Goal: Task Accomplishment & Management: Manage account settings

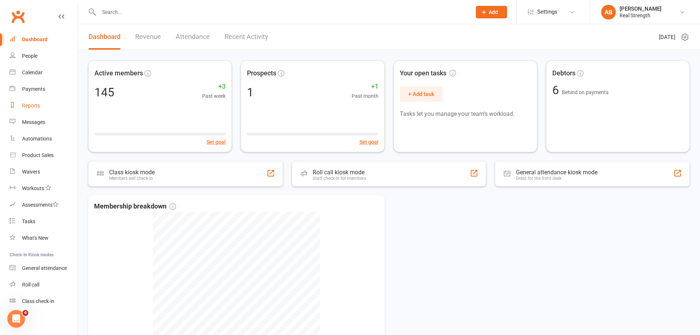
click at [32, 104] on div "Reports" at bounding box center [31, 105] width 18 height 6
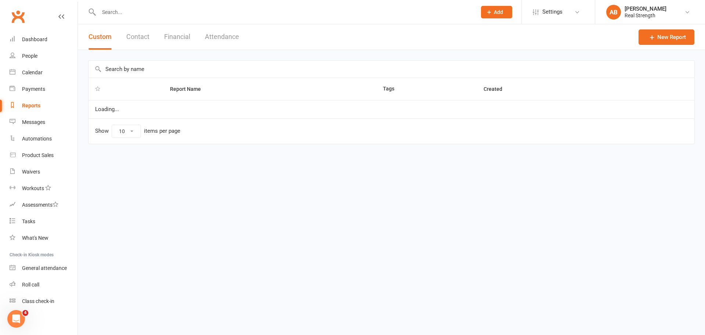
select select "100"
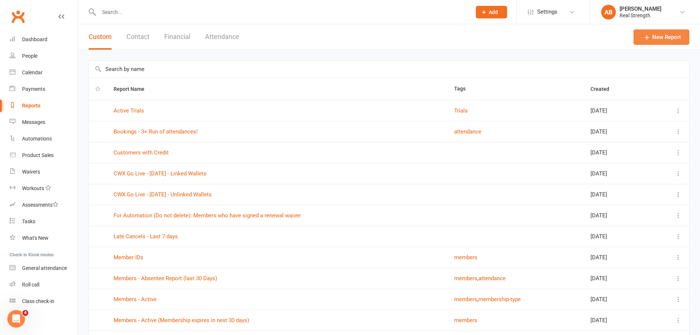
click at [662, 36] on link "New Report" at bounding box center [661, 36] width 56 height 15
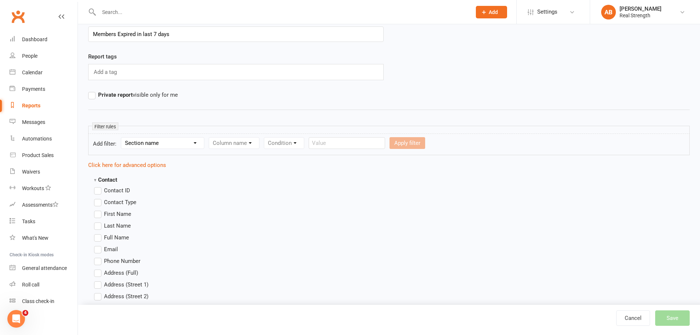
scroll to position [73, 0]
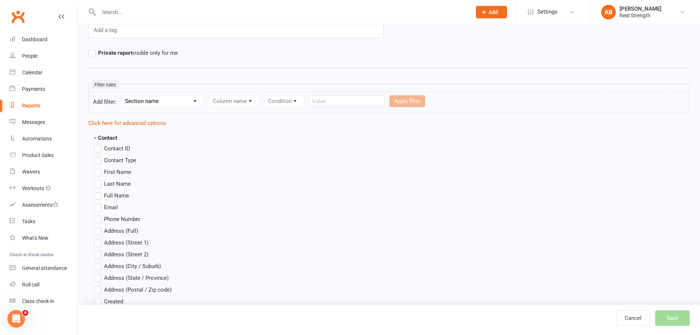
type input "Members Expired in last 7 days"
click at [159, 104] on select "Section name Contact Attendance Aggregate Payment Booking Waitlist Attendees Ca…" at bounding box center [162, 100] width 83 height 11
select select "11"
click at [122, 95] on select "Section name Contact Attendance Aggregate Payment Booking Waitlist Attendees Ca…" at bounding box center [162, 100] width 83 height 11
click at [251, 104] on select "Column name Membership ID Membership Name Membership Category Membership Start …" at bounding box center [280, 100] width 143 height 11
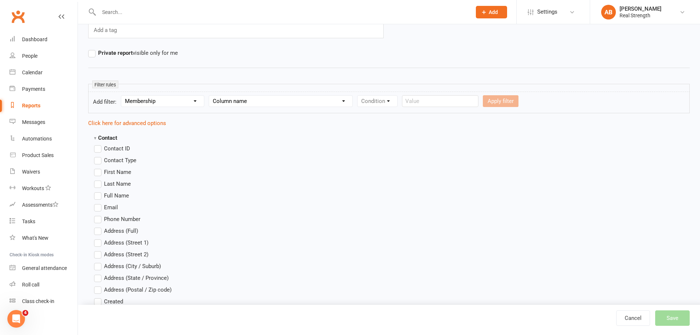
select select "6"
click at [209, 95] on select "Column name Membership ID Membership Name Membership Category Membership Start …" at bounding box center [280, 100] width 143 height 11
click at [384, 103] on select "Condition Is Is not Before After Before or on After or on Is blank Is not blank" at bounding box center [380, 100] width 46 height 11
click at [358, 95] on select "Condition Is Is not Before After Before or on After or on Is blank Is not blank" at bounding box center [380, 100] width 46 height 11
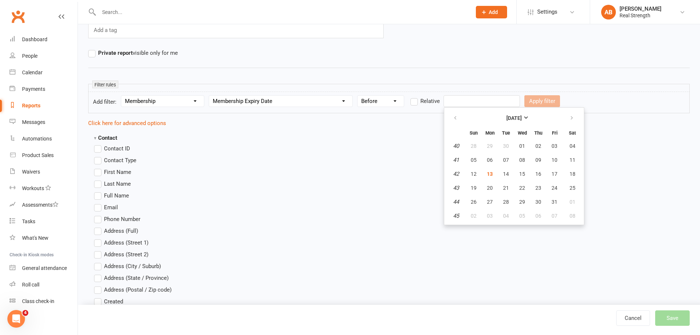
click at [466, 98] on input "text" at bounding box center [481, 101] width 76 height 12
click at [465, 98] on input "text" at bounding box center [481, 101] width 76 height 12
click at [400, 98] on select "Condition Is Is not Before After Before or on After or on Is blank Is not blank" at bounding box center [380, 100] width 46 height 11
select select "4"
click at [358, 95] on select "Condition Is Is not Before After Before or on After or on Is blank Is not blank" at bounding box center [380, 100] width 46 height 11
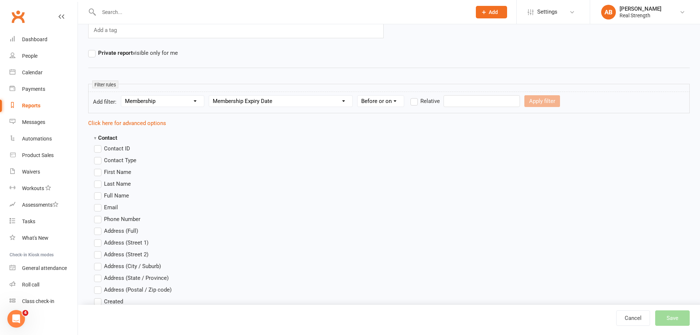
click at [416, 103] on label "Relative" at bounding box center [424, 101] width 29 height 9
click at [415, 97] on input "Relative" at bounding box center [412, 97] width 5 height 0
click at [460, 99] on input "number" at bounding box center [462, 101] width 35 height 12
click at [502, 102] on select "Days Weeks Months Years" at bounding box center [499, 100] width 35 height 11
select select "0"
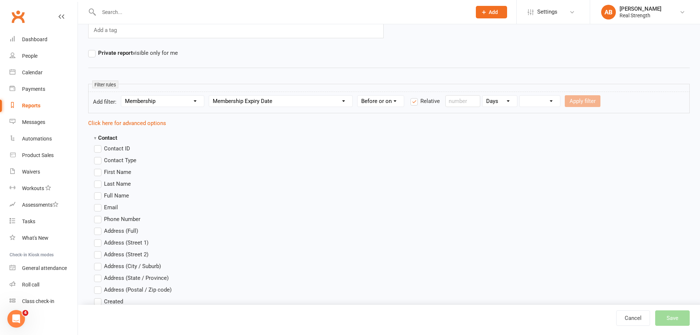
click at [483, 95] on select "Days Weeks Months Years" at bounding box center [499, 100] width 35 height 11
click at [459, 100] on input "number" at bounding box center [462, 101] width 35 height 12
type input "7"
click at [542, 102] on select "From now Ago" at bounding box center [539, 100] width 40 height 11
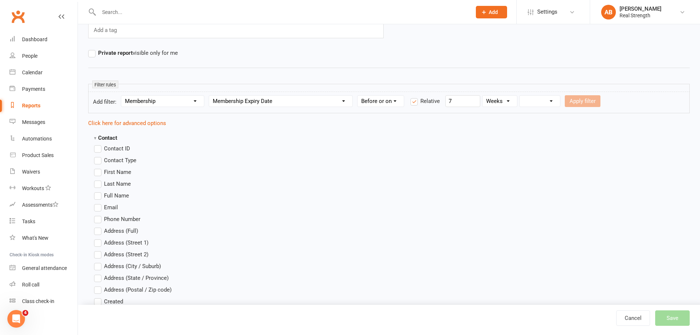
select select "1"
click at [520, 95] on select "From now Ago" at bounding box center [539, 100] width 40 height 11
click at [581, 99] on button "Apply filter" at bounding box center [582, 101] width 36 height 12
select select
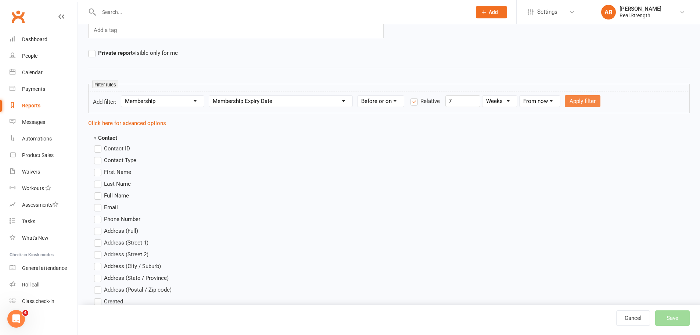
select select
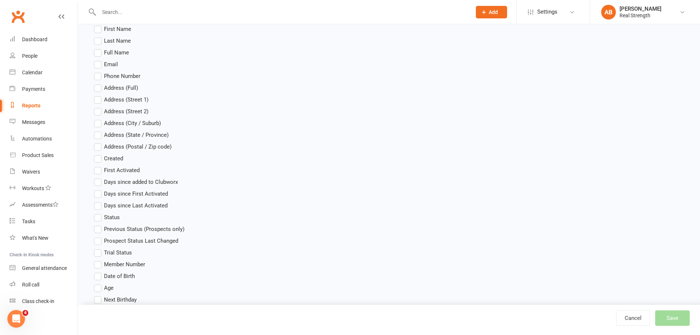
scroll to position [0, 0]
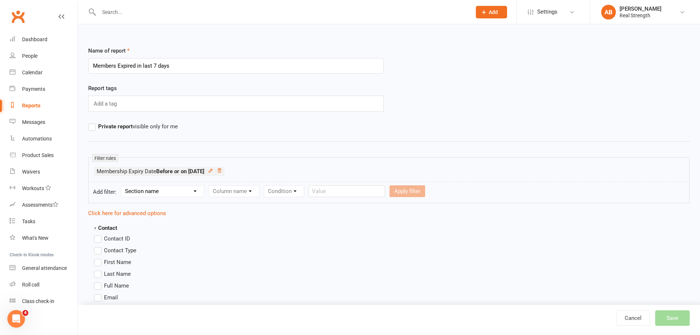
click at [125, 105] on div "Add a tag" at bounding box center [235, 103] width 295 height 16
click at [95, 129] on label "Private report visible only for me" at bounding box center [133, 126] width 90 height 9
click at [93, 122] on input "Private report visible only for me" at bounding box center [90, 122] width 5 height 0
click at [95, 129] on label "Private report visible only for me" at bounding box center [133, 126] width 90 height 9
click at [93, 122] on input "Private report visible only for me" at bounding box center [90, 122] width 5 height 0
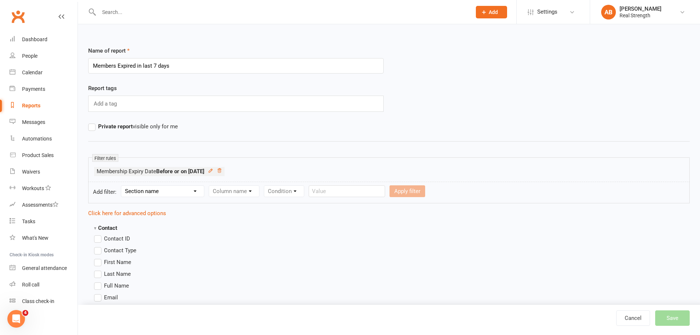
click at [188, 108] on div "Add a tag" at bounding box center [235, 103] width 295 height 16
drag, startPoint x: 186, startPoint y: 66, endPoint x: 61, endPoint y: 70, distance: 125.6
click at [108, 106] on input "text" at bounding box center [106, 104] width 26 height 10
paste input "Members Expired in last 7 days"
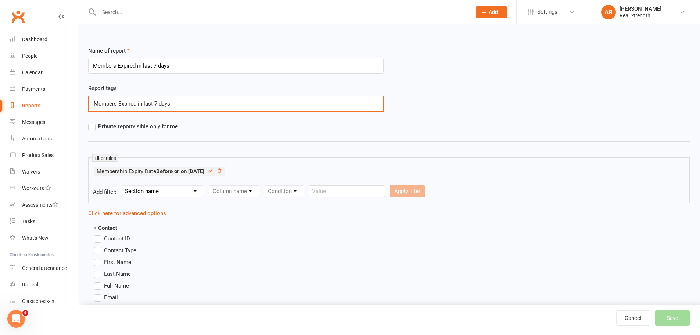
type input "Members Expired in last 7 days"
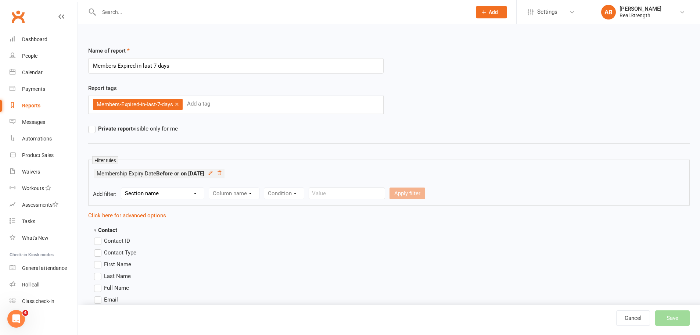
click at [178, 104] on link "×" at bounding box center [177, 104] width 4 height 12
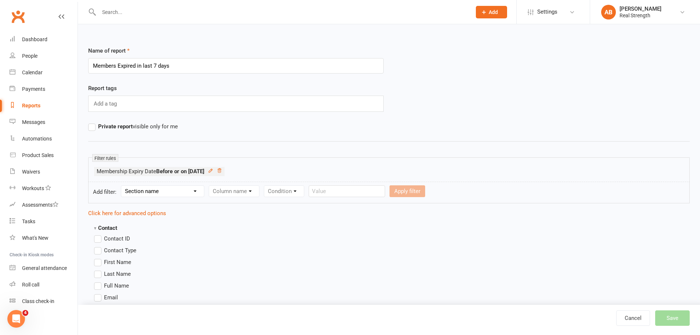
click at [688, 321] on div "Cancel Save" at bounding box center [658, 317] width 84 height 15
click at [673, 320] on div "Cancel Save" at bounding box center [658, 317] width 84 height 15
click at [177, 61] on input "Members Expired in last 7 days" at bounding box center [235, 65] width 295 height 15
click at [130, 104] on div "Add a tag" at bounding box center [235, 103] width 295 height 16
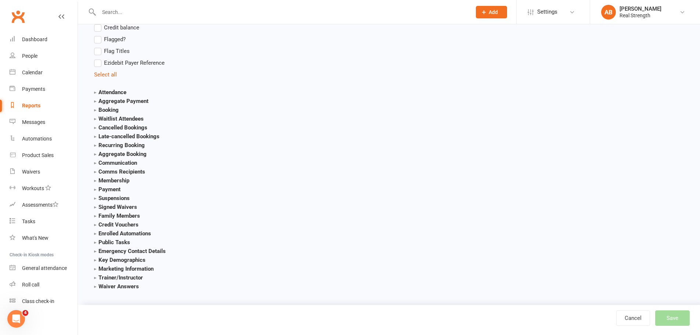
scroll to position [747, 0]
click at [675, 321] on div "Cancel Save" at bounding box center [658, 317] width 84 height 15
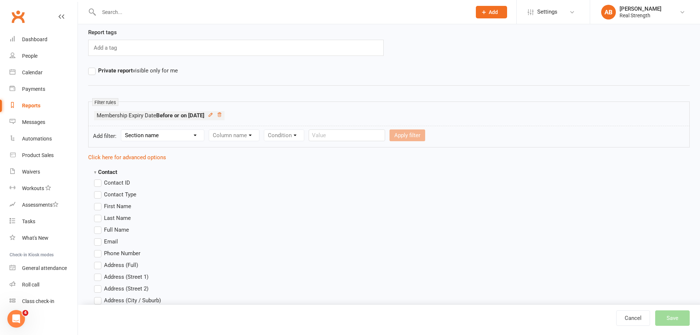
scroll to position [0, 0]
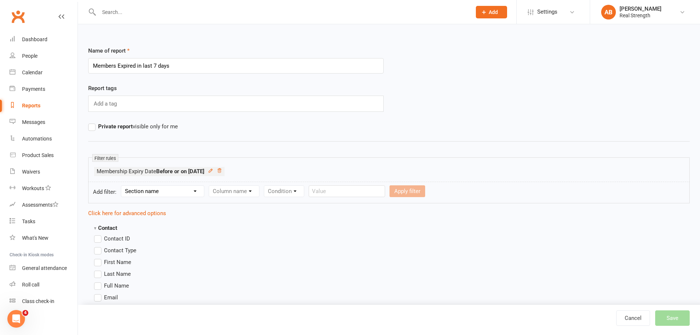
click at [390, 191] on div "Apply filter" at bounding box center [407, 191] width 36 height 12
click at [142, 191] on select "Section name Contact Attendance Aggregate Payment Booking Waitlist Attendees Ca…" at bounding box center [162, 190] width 83 height 11
click at [675, 312] on div "Cancel Save" at bounding box center [658, 317] width 84 height 15
click at [637, 314] on link "Cancel" at bounding box center [633, 317] width 34 height 15
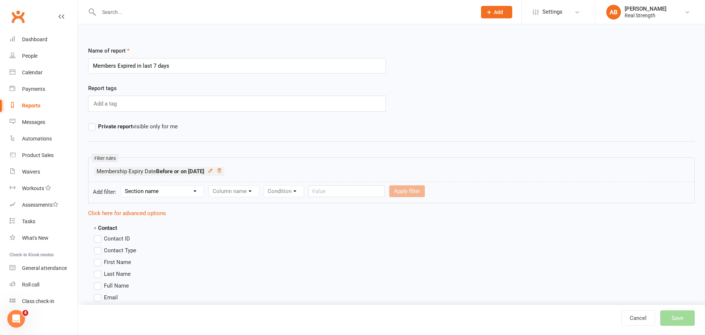
select select "100"
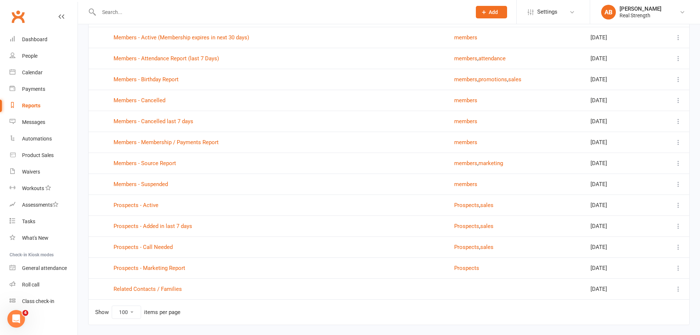
scroll to position [294, 0]
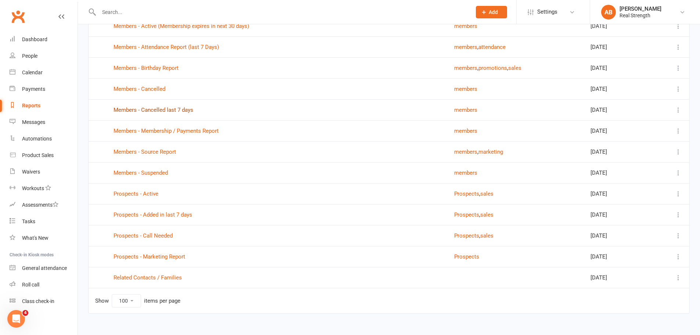
click at [181, 111] on link "Members - Cancelled last 7 days" at bounding box center [153, 109] width 80 height 7
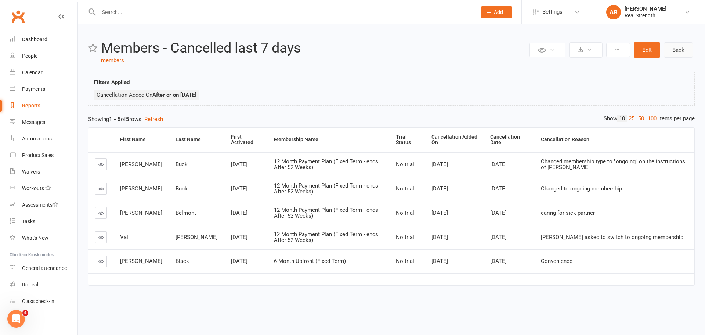
click at [680, 51] on link "Back" at bounding box center [678, 49] width 29 height 15
select select "100"
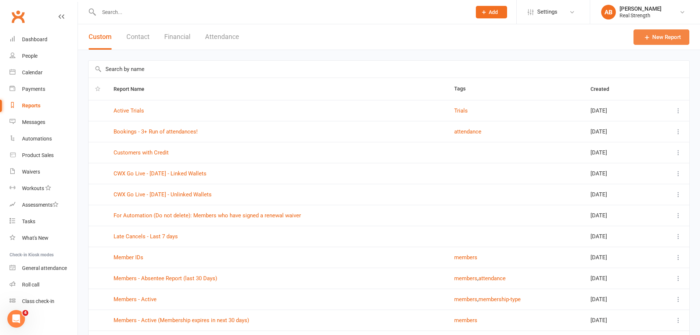
click at [661, 39] on link "New Report" at bounding box center [661, 36] width 56 height 15
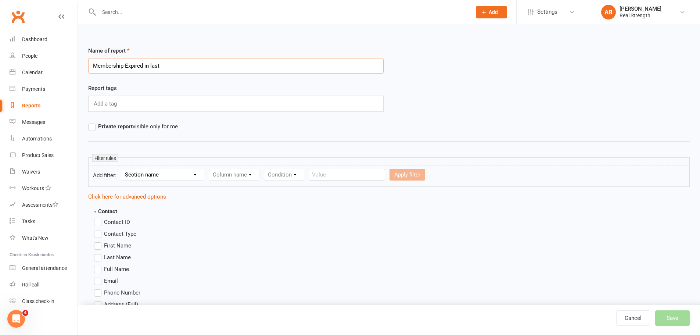
click at [172, 64] on input "Membership Expired in last" at bounding box center [235, 65] width 295 height 15
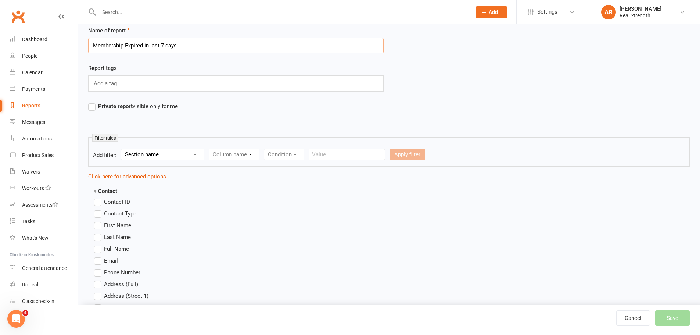
scroll to position [37, 0]
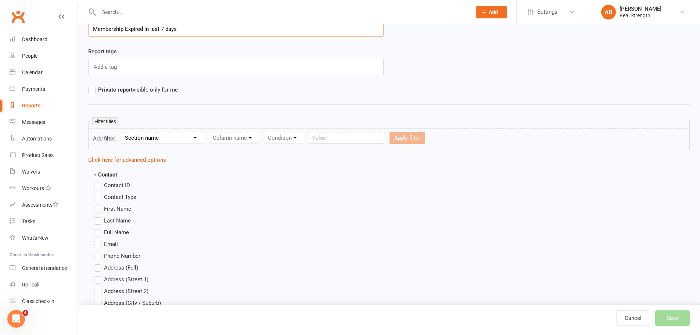
type input "Membership Expired in last 7 days"
click at [148, 129] on form "Add filter: Section name Contact Attendance Aggregate Payment Booking Waitlist …" at bounding box center [388, 139] width 601 height 22
click at [151, 140] on select "Section name Contact Attendance Aggregate Payment Booking Waitlist Attendees Ca…" at bounding box center [162, 137] width 83 height 11
select select "11"
click at [122, 132] on select "Section name Contact Attendance Aggregate Payment Booking Waitlist Attendees Ca…" at bounding box center [162, 137] width 83 height 11
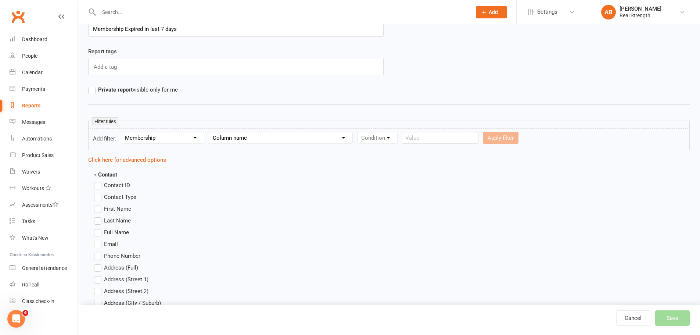
click at [257, 140] on select "Column name Membership ID Membership Name Membership Category Membership Start …" at bounding box center [280, 137] width 143 height 11
select select "6"
click at [209, 132] on select "Column name Membership ID Membership Name Membership Category Membership Start …" at bounding box center [280, 137] width 143 height 11
click at [383, 138] on select "Condition Is Is not Before After Before or on After or on Is blank Is not blank" at bounding box center [380, 137] width 46 height 11
select select "4"
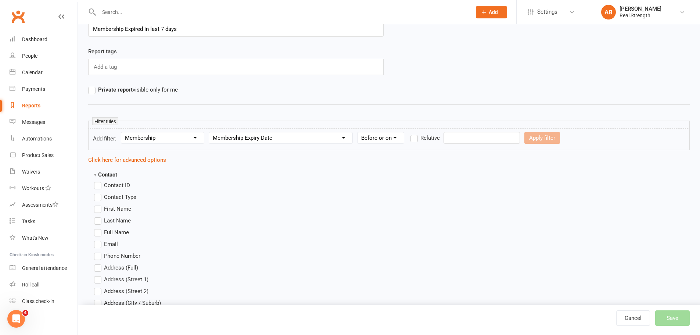
click at [358, 132] on select "Condition Is Is not Before After Before or on After or on Is blank Is not blank" at bounding box center [380, 137] width 46 height 11
click at [413, 137] on label "Relative" at bounding box center [424, 137] width 29 height 9
click at [413, 133] on input "Relative" at bounding box center [412, 133] width 5 height 0
click at [473, 138] on input "number" at bounding box center [462, 138] width 35 height 12
click at [482, 137] on div "Days Weeks Months Years" at bounding box center [499, 138] width 35 height 12
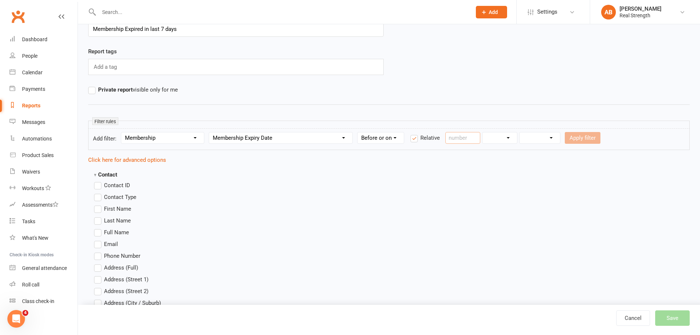
click at [472, 137] on input "number" at bounding box center [462, 138] width 35 height 12
type input "7"
click at [497, 137] on select "Days Weeks Months Years" at bounding box center [499, 137] width 35 height 11
select select "0"
click at [483, 132] on select "Days Weeks Months Years" at bounding box center [499, 137] width 35 height 11
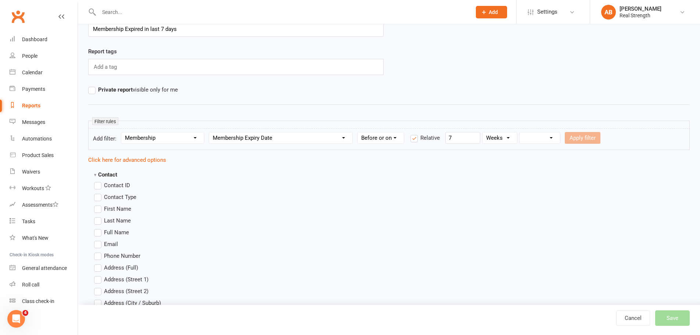
click at [554, 138] on select "From now Ago" at bounding box center [539, 137] width 40 height 11
select select "0"
click at [520, 132] on select "From now Ago" at bounding box center [539, 137] width 40 height 11
click at [584, 135] on button "Apply filter" at bounding box center [582, 138] width 36 height 12
select select
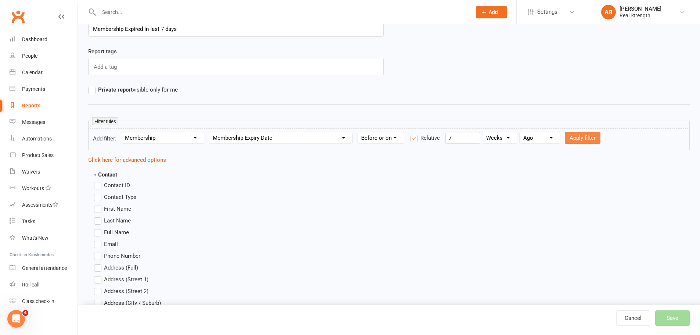
select select
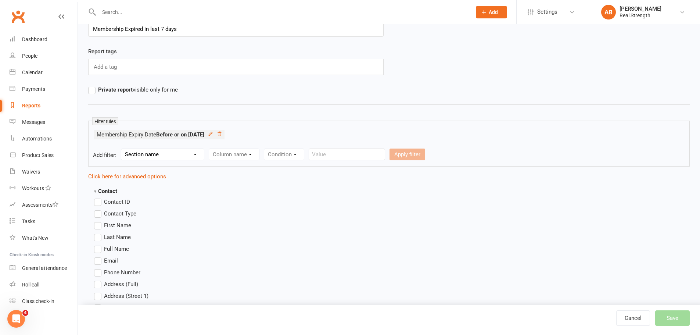
scroll to position [294, 0]
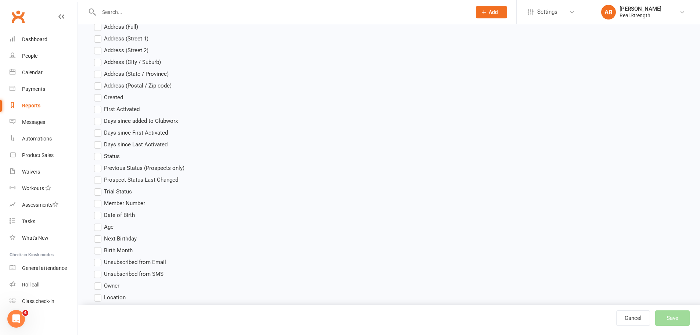
click at [675, 322] on div "Cancel Save" at bounding box center [658, 317] width 84 height 15
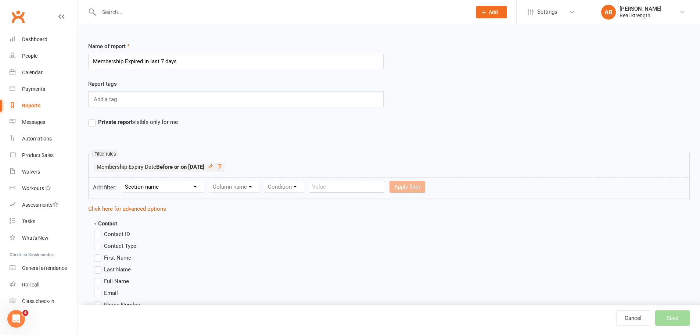
scroll to position [0, 0]
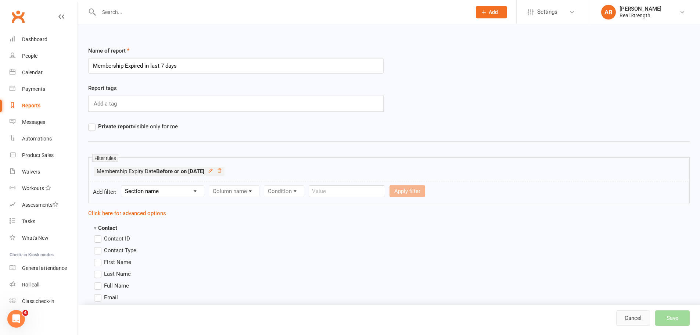
drag, startPoint x: 635, startPoint y: 312, endPoint x: 628, endPoint y: 308, distance: 8.5
click at [634, 312] on link "Cancel" at bounding box center [633, 317] width 34 height 15
select select "100"
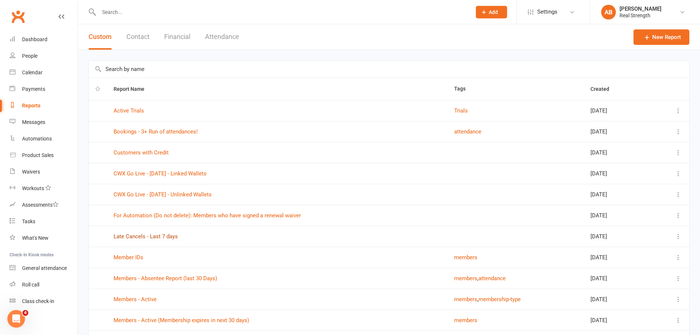
click at [167, 235] on link "Late Cancels - Last 7 days" at bounding box center [145, 236] width 64 height 7
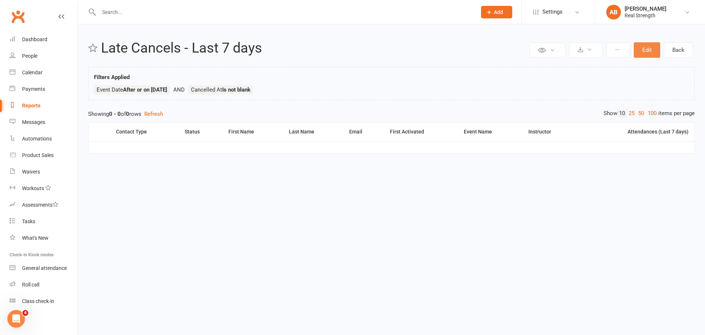
click at [644, 48] on button "Edit" at bounding box center [647, 49] width 26 height 15
click at [680, 47] on link "Back" at bounding box center [678, 49] width 29 height 15
select select "100"
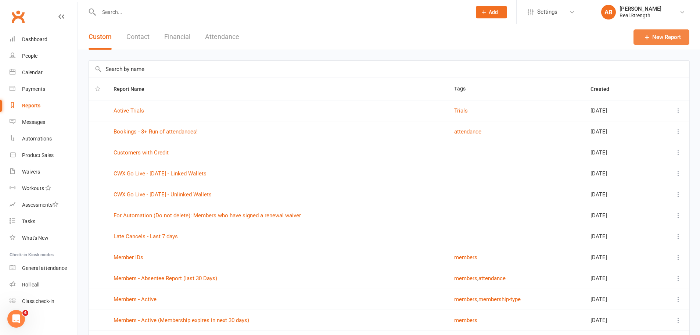
click at [677, 38] on link "New Report" at bounding box center [661, 36] width 56 height 15
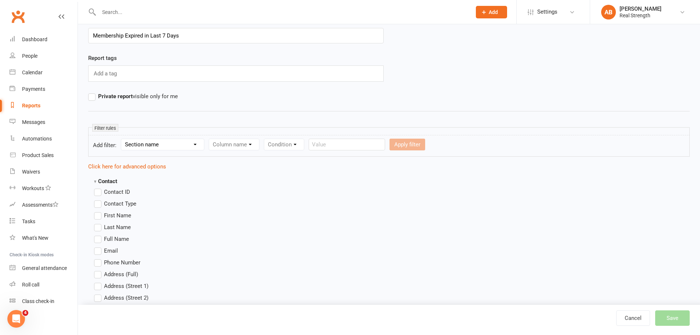
scroll to position [110, 0]
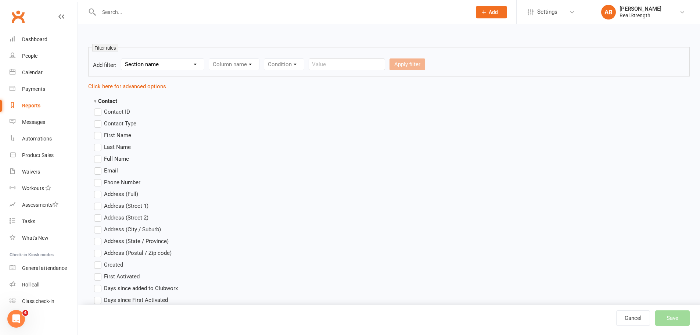
type input "Membership Expired in Last 7 Days"
click at [146, 67] on select "Section name Contact Attendance Aggregate Payment Booking Waitlist Attendees Ca…" at bounding box center [162, 64] width 83 height 11
select select "11"
click at [122, 59] on select "Section name Contact Attendance Aggregate Payment Booking Waitlist Attendees Ca…" at bounding box center [162, 64] width 83 height 11
click at [235, 67] on select "Column name Membership ID Membership Name Membership Category Membership Start …" at bounding box center [280, 64] width 143 height 11
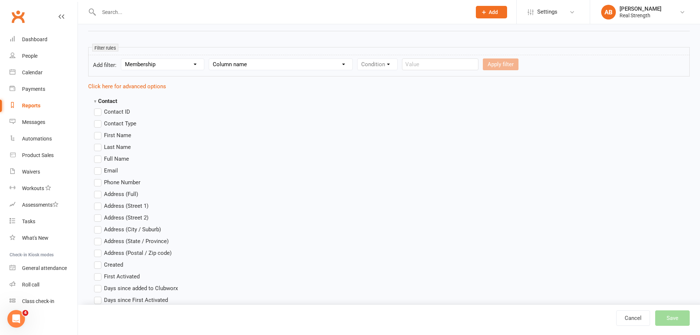
select select "6"
click at [209, 59] on select "Column name Membership ID Membership Name Membership Category Membership Start …" at bounding box center [280, 64] width 143 height 11
click at [377, 58] on form "Add filter: Section name Contact Attendance Aggregate Payment Booking Waitlist …" at bounding box center [388, 66] width 601 height 22
click at [377, 62] on select "Condition Is Is not Before After Before or on After or on Is blank Is not blank" at bounding box center [380, 64] width 46 height 11
select select "2"
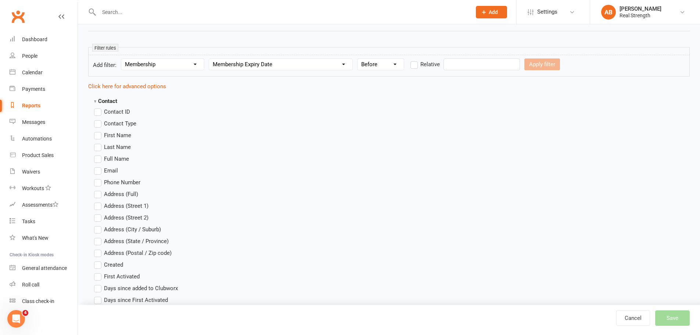
click at [358, 59] on select "Condition Is Is not Before After Before or on After or on Is blank Is not blank" at bounding box center [380, 64] width 46 height 11
click at [415, 66] on label "Relative" at bounding box center [424, 64] width 29 height 9
click at [415, 60] on input "Relative" at bounding box center [412, 60] width 5 height 0
click at [459, 63] on input "number" at bounding box center [462, 64] width 35 height 12
type input "7"
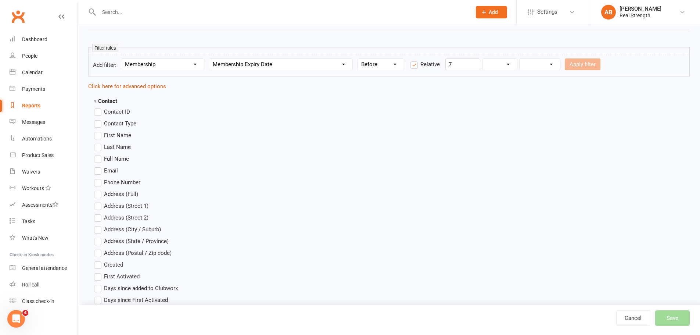
click at [519, 71] on form "Add filter: Section name Contact Attendance Aggregate Payment Booking Waitlist …" at bounding box center [388, 66] width 601 height 22
click at [395, 65] on select "Condition Is Is not Before After Before or on After or on Is blank Is not blank" at bounding box center [380, 64] width 46 height 11
select select "4"
click at [358, 59] on select "Condition Is Is not Before After Before or on After or on Is blank Is not blank" at bounding box center [380, 64] width 46 height 11
click at [416, 64] on label "Relative" at bounding box center [424, 64] width 29 height 9
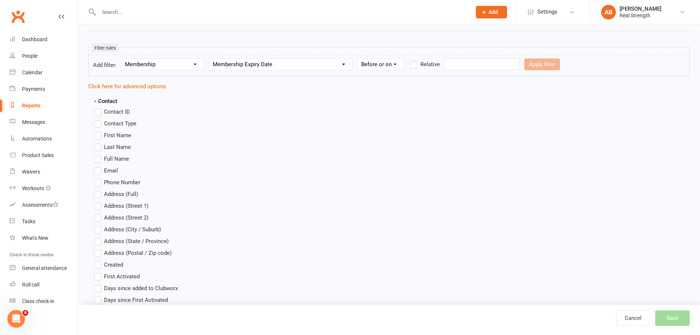
click at [415, 60] on input "Relative" at bounding box center [412, 60] width 5 height 0
click at [472, 63] on input "number" at bounding box center [462, 64] width 35 height 12
type input "7"
click at [506, 63] on select "Days Weeks Months Years" at bounding box center [499, 64] width 35 height 11
select select "0"
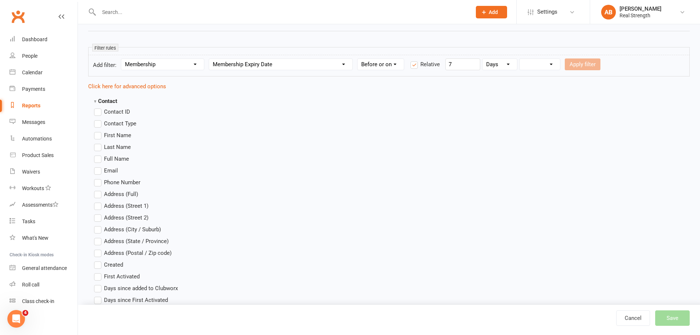
click at [483, 59] on select "Days Weeks Months Years" at bounding box center [499, 64] width 35 height 11
click at [541, 67] on select "From now Ago" at bounding box center [539, 64] width 40 height 11
select select "0"
click at [520, 59] on select "From now Ago" at bounding box center [539, 64] width 40 height 11
click at [581, 65] on button "Apply filter" at bounding box center [582, 64] width 36 height 12
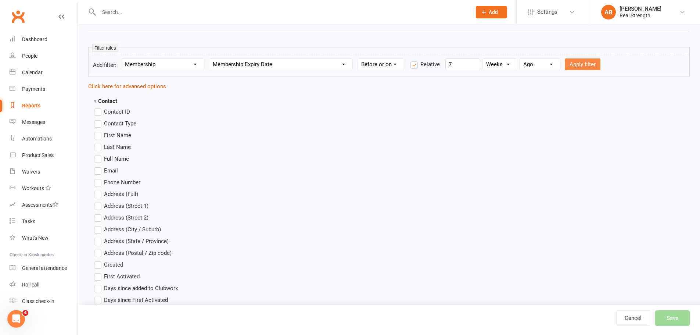
select select
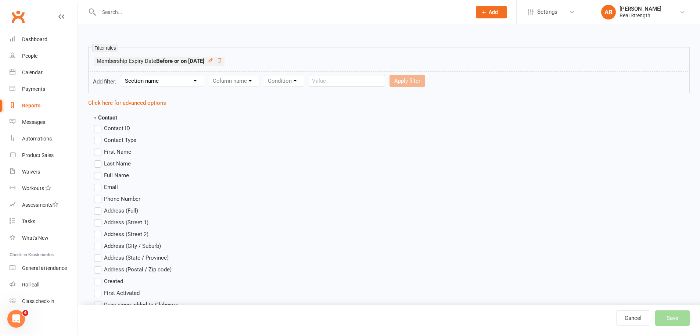
click at [101, 141] on label "Contact Type" at bounding box center [115, 139] width 42 height 9
click at [99, 135] on input "Contact Type" at bounding box center [96, 135] width 5 height 0
click at [101, 141] on label "Contact Type" at bounding box center [115, 139] width 42 height 9
click at [99, 135] on input "Contact Type" at bounding box center [96, 135] width 5 height 0
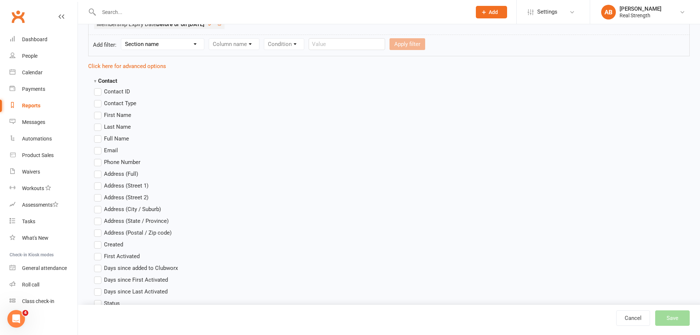
click at [97, 116] on label "First Name" at bounding box center [112, 115] width 37 height 9
click at [97, 111] on input "First Name" at bounding box center [96, 111] width 5 height 0
click at [97, 126] on label "Last Name" at bounding box center [112, 126] width 37 height 9
click at [97, 122] on input "Last Name" at bounding box center [96, 122] width 5 height 0
click at [98, 134] on label "Full Name" at bounding box center [111, 138] width 35 height 9
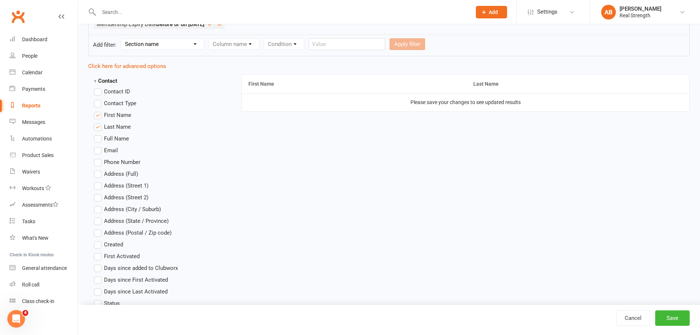
click at [98, 134] on input "Full Name" at bounding box center [96, 134] width 5 height 0
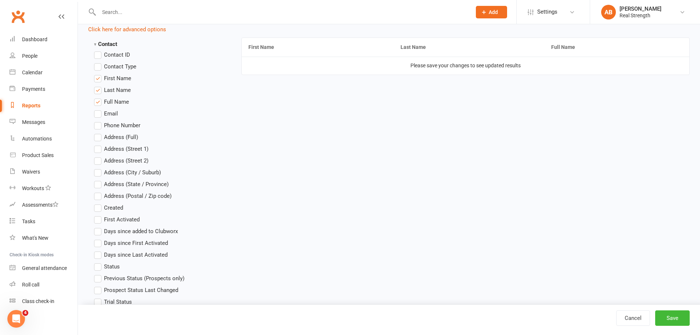
click at [98, 76] on label "First Name" at bounding box center [112, 78] width 37 height 9
click at [98, 74] on input "First Name" at bounding box center [96, 74] width 5 height 0
click at [96, 91] on label "Last Name" at bounding box center [112, 90] width 37 height 9
click at [96, 86] on input "Last Name" at bounding box center [96, 86] width 5 height 0
click at [97, 112] on label "Email" at bounding box center [106, 113] width 24 height 9
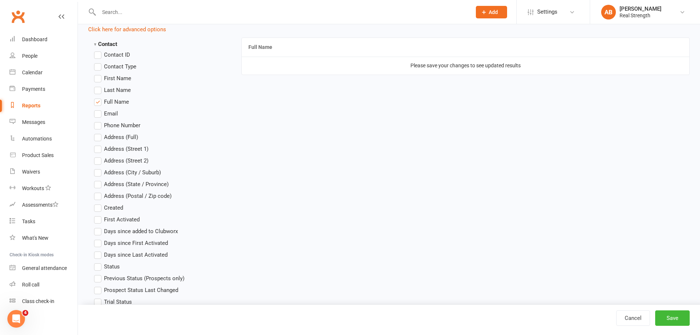
click at [97, 109] on input "Email" at bounding box center [96, 109] width 5 height 0
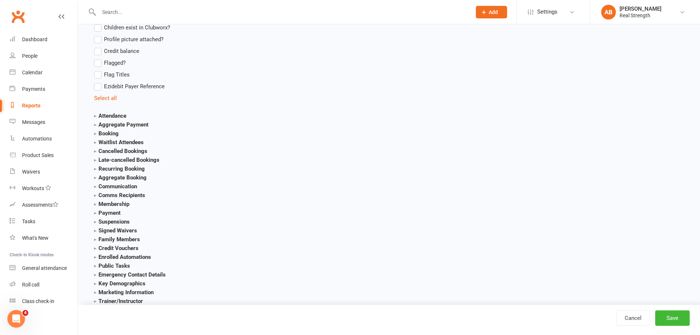
scroll to position [734, 0]
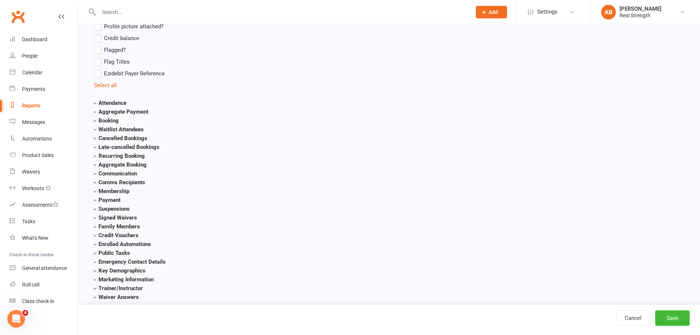
click at [95, 191] on strong "Membership" at bounding box center [111, 191] width 35 height 7
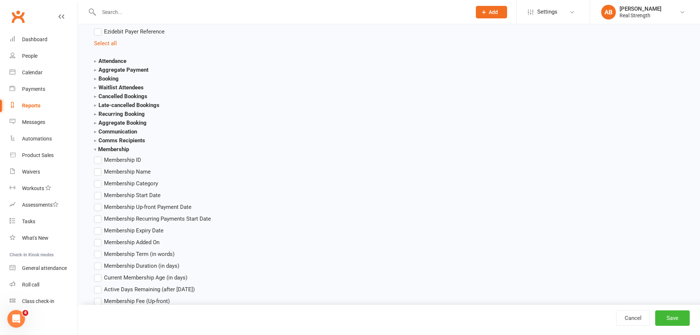
scroll to position [808, 0]
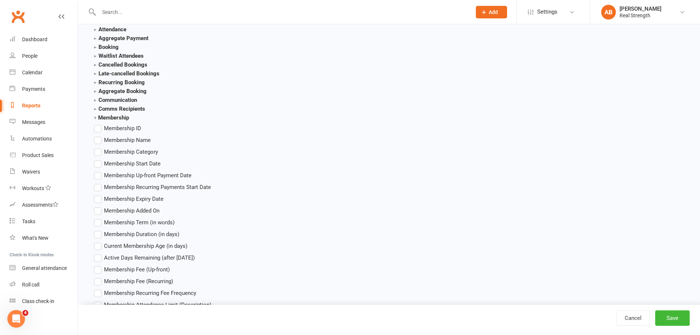
click at [98, 163] on label "Membership Start Date" at bounding box center [127, 163] width 66 height 9
click at [98, 159] on input "Membership Start Date" at bounding box center [96, 159] width 5 height 0
click at [100, 198] on label "Membership Expiry Date" at bounding box center [128, 198] width 69 height 9
click at [99, 194] on input "Membership Expiry Date" at bounding box center [96, 194] width 5 height 0
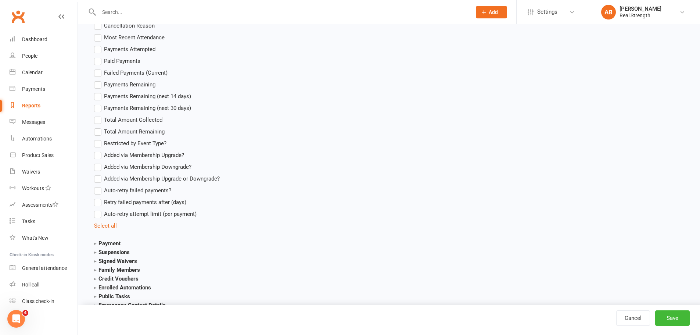
scroll to position [1322, 0]
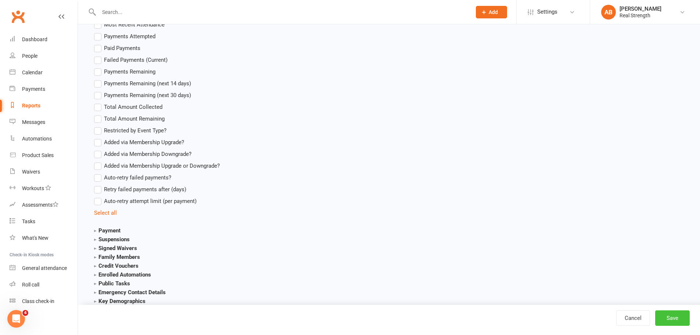
click at [678, 317] on button "Save" at bounding box center [672, 317] width 35 height 15
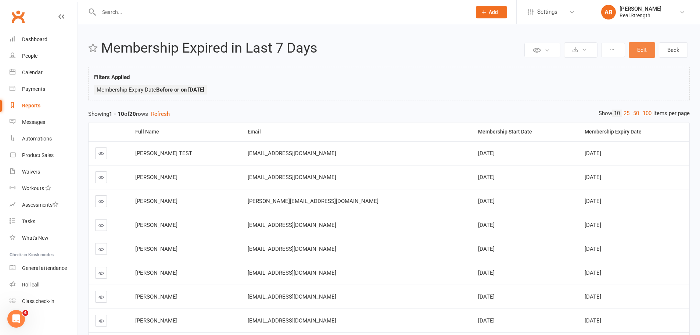
click at [636, 50] on button "Edit" at bounding box center [641, 49] width 26 height 15
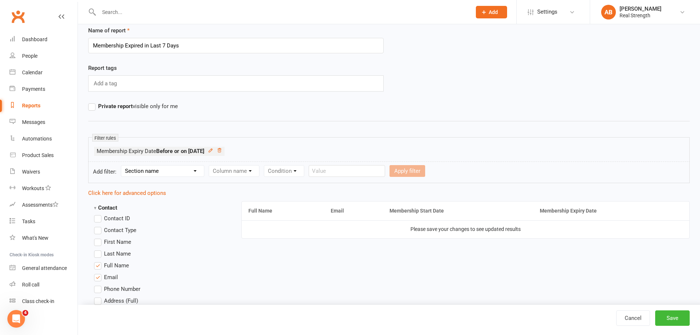
scroll to position [37, 0]
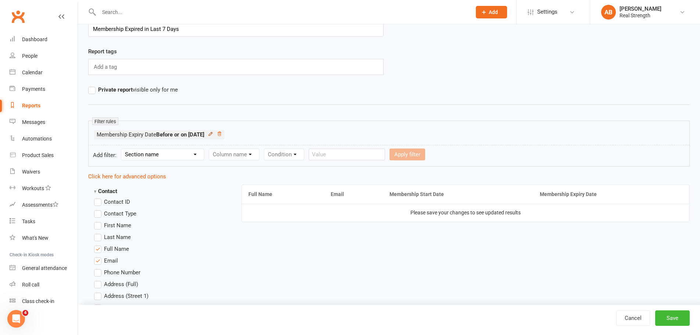
click at [213, 133] on icon at bounding box center [210, 133] width 5 height 5
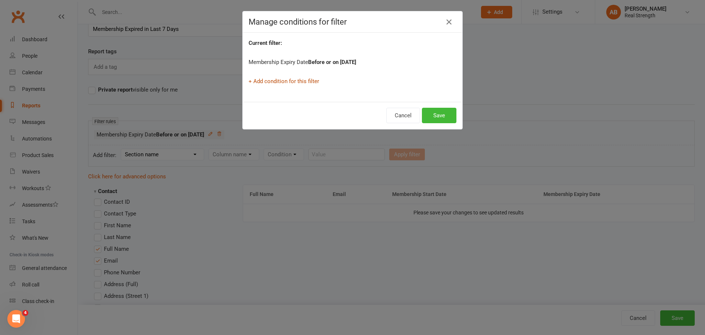
click at [288, 83] on link "+ Add condition for this filter" at bounding box center [284, 81] width 71 height 7
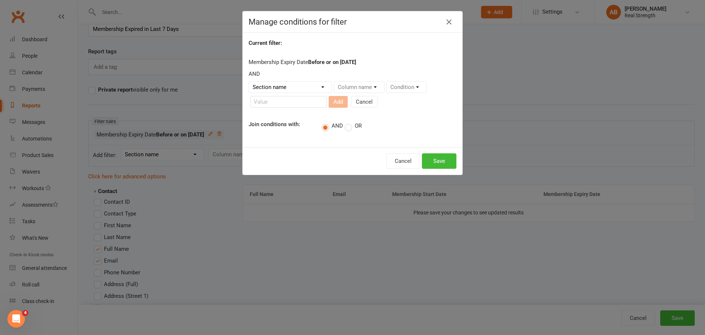
click at [439, 27] on div "Manage conditions for filter" at bounding box center [353, 21] width 220 height 21
click at [444, 26] on button "button" at bounding box center [449, 22] width 12 height 12
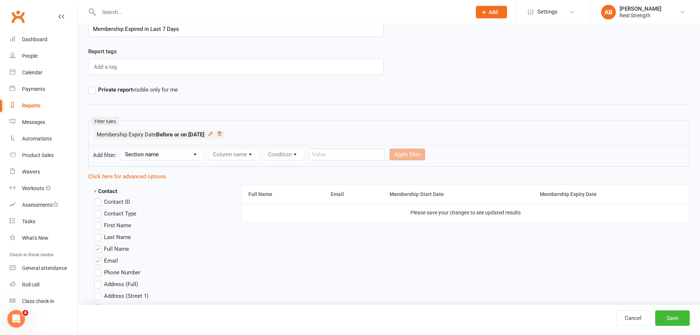
click at [222, 135] on icon at bounding box center [219, 133] width 5 height 5
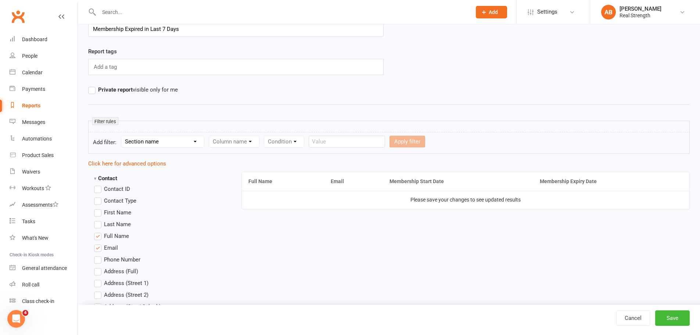
click at [153, 139] on select "Section name Contact Attendance Aggregate Payment Booking Waitlist Attendees Ca…" at bounding box center [162, 141] width 83 height 11
select select "11"
click at [122, 136] on select "Section name Contact Attendance Aggregate Payment Booking Waitlist Attendees Ca…" at bounding box center [162, 141] width 83 height 11
click at [236, 141] on select "Column name Membership ID Membership Name Membership Category Membership Start …" at bounding box center [280, 141] width 143 height 11
select select "6"
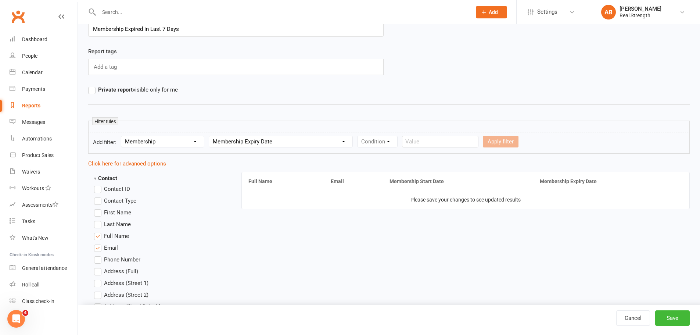
click at [209, 136] on select "Column name Membership ID Membership Name Membership Category Membership Start …" at bounding box center [280, 141] width 143 height 11
click at [388, 134] on form "Add filter: Section name Contact Attendance Aggregate Payment Booking Waitlist …" at bounding box center [388, 143] width 601 height 22
click at [388, 137] on select "Condition Is Is not Before After Before or on After or on Is blank Is not blank" at bounding box center [380, 141] width 46 height 11
click at [358, 136] on select "Condition Is Is not Before After Before or on After or on Is blank Is not blank" at bounding box center [380, 141] width 46 height 11
click at [382, 141] on select "Condition Is Is not Before After Before or on After or on Is blank Is not blank" at bounding box center [380, 141] width 46 height 11
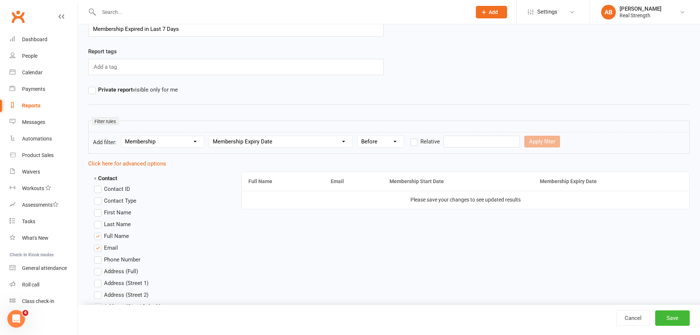
select select "4"
click at [358, 136] on select "Condition Is Is not Before After Before or on After or on Is blank Is not blank" at bounding box center [380, 141] width 46 height 11
click at [412, 141] on label "Relative" at bounding box center [424, 141] width 29 height 9
click at [412, 137] on input "Relative" at bounding box center [412, 137] width 5 height 0
click at [464, 142] on input "number" at bounding box center [462, 141] width 35 height 12
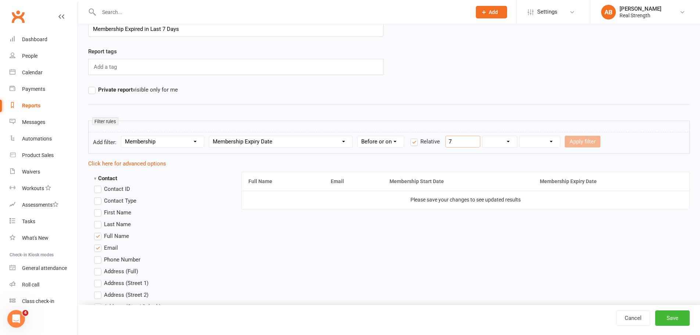
type input "7"
click at [487, 144] on select "Days Weeks Months Years" at bounding box center [499, 141] width 35 height 11
select select "0"
click at [483, 136] on select "Days Weeks Months Years" at bounding box center [499, 141] width 35 height 11
click at [541, 148] on form "Add filter: Section name Contact Attendance Aggregate Payment Booking Waitlist …" at bounding box center [388, 143] width 601 height 22
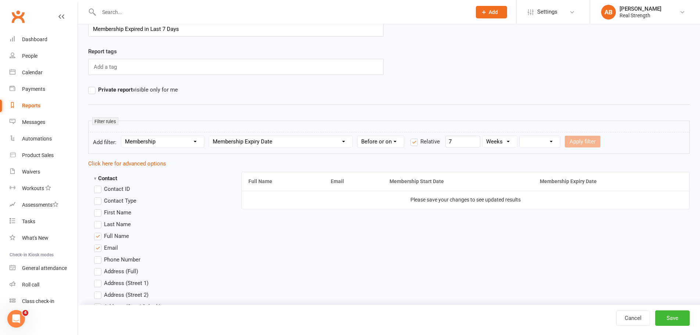
click at [543, 142] on select "From now Ago" at bounding box center [539, 141] width 40 height 11
select select "1"
click at [520, 136] on select "From now Ago" at bounding box center [539, 141] width 40 height 11
click at [577, 143] on button "Apply filter" at bounding box center [582, 141] width 36 height 12
select select
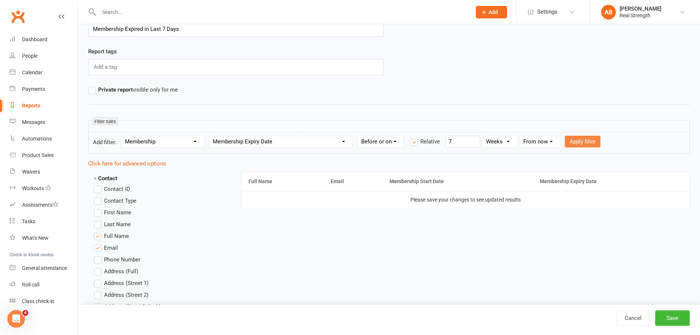
select select
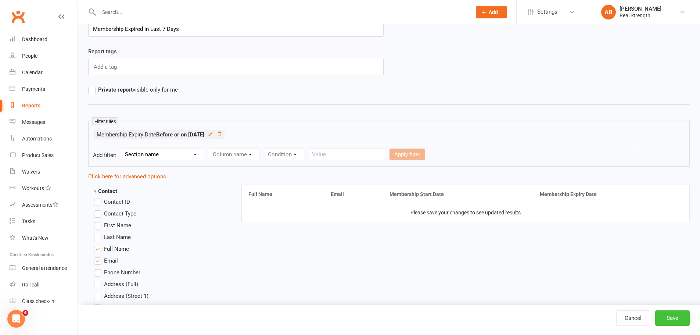
click at [671, 318] on button "Save" at bounding box center [672, 317] width 35 height 15
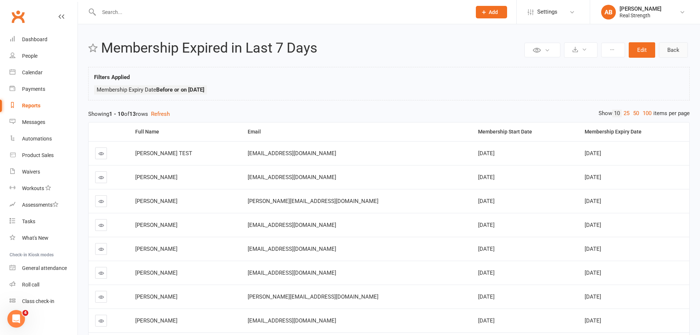
click at [668, 50] on link "Back" at bounding box center [672, 49] width 29 height 15
select select "100"
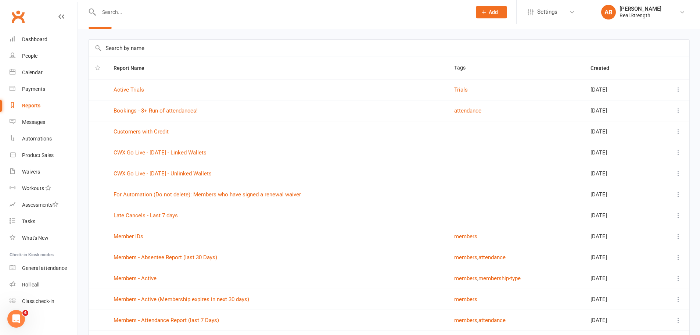
scroll to position [73, 0]
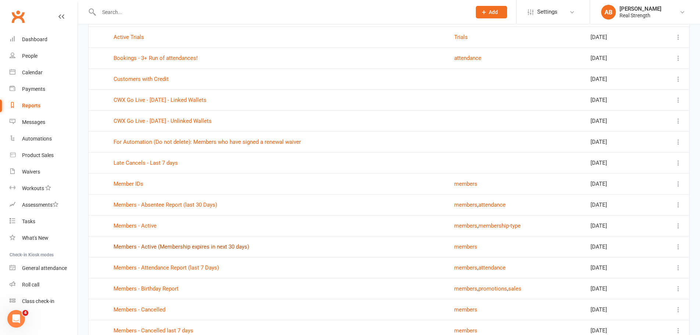
click at [173, 246] on link "Members - Active (Membership expires in next 30 days)" at bounding box center [180, 246] width 135 height 7
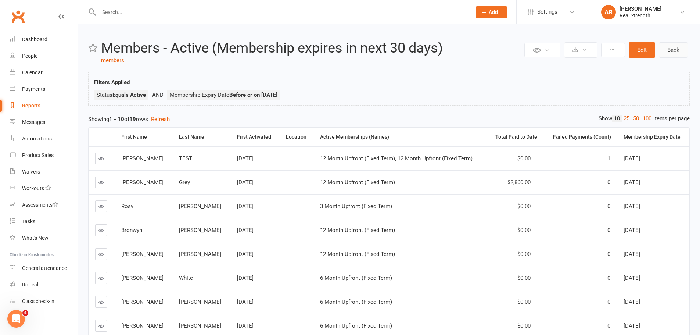
click at [677, 53] on link "Back" at bounding box center [672, 49] width 29 height 15
select select "100"
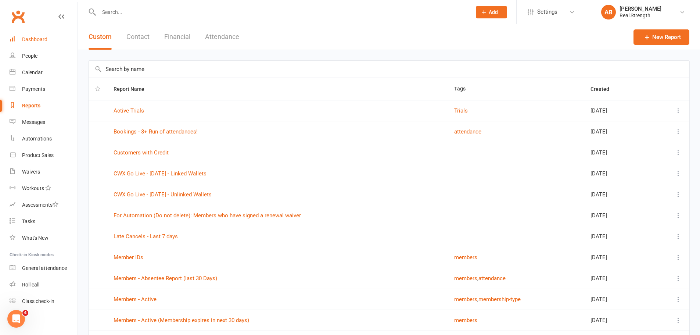
click at [31, 38] on div "Dashboard" at bounding box center [34, 39] width 25 height 6
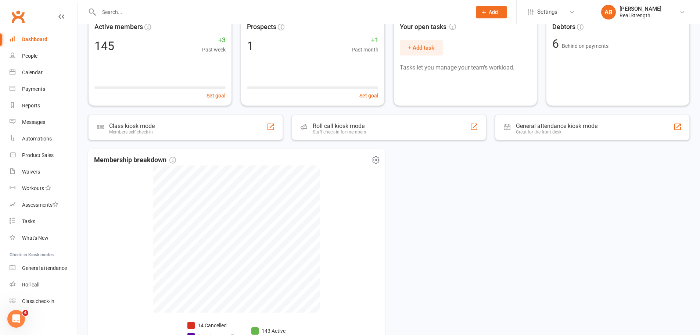
scroll to position [100, 0]
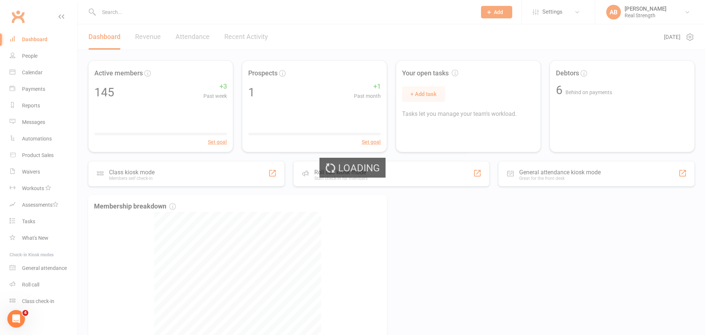
select select "no_trial"
select select "100"
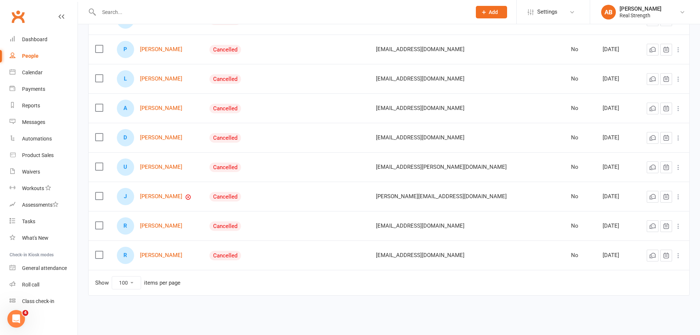
scroll to position [50, 0]
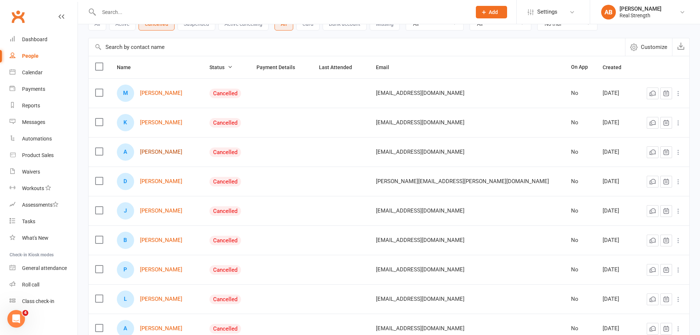
click at [182, 152] on link "[PERSON_NAME]" at bounding box center [161, 152] width 42 height 6
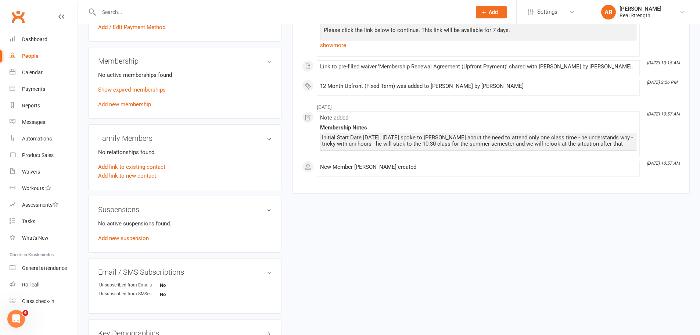
scroll to position [110, 0]
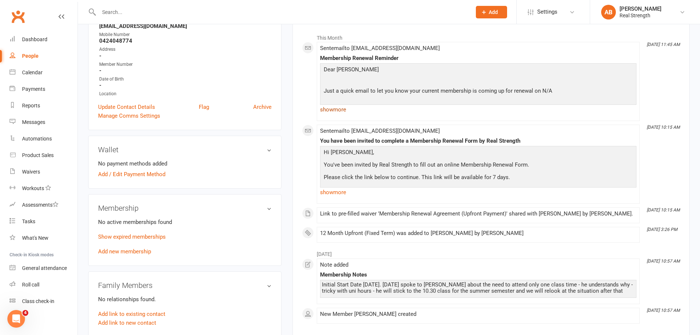
click at [347, 109] on link "show more" at bounding box center [478, 109] width 316 height 10
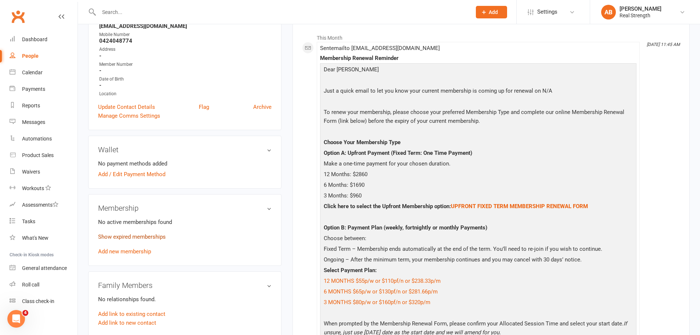
click at [131, 239] on link "Show expired memberships" at bounding box center [132, 236] width 68 height 7
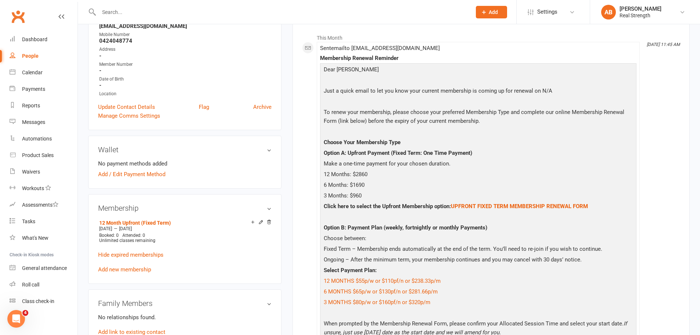
scroll to position [0, 0]
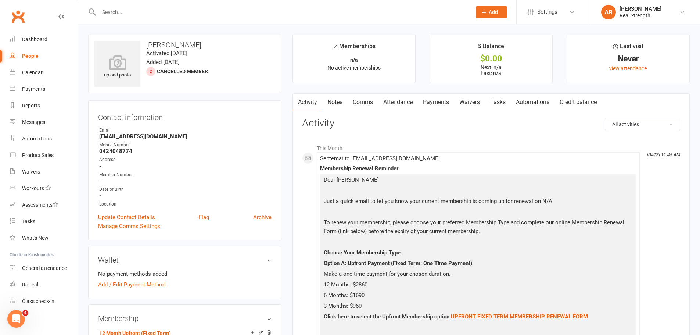
click at [35, 56] on div "People" at bounding box center [30, 56] width 17 height 6
select select "no_trial"
select select "100"
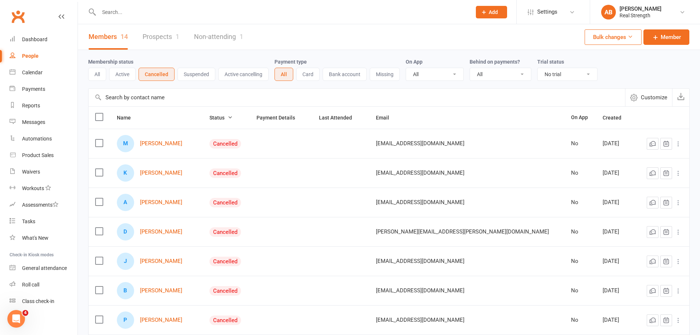
click at [99, 145] on label at bounding box center [98, 142] width 7 height 7
click at [99, 139] on input "checkbox" at bounding box center [98, 139] width 7 height 0
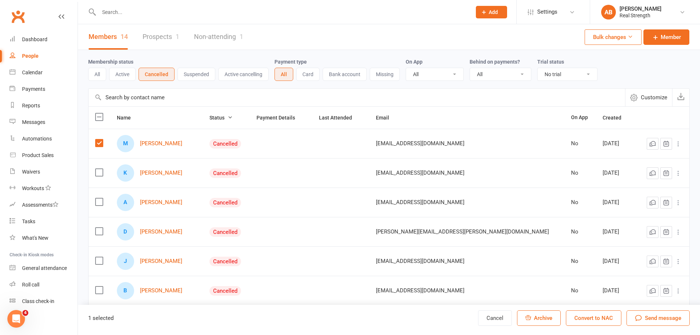
click at [679, 142] on icon at bounding box center [677, 143] width 7 height 7
click at [645, 200] on link "Archive member" at bounding box center [640, 202] width 73 height 15
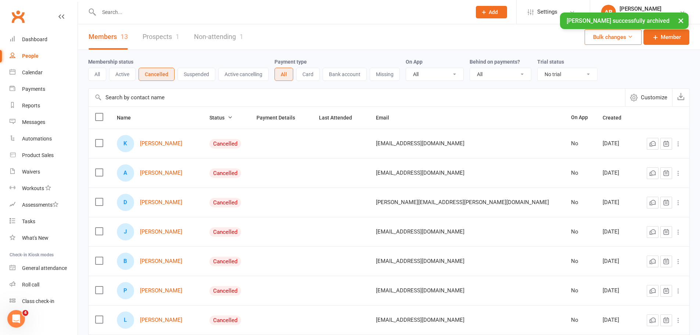
click at [677, 142] on icon at bounding box center [677, 143] width 7 height 7
click at [630, 199] on link "Archive member" at bounding box center [640, 202] width 73 height 15
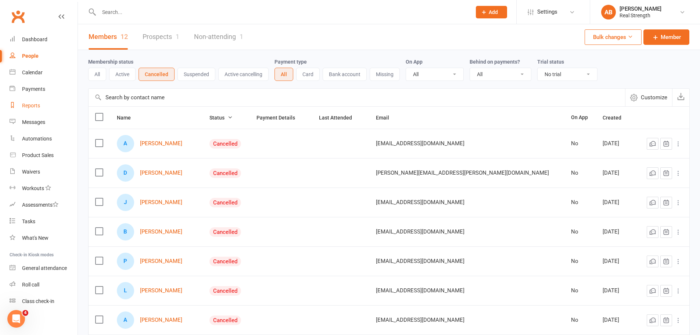
click at [26, 105] on div "Reports" at bounding box center [31, 105] width 18 height 6
select select "100"
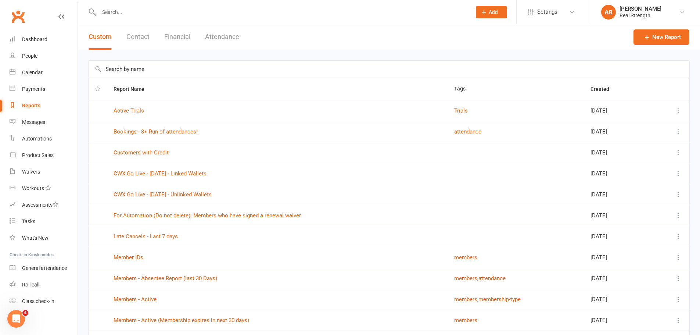
click at [149, 69] on input "text" at bounding box center [388, 69] width 600 height 17
type input "archive"
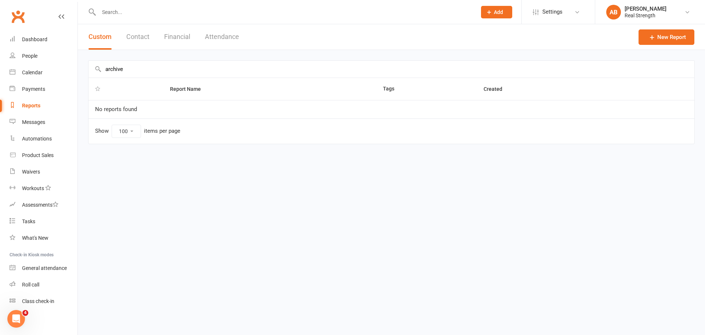
drag, startPoint x: 119, startPoint y: 66, endPoint x: 103, endPoint y: 66, distance: 15.4
click at [103, 66] on input "archive" at bounding box center [391, 69] width 606 height 17
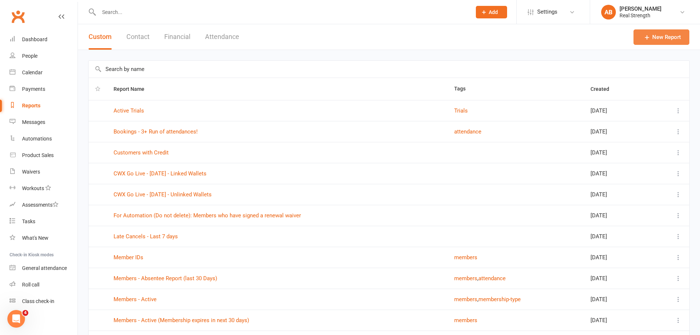
click at [650, 39] on icon at bounding box center [646, 36] width 7 height 7
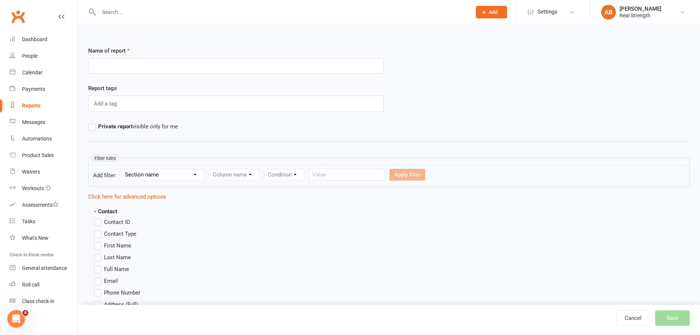
click at [157, 177] on select "Section name Contact Attendance Aggregate Payment Booking Waitlist Attendees Ca…" at bounding box center [162, 174] width 83 height 11
select select "0"
click at [122, 169] on select "Section name Contact Attendance Aggregate Payment Booking Waitlist Attendees Ca…" at bounding box center [162, 174] width 83 height 11
click at [247, 175] on select "Column name Contact Type First Name Last Name Full Name Email Phone Number Addr…" at bounding box center [296, 174] width 174 height 11
select select "17"
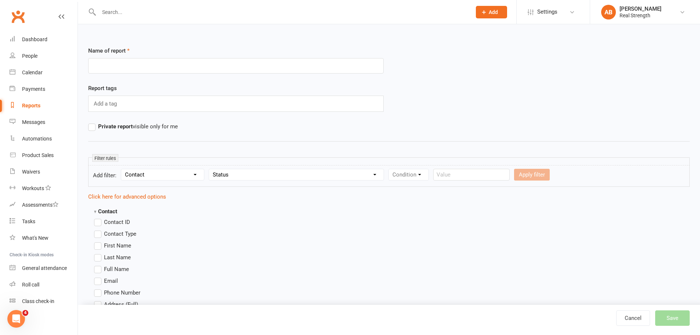
click at [209, 169] on select "Column name Contact Type First Name Last Name Full Name Email Phone Number Addr…" at bounding box center [296, 174] width 174 height 11
click at [434, 174] on select "Condition Equals Does not equal Contains Does not contain Is blank or does not …" at bounding box center [430, 174] width 84 height 11
select select "0"
click at [389, 169] on select "Condition Equals Does not equal Contains Does not contain Is blank or does not …" at bounding box center [430, 174] width 84 height 11
click at [495, 179] on select "Value Prospect: Initial Contact Prospect: Follow-up Call Prospect: Follow-up Em…" at bounding box center [518, 174] width 80 height 11
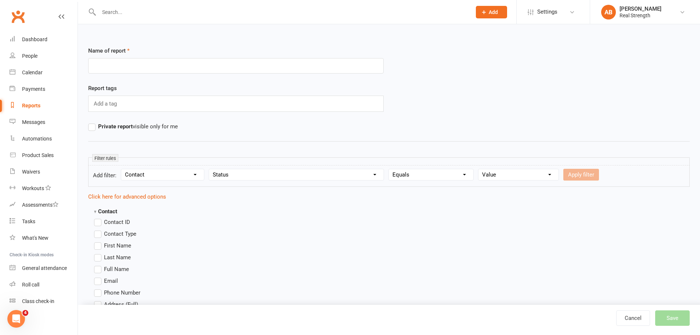
click at [495, 174] on select "Value Prospect: Initial Contact Prospect: Follow-up Call Prospect: Follow-up Em…" at bounding box center [518, 174] width 80 height 11
click at [260, 174] on select "Column name Contact Type First Name Last Name Full Name Email Phone Number Addr…" at bounding box center [296, 174] width 174 height 11
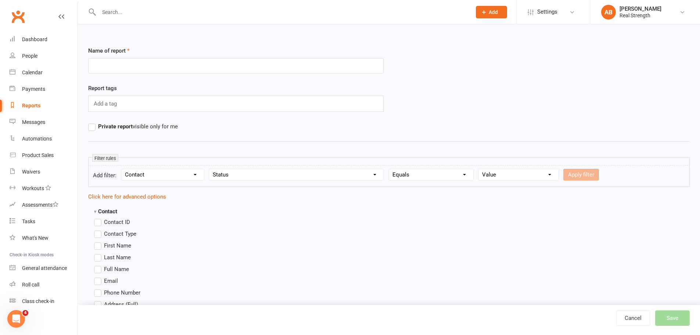
click at [422, 170] on select "Condition Equals Does not equal Contains Does not contain Is blank or does not …" at bounding box center [430, 174] width 84 height 11
click at [34, 102] on link "Reports" at bounding box center [44, 105] width 68 height 17
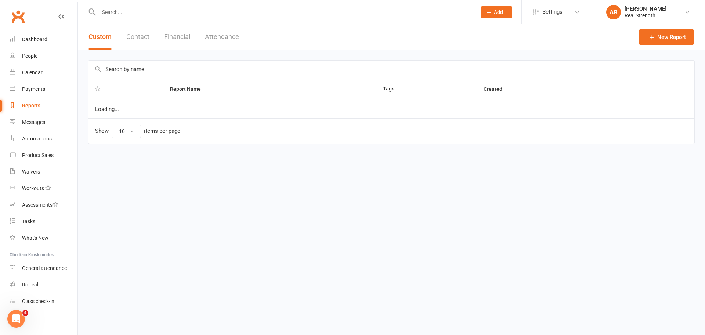
select select "100"
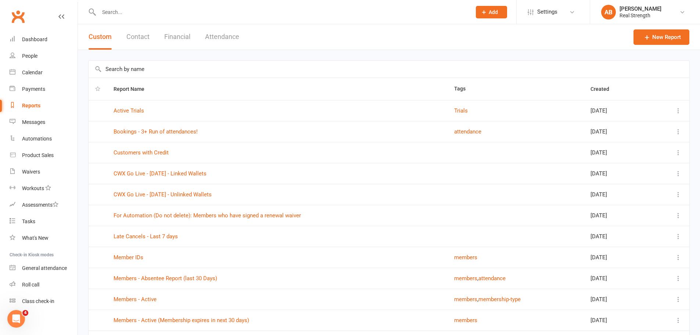
click at [147, 35] on button "Contact" at bounding box center [137, 36] width 23 height 25
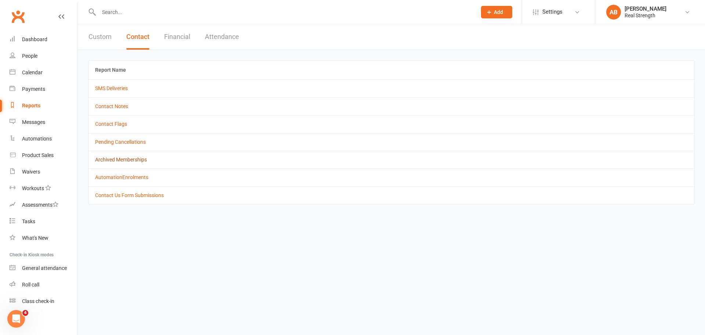
click at [131, 157] on link "Archived Memberships" at bounding box center [121, 159] width 52 height 6
click at [224, 31] on button "Attendance" at bounding box center [222, 36] width 34 height 25
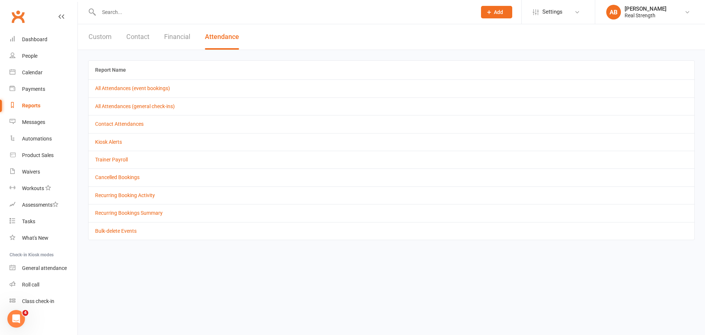
click at [105, 37] on button "Custom" at bounding box center [99, 36] width 23 height 25
select select "100"
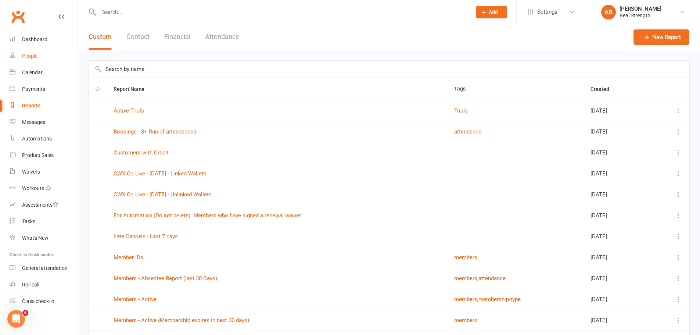
click at [31, 54] on div "People" at bounding box center [29, 56] width 15 height 6
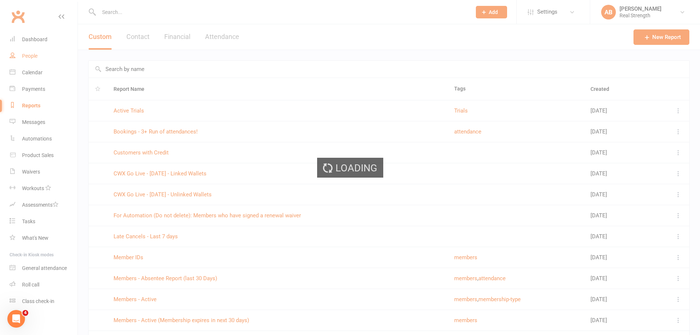
select select "100"
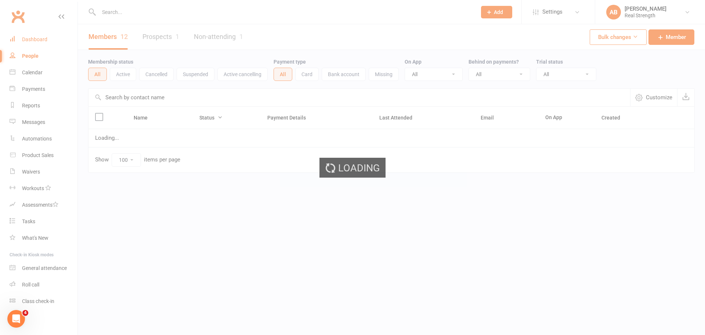
click at [29, 39] on div "Dashboard" at bounding box center [34, 39] width 25 height 6
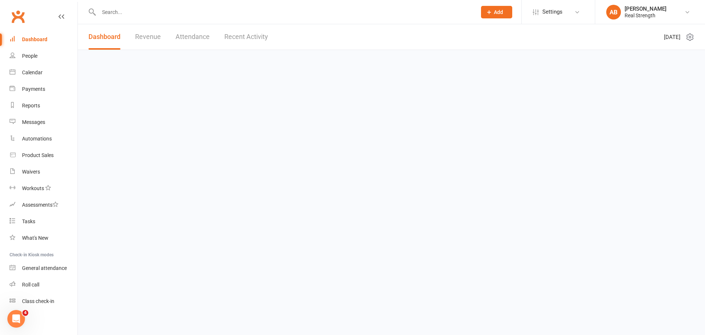
click at [38, 41] on div "Dashboard" at bounding box center [34, 39] width 25 height 6
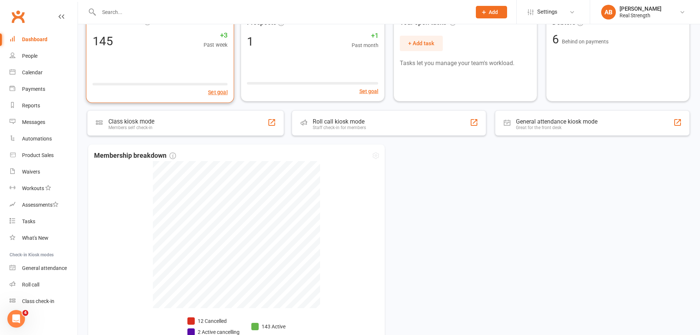
scroll to position [100, 0]
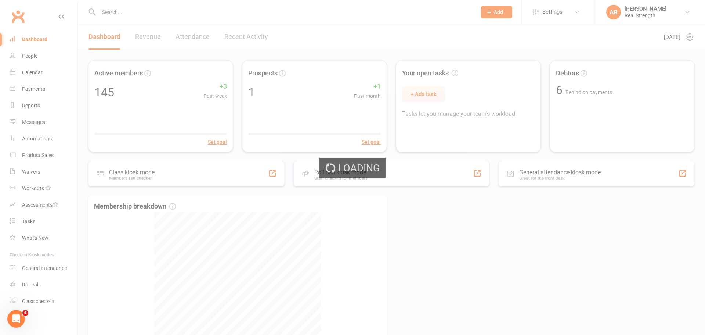
select select "no_trial"
select select "100"
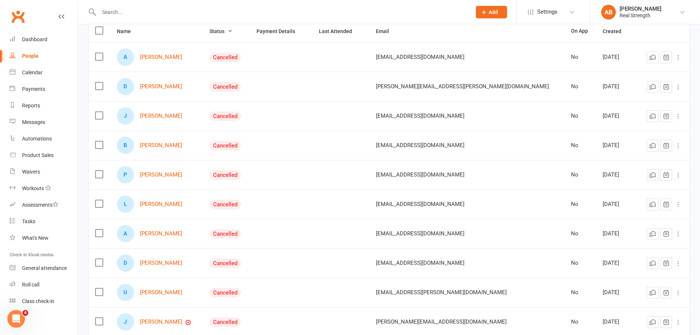
scroll to position [73, 0]
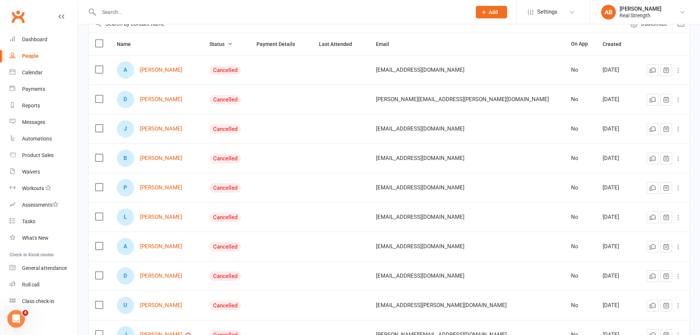
click at [676, 98] on icon at bounding box center [677, 99] width 7 height 7
click at [629, 158] on link "Archive member" at bounding box center [640, 158] width 73 height 15
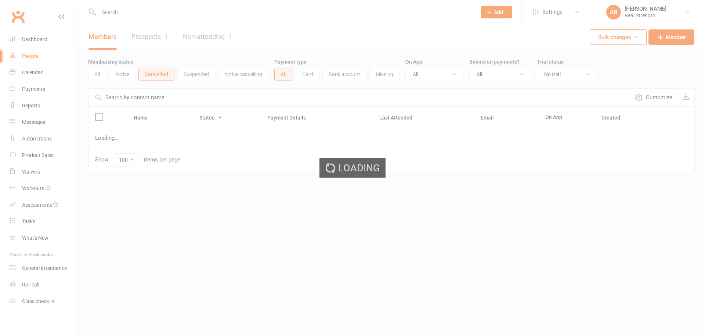
select select "no_trial"
select select "100"
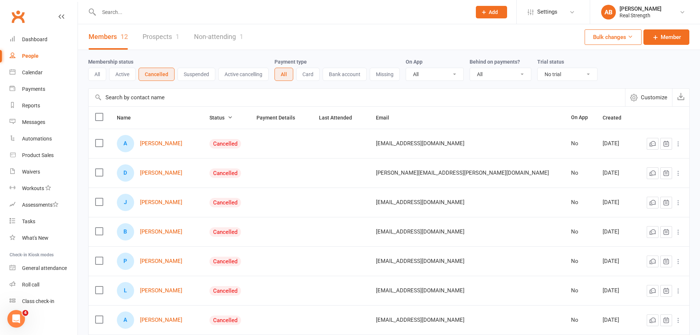
click at [680, 173] on icon at bounding box center [677, 172] width 7 height 7
click at [636, 237] on link "Archive member" at bounding box center [640, 231] width 73 height 15
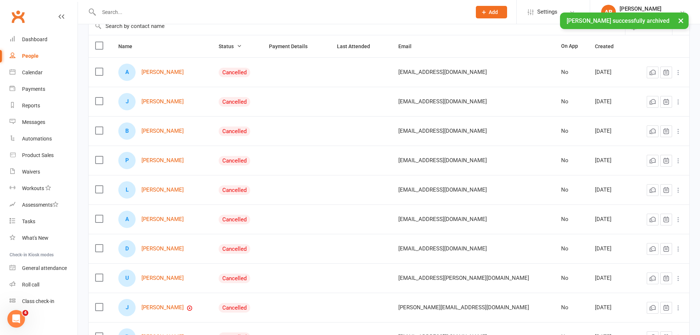
scroll to position [73, 0]
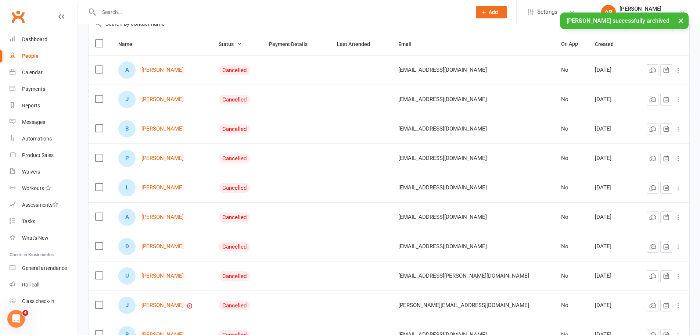
click at [676, 100] on icon at bounding box center [677, 99] width 7 height 7
click at [623, 159] on link "Archive member" at bounding box center [640, 158] width 73 height 15
click at [676, 130] on icon at bounding box center [677, 128] width 7 height 7
click at [626, 191] on link "Archive member" at bounding box center [640, 187] width 73 height 15
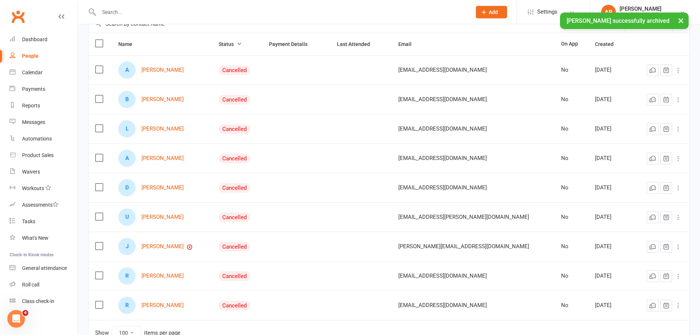
click at [678, 159] on icon at bounding box center [677, 158] width 7 height 7
click at [632, 218] on link "Archive member" at bounding box center [640, 217] width 73 height 15
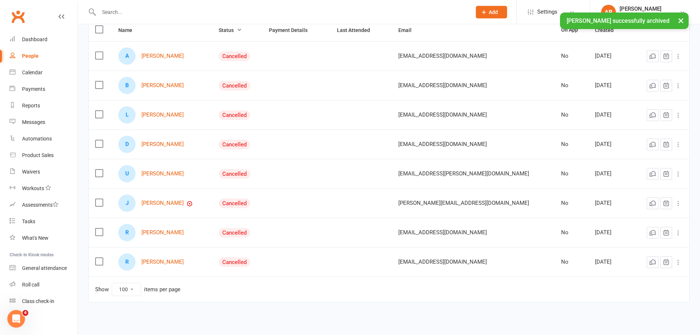
scroll to position [94, 0]
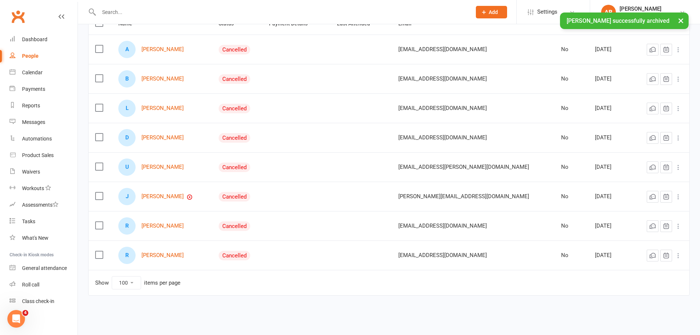
click at [678, 135] on icon at bounding box center [677, 137] width 7 height 7
click at [636, 197] on link "Archive member" at bounding box center [640, 196] width 73 height 15
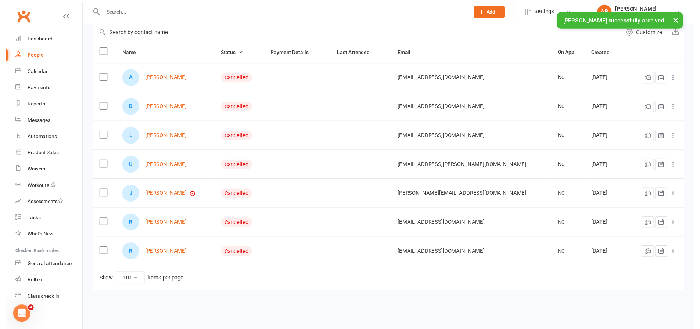
scroll to position [65, 0]
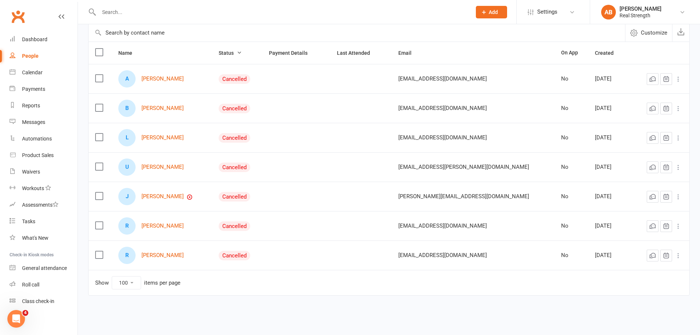
click at [678, 225] on icon at bounding box center [677, 225] width 7 height 7
click at [627, 282] on link "Archive member" at bounding box center [640, 284] width 73 height 15
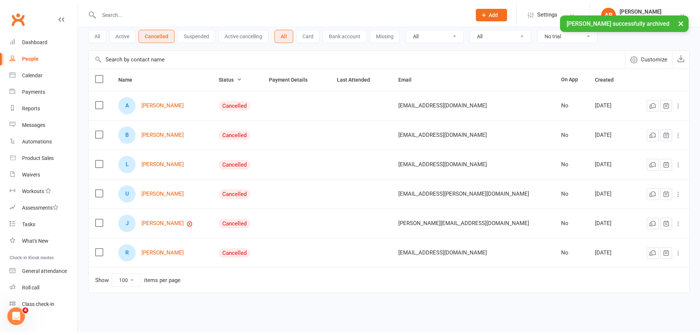
scroll to position [36, 0]
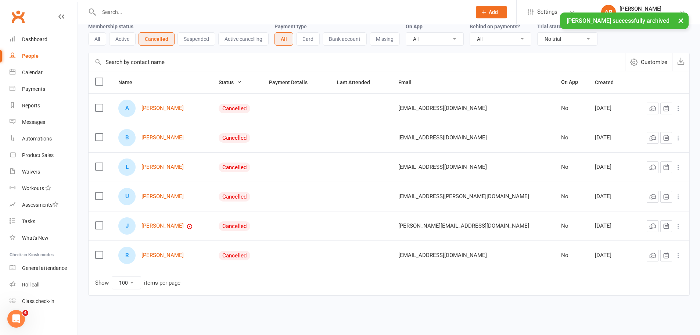
click at [679, 256] on icon at bounding box center [677, 255] width 7 height 7
click at [628, 311] on link "Archive member" at bounding box center [640, 314] width 73 height 15
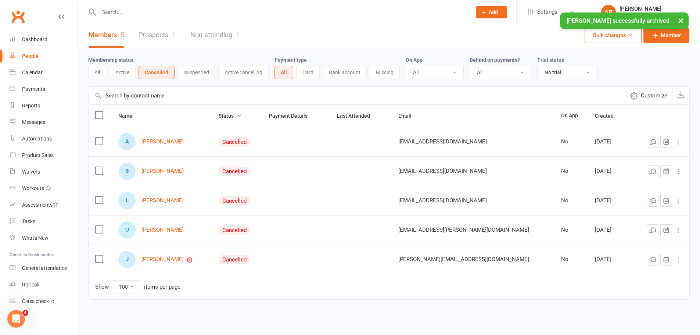
scroll to position [0, 0]
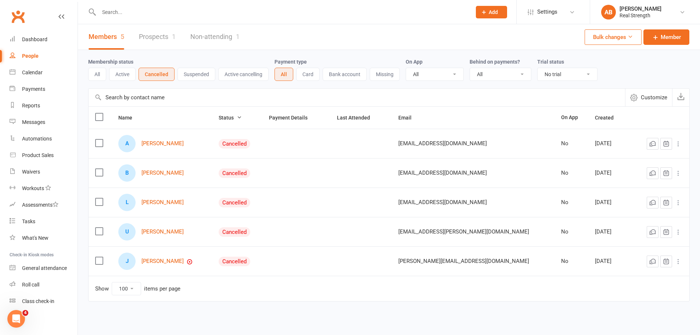
click at [32, 56] on div "People" at bounding box center [30, 56] width 17 height 6
click at [126, 72] on button "Active" at bounding box center [122, 74] width 26 height 13
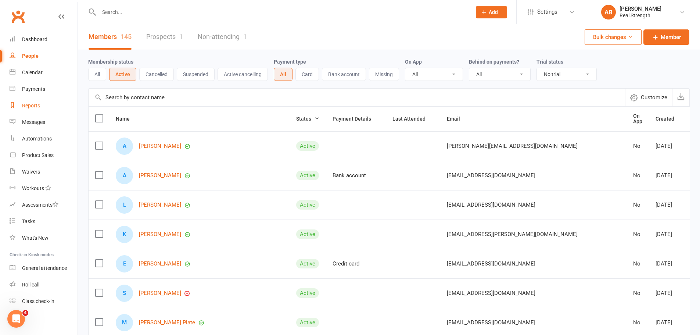
click at [33, 104] on div "Reports" at bounding box center [31, 105] width 18 height 6
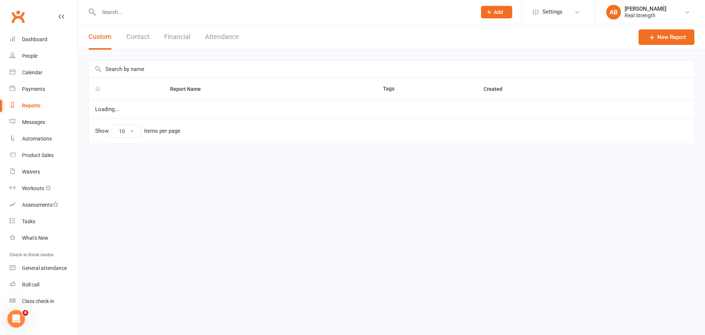
select select "100"
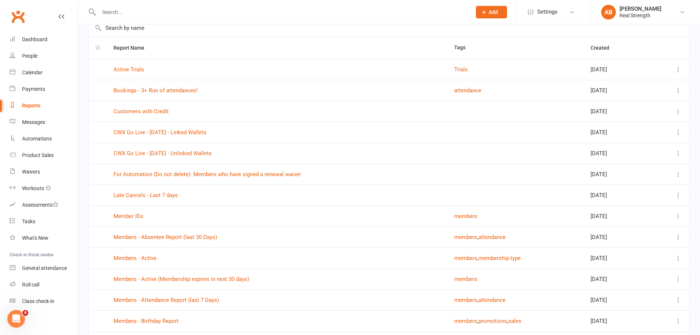
scroll to position [73, 0]
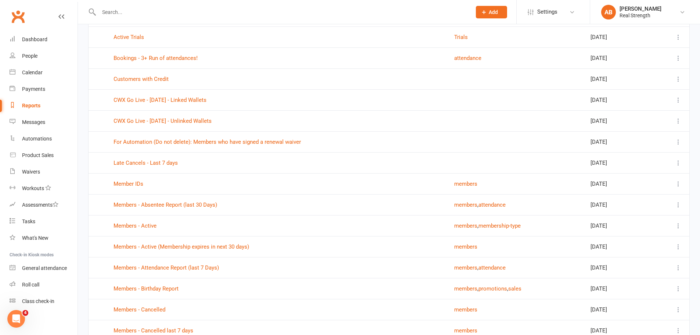
click at [221, 252] on td "Members - Active (Membership expires in next 30 days)" at bounding box center [277, 246] width 340 height 21
click at [227, 247] on link "Members - Active (Membership expires in next 30 days)" at bounding box center [180, 246] width 135 height 7
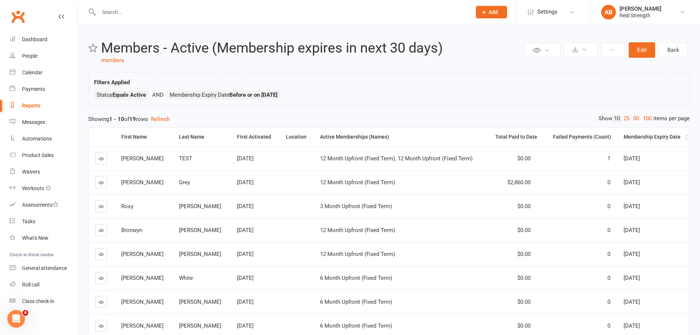
click at [657, 136] on div "Membership Expiry Date" at bounding box center [653, 137] width 60 height 6
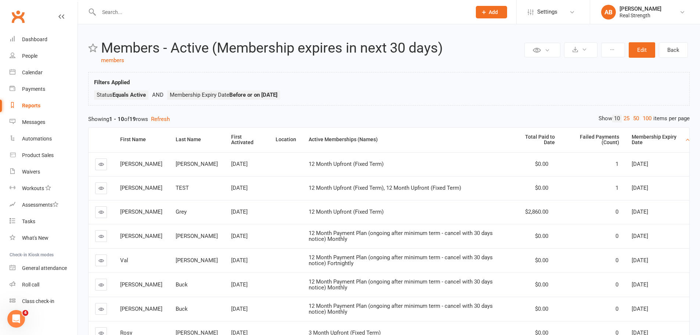
click at [27, 104] on div "Reports" at bounding box center [31, 105] width 18 height 6
select select "100"
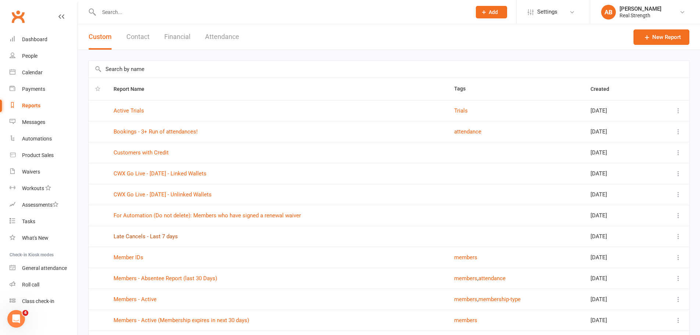
click at [163, 236] on link "Late Cancels - Last 7 days" at bounding box center [145, 236] width 64 height 7
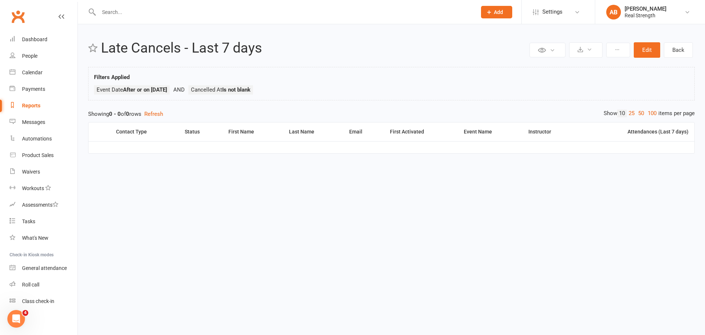
click at [503, 15] on button "Add" at bounding box center [496, 12] width 31 height 12
click at [343, 81] on div "Filters Applied Event Date After or on [DATE] Cancelled At Is not blank" at bounding box center [391, 85] width 595 height 25
click at [687, 51] on link "Back" at bounding box center [678, 49] width 29 height 15
select select "100"
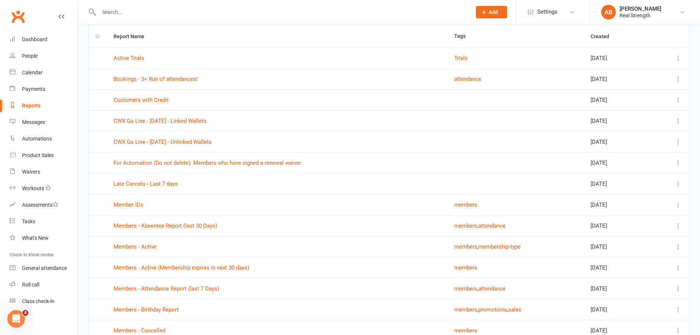
scroll to position [147, 0]
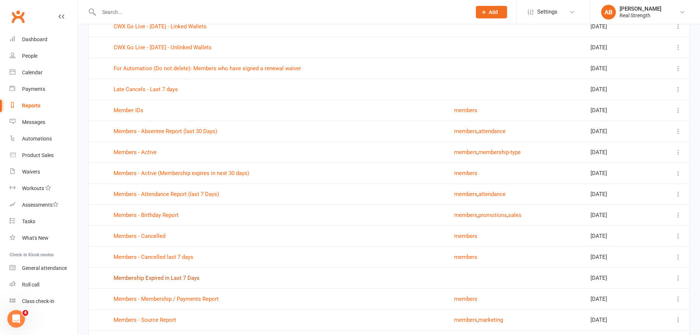
click at [175, 277] on link "Membership Expired in Last 7 Days" at bounding box center [156, 277] width 86 height 7
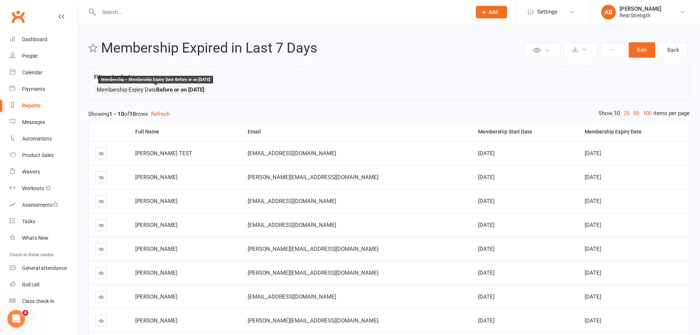
click at [204, 90] on strong "Before or on [DATE]" at bounding box center [180, 89] width 48 height 7
select select "100"
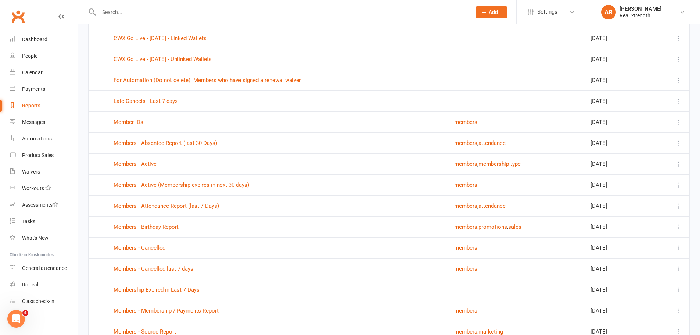
scroll to position [147, 0]
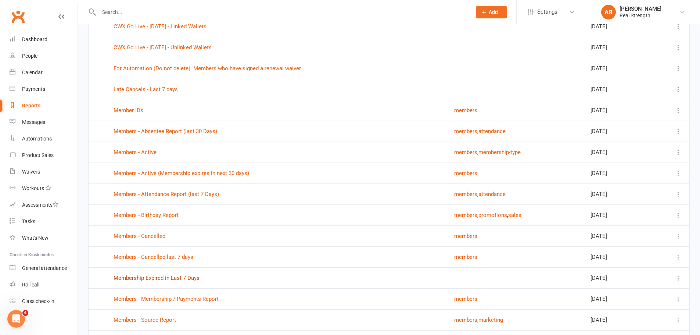
click at [182, 277] on link "Membership Expired in Last 7 Days" at bounding box center [156, 277] width 86 height 7
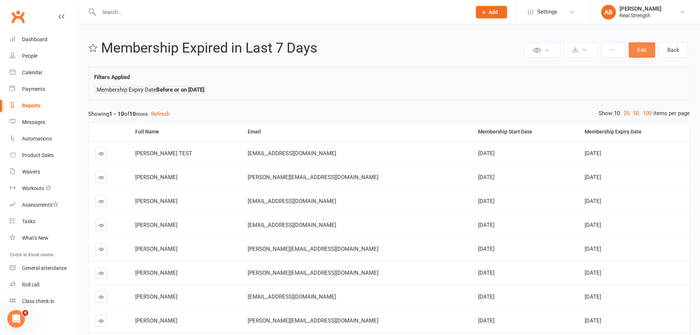
click at [647, 53] on button "Edit" at bounding box center [641, 49] width 26 height 15
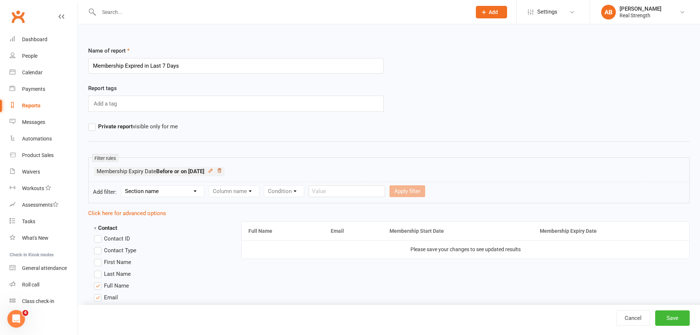
click at [222, 171] on icon at bounding box center [219, 170] width 5 height 5
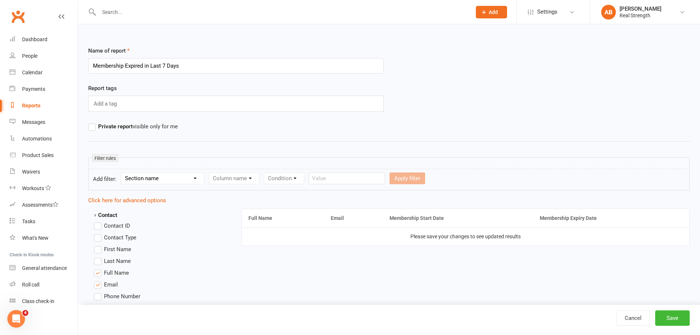
click at [140, 179] on select "Section name Contact Attendance Aggregate Payment Booking Waitlist Attendees Ca…" at bounding box center [162, 178] width 83 height 11
click at [145, 179] on select "Section name Contact Attendance Aggregate Payment Booking Waitlist Attendees Ca…" at bounding box center [162, 178] width 83 height 11
select select "11"
click at [122, 173] on select "Section name Contact Attendance Aggregate Payment Booking Waitlist Attendees Ca…" at bounding box center [162, 178] width 83 height 11
click at [242, 178] on select "Column name Membership ID Membership Name Membership Category Membership Start …" at bounding box center [280, 178] width 143 height 11
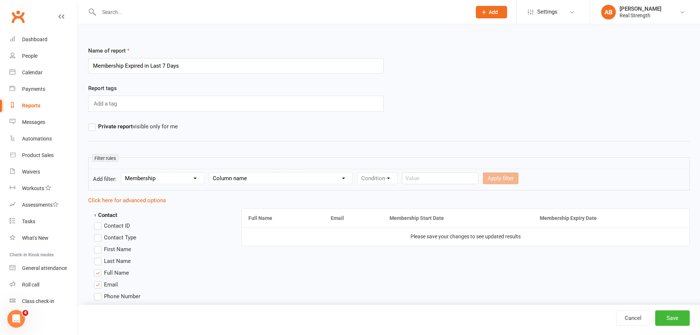
select select "6"
click at [209, 173] on select "Column name Membership ID Membership Name Membership Category Membership Start …" at bounding box center [280, 178] width 143 height 11
click at [389, 177] on select "Condition Is Is not Before After Before or on After or on Is blank Is not blank" at bounding box center [380, 178] width 46 height 11
select select "3"
click at [358, 173] on select "Condition Is Is not Before After Before or on After or on Is blank Is not blank" at bounding box center [380, 178] width 46 height 11
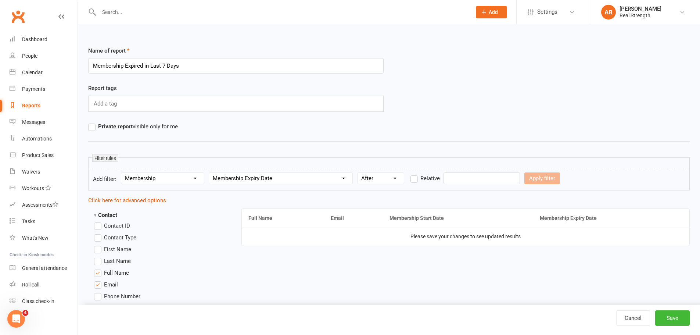
click at [416, 181] on label "Relative" at bounding box center [424, 178] width 29 height 9
click at [415, 174] on input "Relative" at bounding box center [412, 174] width 5 height 0
click at [468, 180] on input "number" at bounding box center [462, 178] width 35 height 12
click at [479, 179] on input "number" at bounding box center [462, 178] width 35 height 12
type input "7"
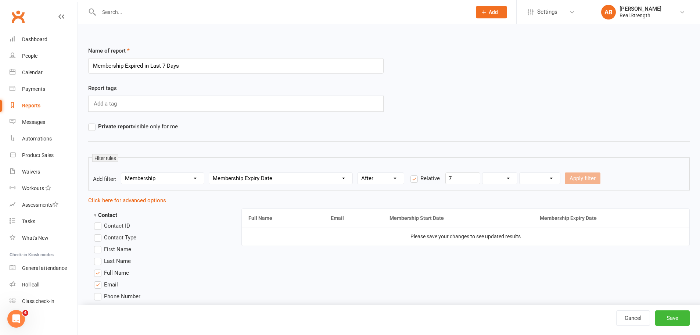
click at [500, 175] on select "Days Weeks Months Years" at bounding box center [499, 178] width 35 height 11
select select "0"
click at [483, 173] on select "Days Weeks Months Years" at bounding box center [499, 178] width 35 height 11
click at [535, 180] on select "From now Ago" at bounding box center [539, 178] width 40 height 11
select select "0"
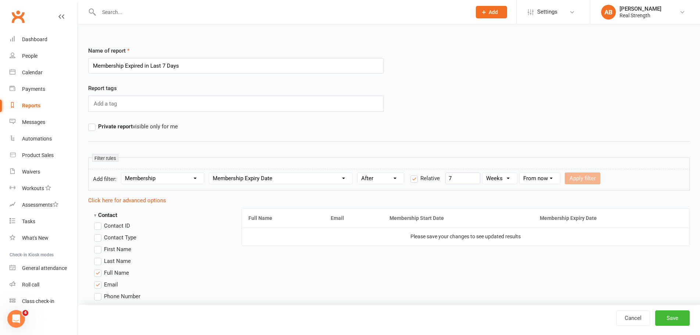
click at [520, 173] on select "From now Ago" at bounding box center [539, 178] width 40 height 11
click at [585, 177] on button "Apply filter" at bounding box center [582, 178] width 36 height 12
select select
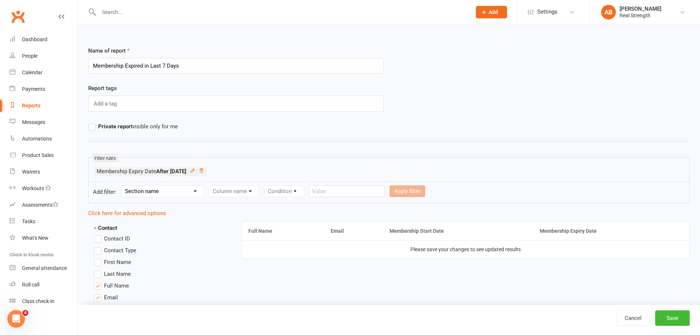
scroll to position [110, 0]
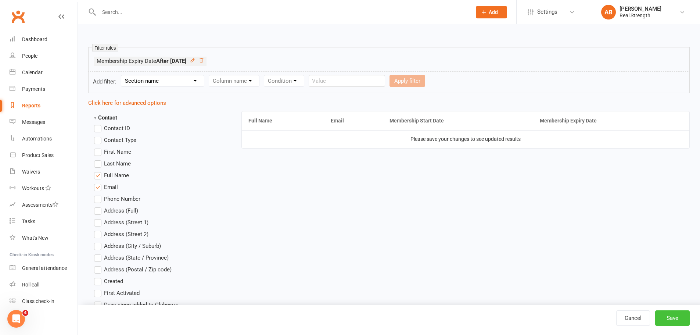
click at [673, 315] on button "Save" at bounding box center [672, 317] width 35 height 15
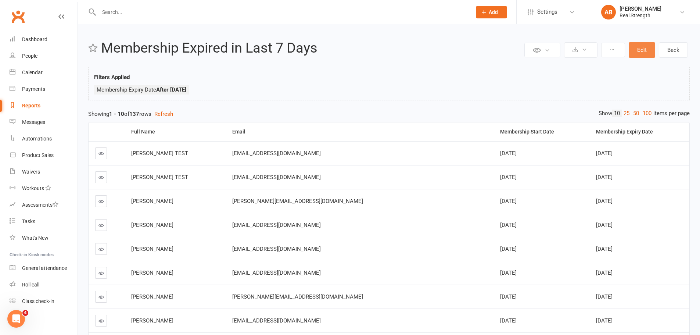
click at [636, 51] on button "Edit" at bounding box center [641, 49] width 26 height 15
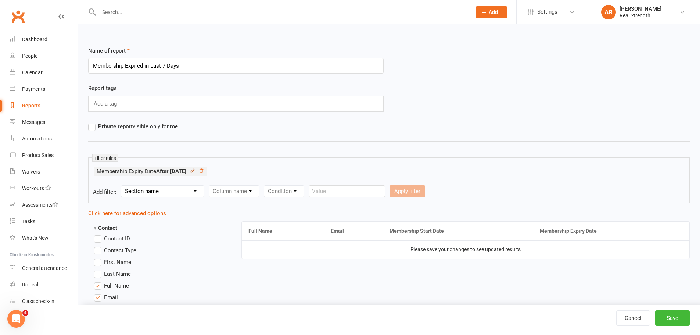
click at [195, 171] on icon at bounding box center [192, 170] width 5 height 5
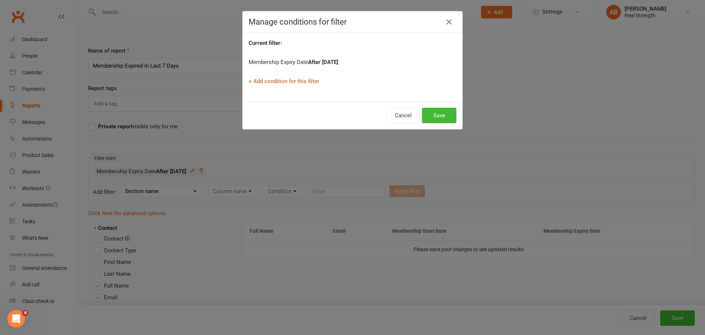
click at [296, 83] on link "+ Add condition for this filter" at bounding box center [284, 81] width 71 height 7
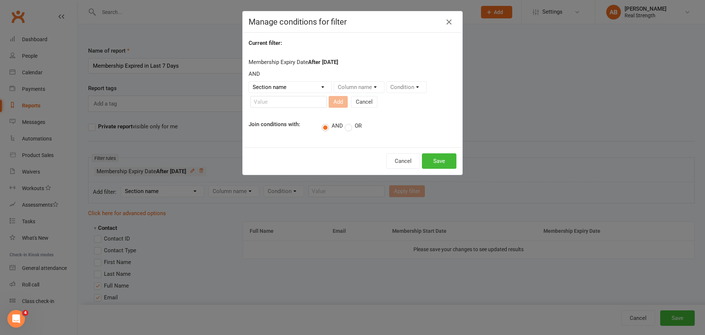
click at [285, 90] on select "Section name Contact Attendance Aggregate Payment Booking Waitlist Attendees Ca…" at bounding box center [290, 87] width 83 height 11
click at [406, 162] on button "Cancel" at bounding box center [403, 160] width 34 height 15
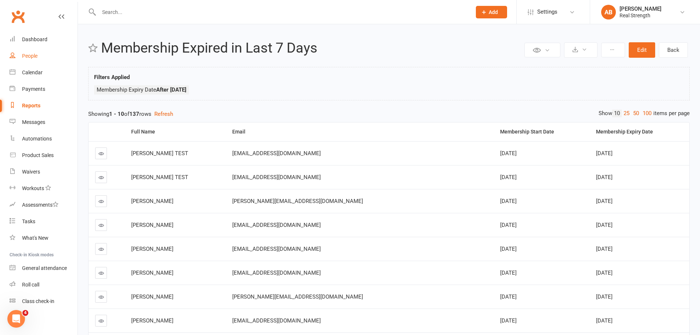
click at [33, 51] on link "People" at bounding box center [44, 56] width 68 height 17
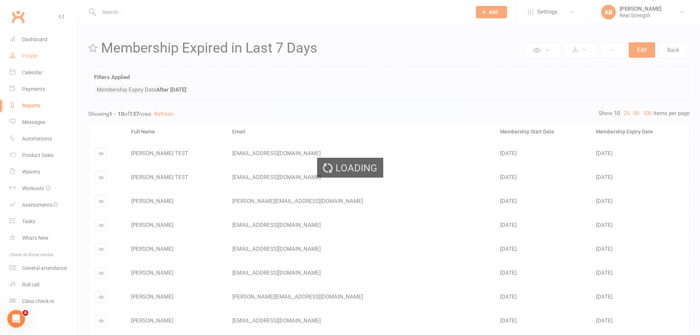
select select "100"
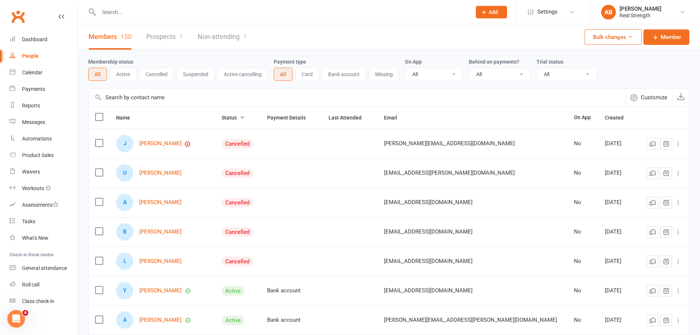
click at [165, 73] on button "Cancelled" at bounding box center [156, 74] width 35 height 13
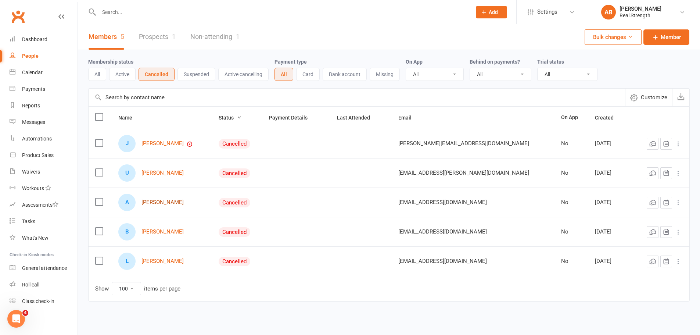
click at [173, 204] on link "[PERSON_NAME]" at bounding box center [162, 202] width 42 height 6
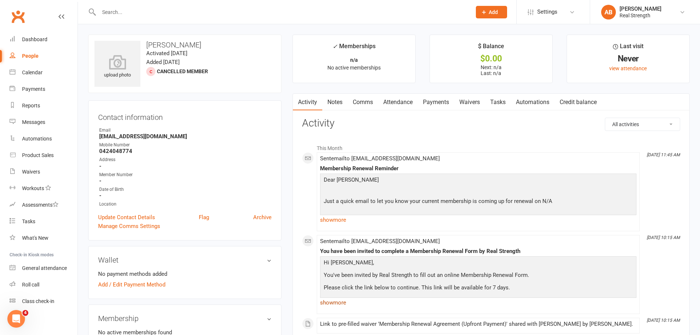
click at [333, 303] on link "show more" at bounding box center [478, 302] width 316 height 10
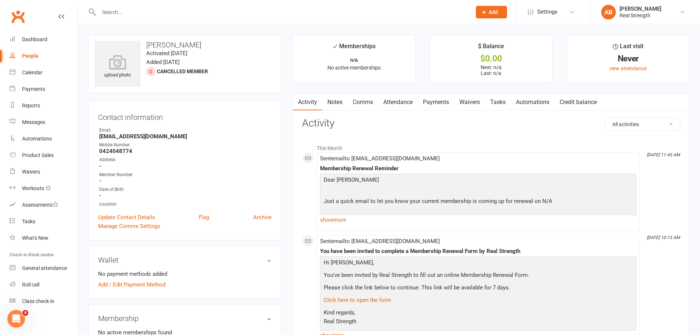
scroll to position [110, 0]
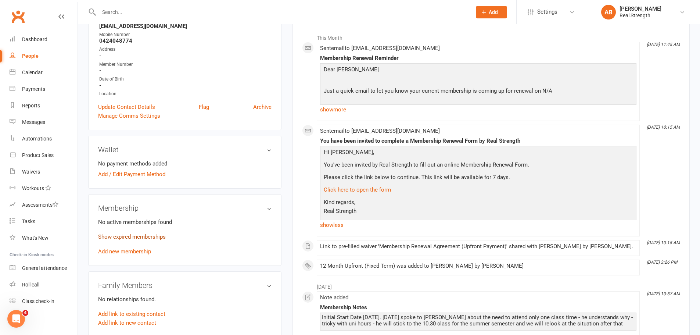
click at [141, 236] on link "Show expired memberships" at bounding box center [132, 236] width 68 height 7
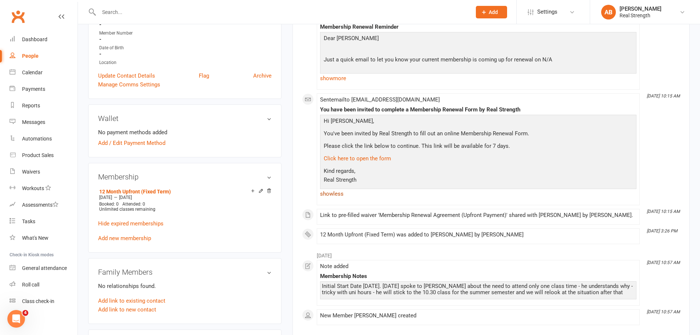
scroll to position [184, 0]
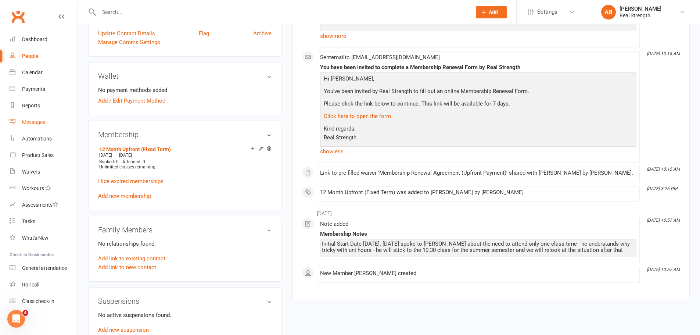
click at [36, 116] on link "Messages" at bounding box center [44, 122] width 68 height 17
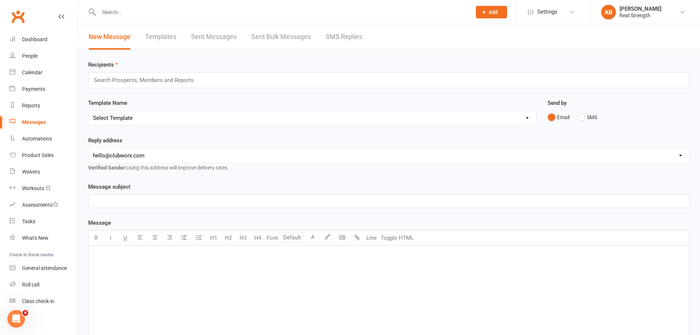
click at [176, 35] on div "New Message Templates Sent Messages Sent Bulk Messages SMS Replies" at bounding box center [225, 36] width 295 height 25
click at [169, 36] on link "Templates" at bounding box center [160, 36] width 31 height 25
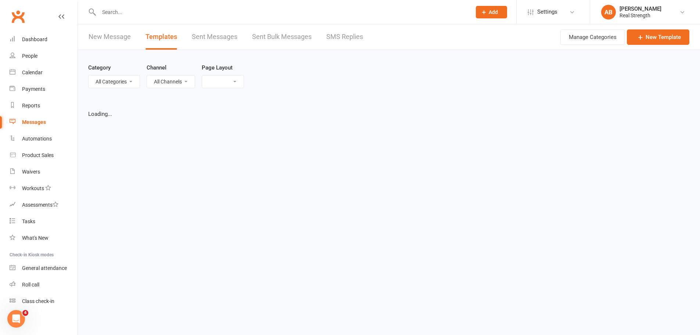
select select "list"
select select "100"
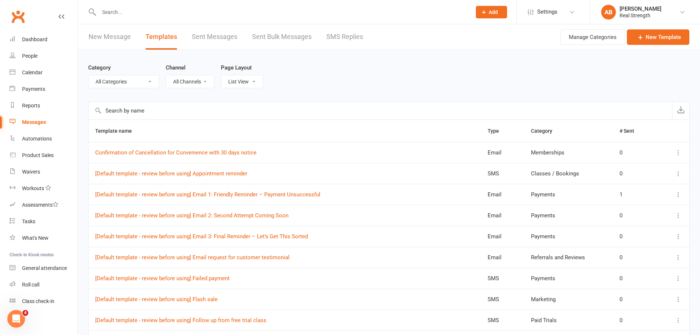
click at [124, 80] on select "All Categories (No category) Classes / Bookings Enquiries General Marketing Mem…" at bounding box center [123, 81] width 70 height 12
select select "18924"
click at [88, 75] on select "All Categories (No category) Classes / Bookings Enquiries General Marketing Mem…" at bounding box center [123, 81] width 70 height 12
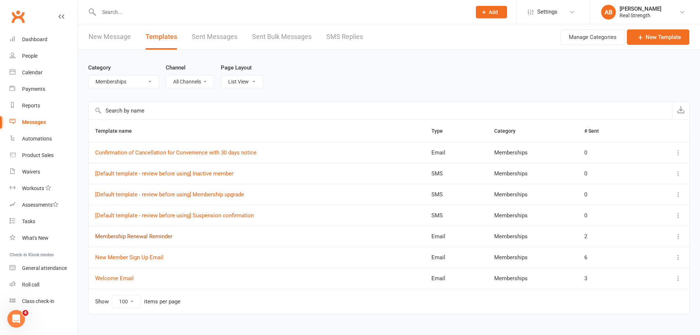
click at [166, 235] on link "Membership Renewal Reminder" at bounding box center [133, 236] width 77 height 7
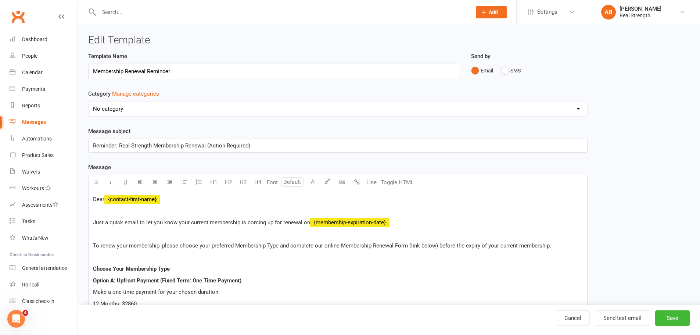
select select "18924"
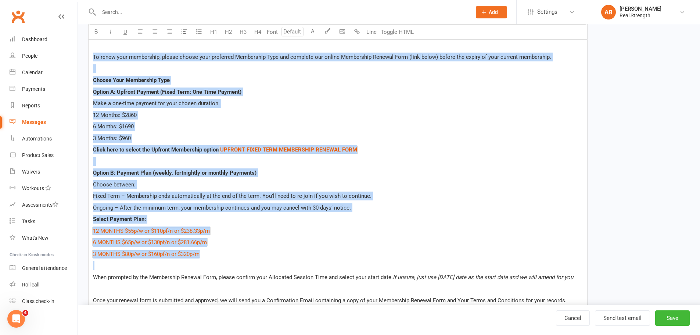
scroll to position [220, 0]
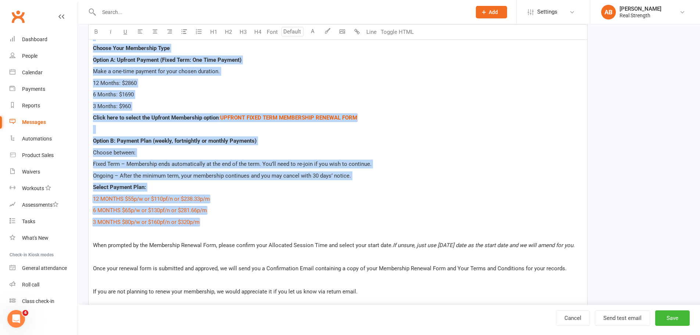
drag, startPoint x: 93, startPoint y: 97, endPoint x: 232, endPoint y: 225, distance: 189.2
click at [232, 225] on div "Dear ﻿ {contact-first-name} Just a quick email to let you know your current mem…" at bounding box center [337, 176] width 498 height 412
copy div "To renew your membership, please choose your preferred Membership Type and comp…"
click at [437, 181] on div "Dear ﻿ {contact-first-name} Just a quick email to let you know your current mem…" at bounding box center [337, 176] width 498 height 412
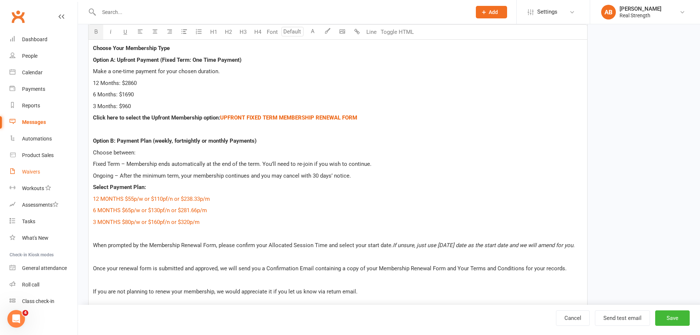
click at [26, 172] on div "Waivers" at bounding box center [31, 172] width 18 height 6
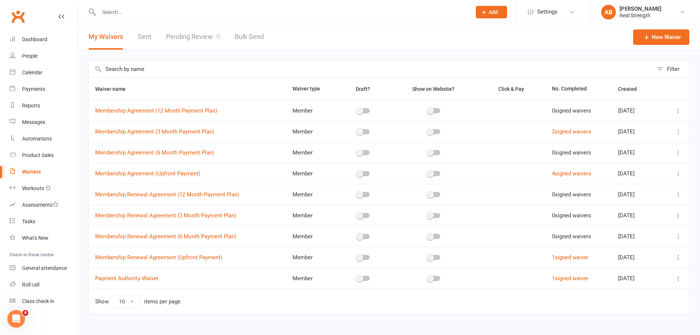
click at [667, 260] on td at bounding box center [675, 256] width 28 height 21
click at [674, 259] on button at bounding box center [677, 257] width 9 height 9
click at [618, 303] on link "Copy external link to clipboard" at bounding box center [633, 300] width 86 height 15
click at [33, 57] on div "People" at bounding box center [29, 56] width 15 height 6
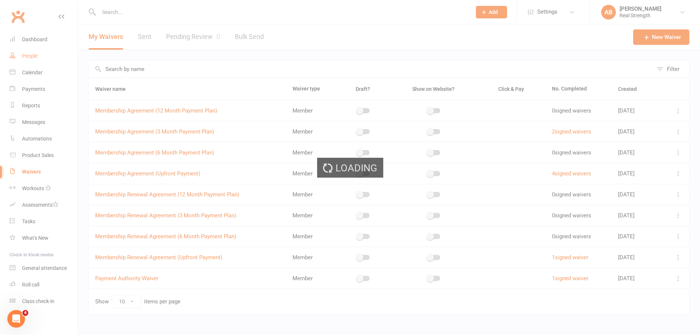
select select "100"
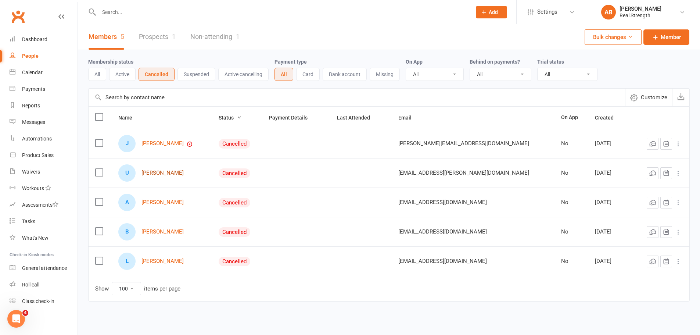
click at [169, 175] on link "[PERSON_NAME]" at bounding box center [162, 173] width 42 height 6
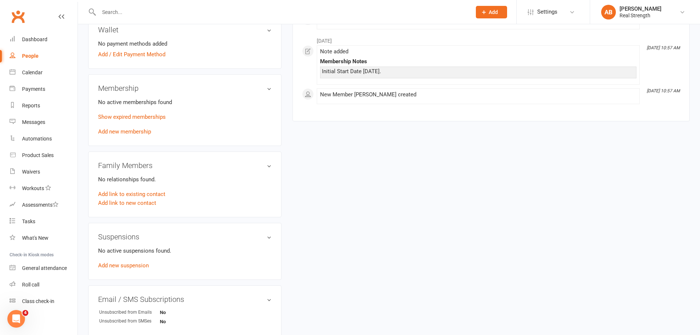
scroll to position [184, 0]
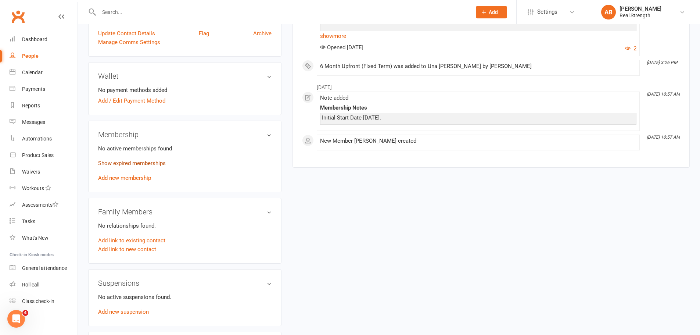
click at [142, 165] on link "Show expired memberships" at bounding box center [132, 163] width 68 height 7
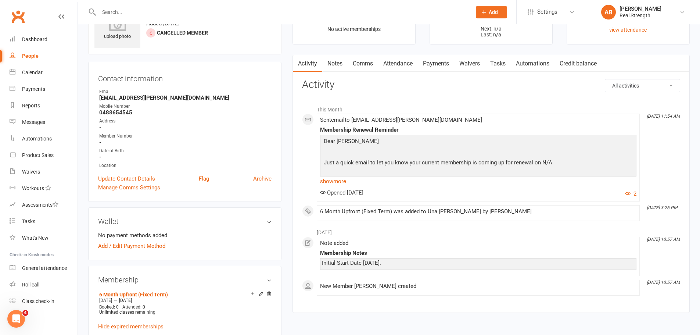
scroll to position [37, 0]
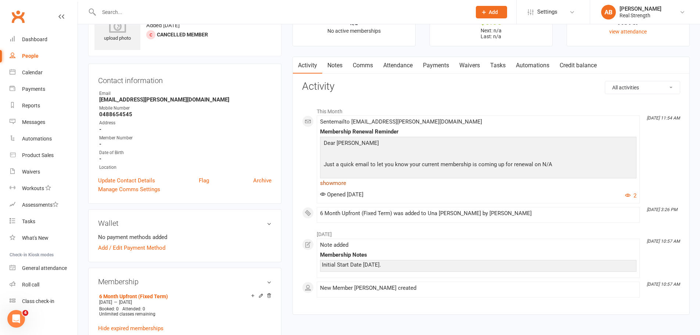
click at [340, 181] on link "show more" at bounding box center [478, 183] width 316 height 10
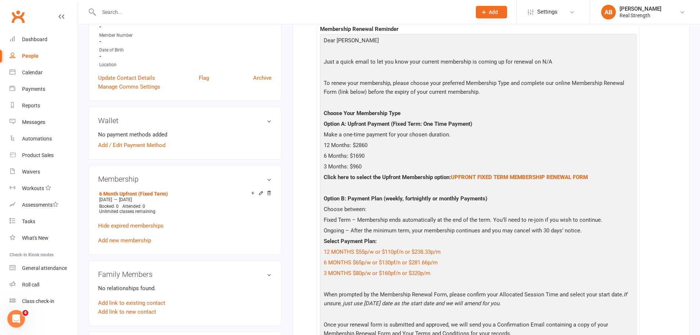
scroll to position [72, 0]
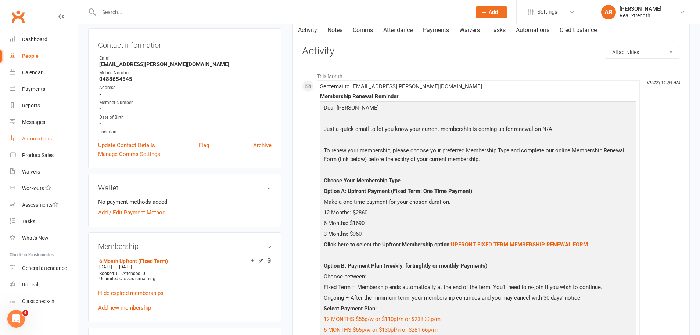
click at [42, 134] on link "Automations" at bounding box center [44, 138] width 68 height 17
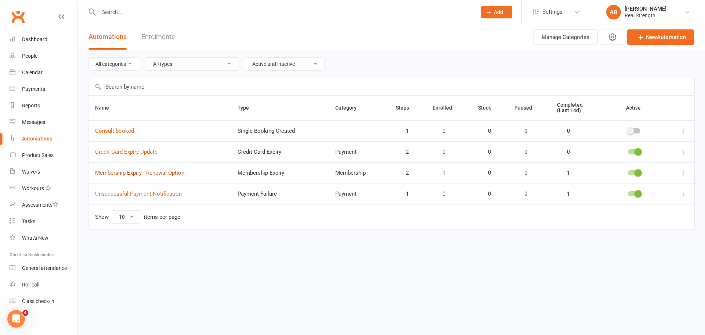
click at [168, 174] on link "Membership Expiry - Renewal Option" at bounding box center [139, 172] width 89 height 7
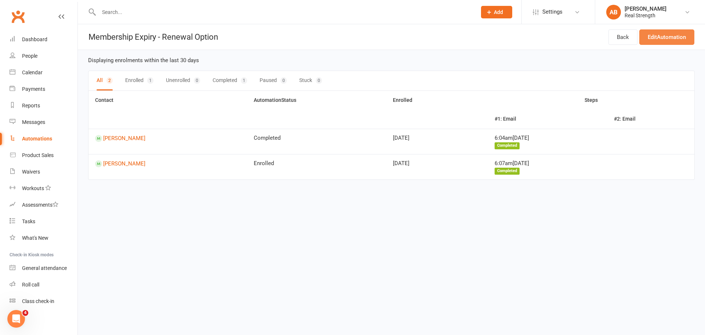
click at [650, 40] on link "Edit Automation" at bounding box center [666, 36] width 55 height 15
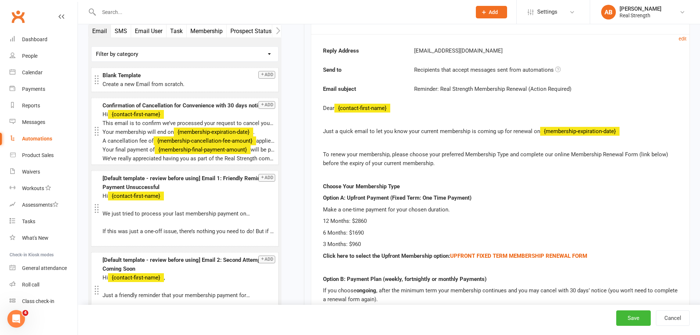
scroll to position [184, 0]
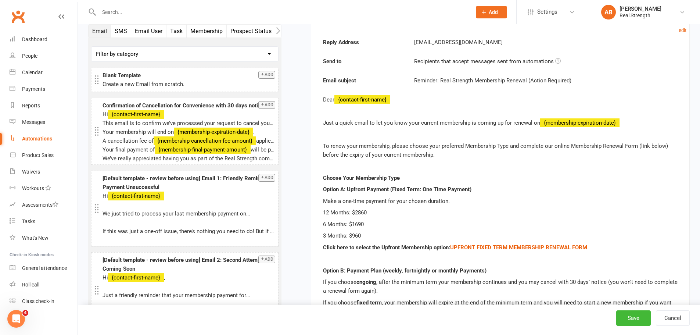
click at [544, 135] on p at bounding box center [500, 134] width 354 height 9
click at [535, 126] on p "Just a quick email to let you know your current membership is coming up for ren…" at bounding box center [500, 122] width 354 height 9
click at [632, 122] on p "Just a quick email to let you know your current membership is coming up for ren…" at bounding box center [500, 122] width 354 height 9
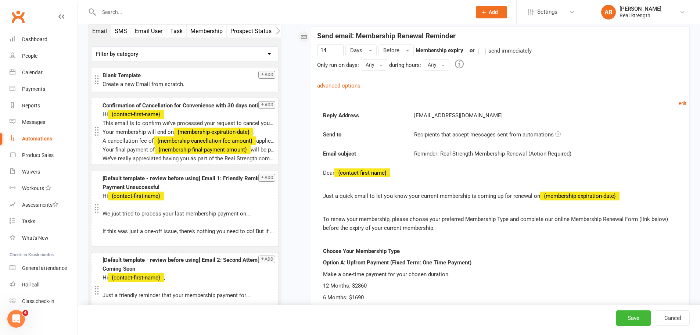
scroll to position [110, 0]
click at [683, 106] on small "edit" at bounding box center [682, 104] width 8 height 6
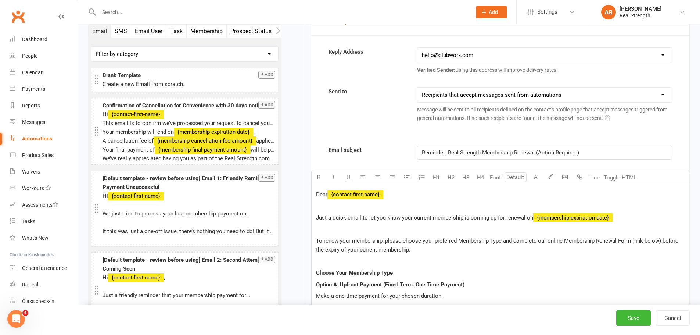
scroll to position [220, 0]
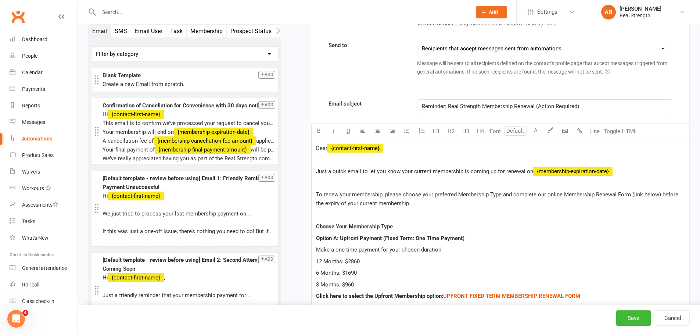
click at [621, 174] on p "Just a quick email to let you know your current membership is coming up for ren…" at bounding box center [500, 171] width 368 height 9
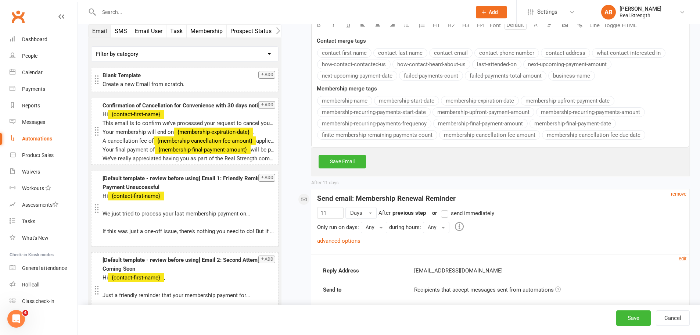
scroll to position [734, 0]
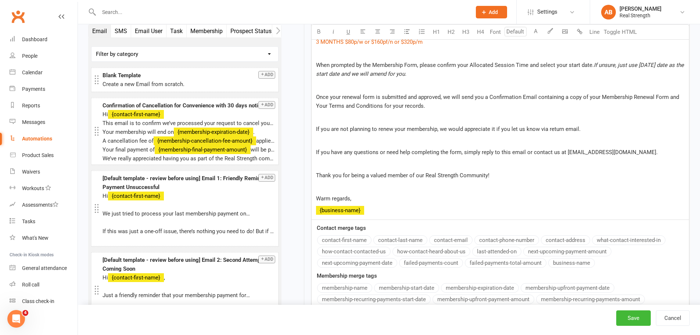
scroll to position [665, 0]
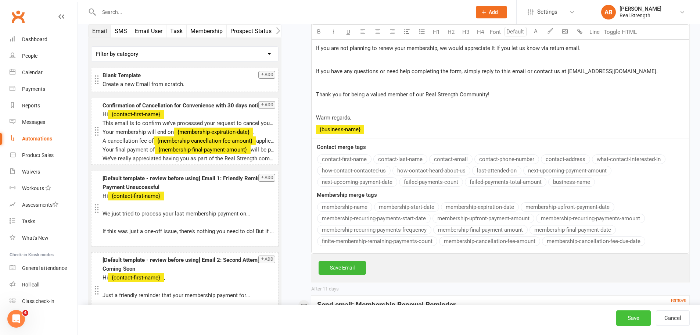
click at [638, 318] on button "Save" at bounding box center [633, 317] width 35 height 15
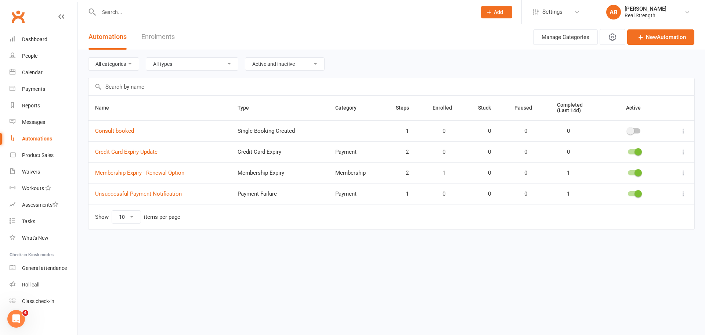
click at [131, 8] on input "text" at bounding box center [284, 12] width 375 height 10
click at [33, 54] on div "People" at bounding box center [29, 56] width 15 height 6
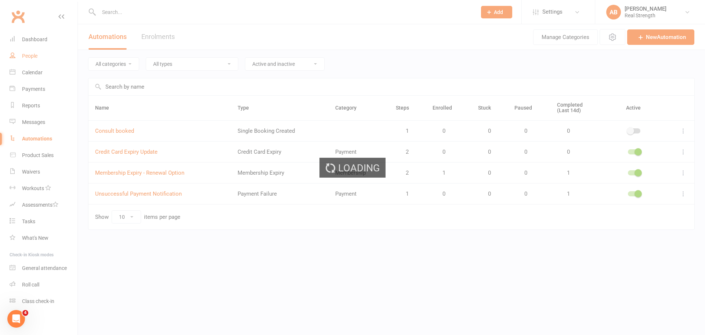
select select "100"
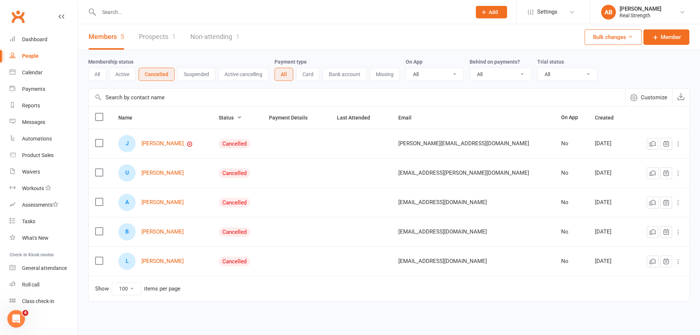
click at [124, 11] on input "text" at bounding box center [281, 12] width 369 height 10
type input "[PERSON_NAME]"
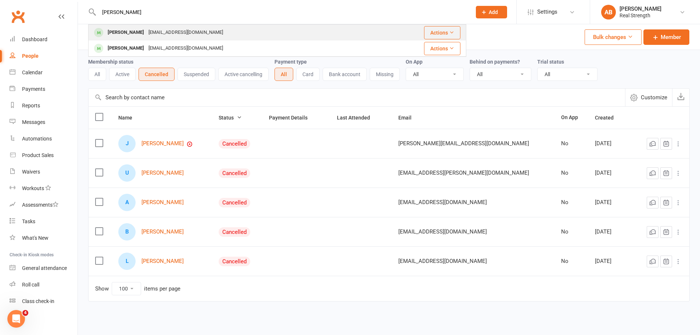
click at [160, 29] on div "[EMAIL_ADDRESS][DOMAIN_NAME]" at bounding box center [185, 32] width 79 height 11
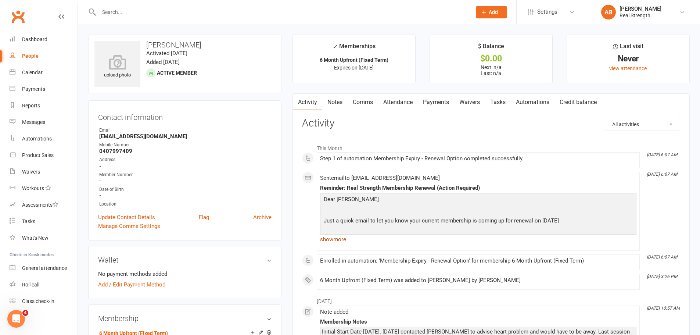
click at [332, 241] on link "show more" at bounding box center [478, 239] width 316 height 10
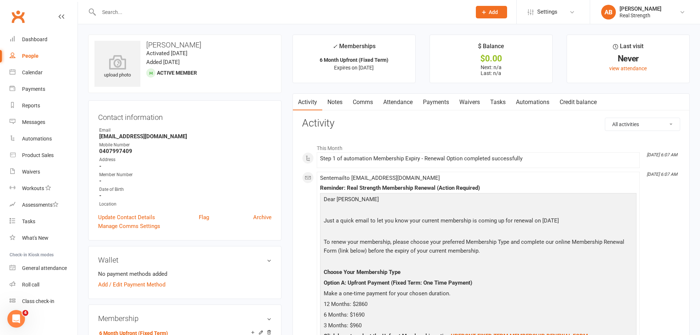
click at [28, 53] on div "People" at bounding box center [30, 56] width 17 height 6
select select "100"
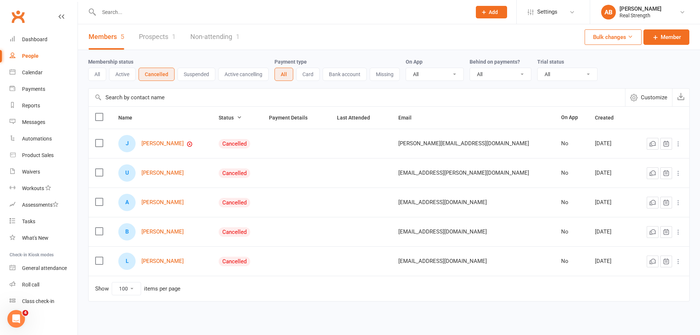
click at [128, 8] on input "text" at bounding box center [281, 12] width 369 height 10
type input "[PERSON_NAME]"
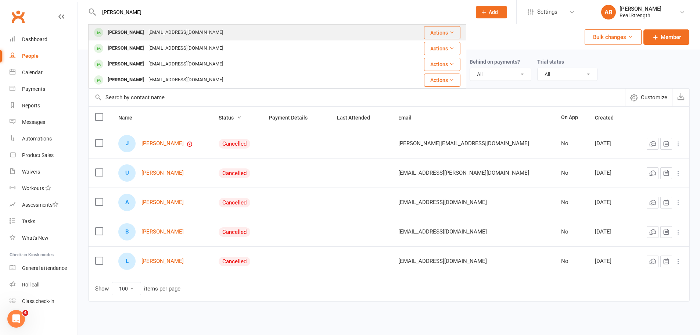
click at [137, 26] on div "[PERSON_NAME] [EMAIL_ADDRESS][DOMAIN_NAME]" at bounding box center [233, 32] width 289 height 15
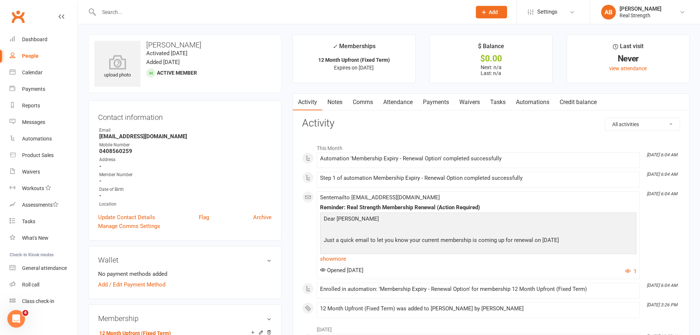
click at [32, 57] on div "People" at bounding box center [30, 56] width 17 height 6
select select "100"
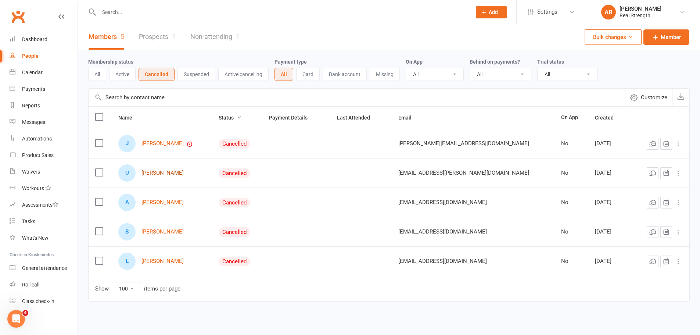
click at [158, 175] on link "[PERSON_NAME]" at bounding box center [162, 173] width 42 height 6
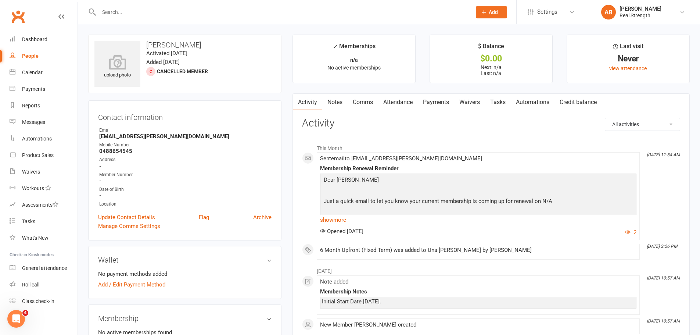
click at [368, 104] on link "Comms" at bounding box center [362, 102] width 30 height 17
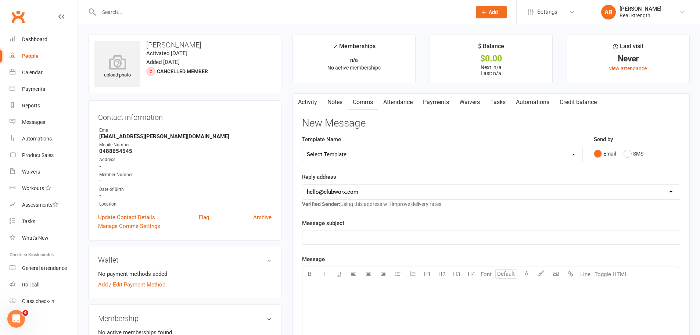
click at [339, 158] on select "Select Template [SMS] [Default template - review before using] Appointment remi…" at bounding box center [442, 154] width 280 height 15
select select "10"
click at [302, 147] on select "Select Template [SMS] [Default template - review before using] Appointment remi…" at bounding box center [442, 154] width 280 height 15
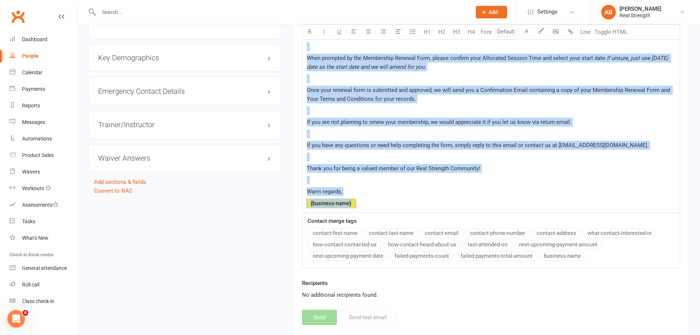
scroll to position [549, 0]
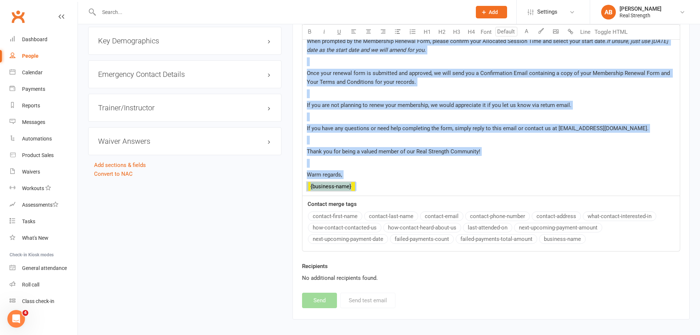
drag, startPoint x: 307, startPoint y: 91, endPoint x: 378, endPoint y: 184, distance: 117.2
copy div "Lore ﻿ {ipsumdo-sitam-cons} Adip e seddo eiusm te inc utl etdo magn aliquae adm…"
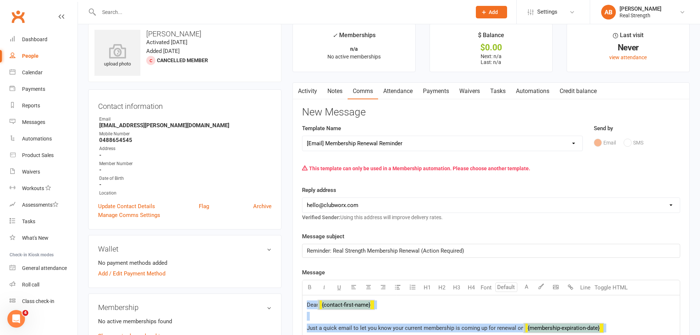
scroll to position [0, 0]
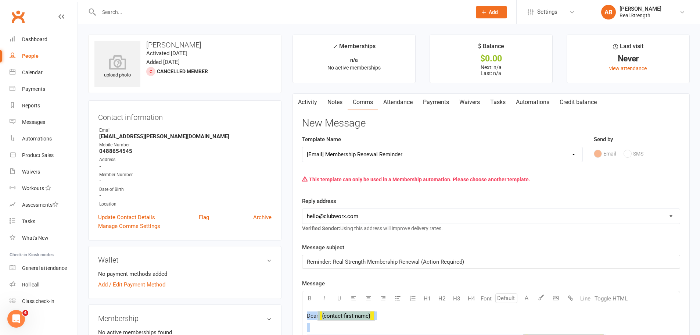
click at [313, 98] on link "Activity" at bounding box center [307, 102] width 29 height 17
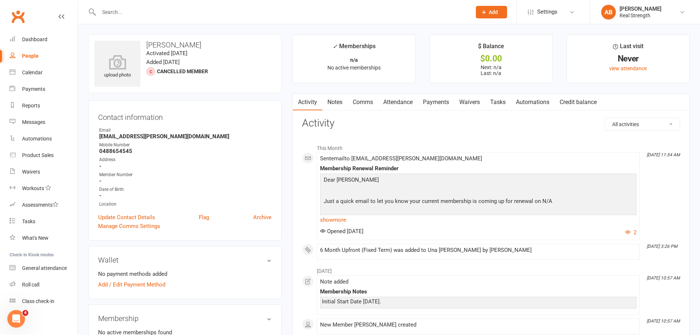
click at [363, 100] on link "Comms" at bounding box center [362, 102] width 30 height 17
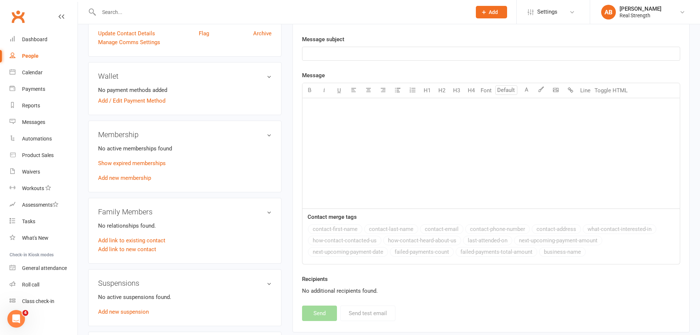
click at [325, 122] on div "﻿" at bounding box center [490, 153] width 377 height 110
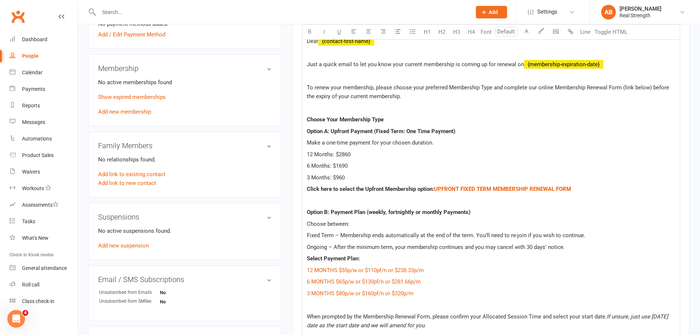
scroll to position [176, 0]
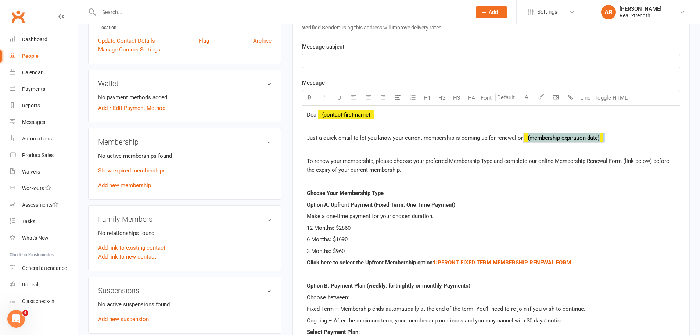
drag, startPoint x: 644, startPoint y: 140, endPoint x: 531, endPoint y: 140, distance: 112.4
click at [531, 140] on p "Just a quick email to let you know your current membership is coming up for ren…" at bounding box center [491, 137] width 368 height 9
drag, startPoint x: 468, startPoint y: 138, endPoint x: 402, endPoint y: 138, distance: 65.7
click at [402, 138] on p "Just a quick email to let you know your current membership" at bounding box center [491, 137] width 368 height 9
click at [403, 137] on span "Just a quick email to let you know your membership" at bounding box center [371, 137] width 129 height 7
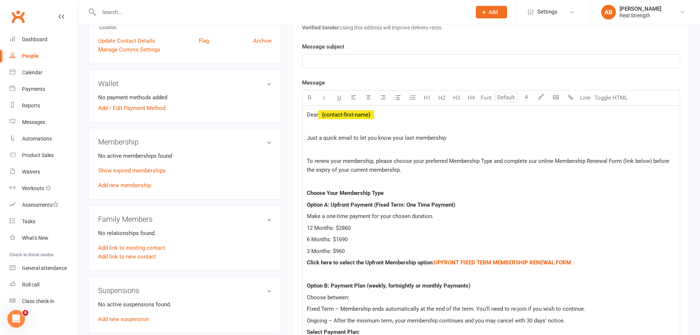
click at [460, 136] on p "Just a quick email to let you know your last membership" at bounding box center [491, 137] width 368 height 9
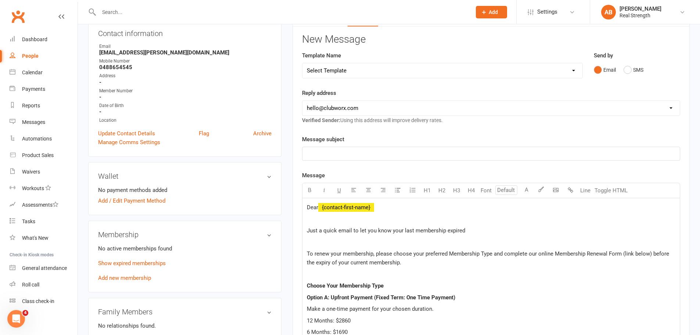
scroll to position [115, 0]
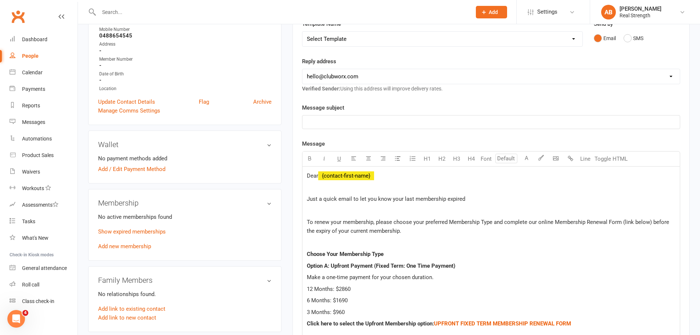
click at [472, 202] on p "Just a quick email to let you know your last membership expired" at bounding box center [491, 198] width 368 height 9
click at [149, 231] on link "Show expired memberships" at bounding box center [132, 231] width 68 height 7
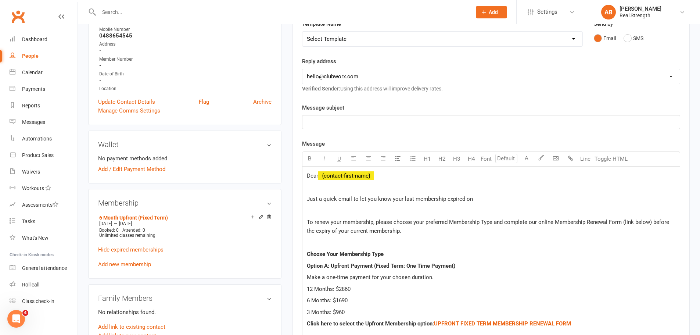
click at [484, 196] on p "Just a quick email to let you know your last membership expired on" at bounding box center [491, 198] width 368 height 9
drag, startPoint x: 486, startPoint y: 199, endPoint x: 403, endPoint y: 199, distance: 83.0
click at [403, 199] on p "Just a quick email to let you know your last membership expired on" at bounding box center [491, 198] width 368 height 9
click at [403, 199] on span "Just a quick email to let you know your membership has expired." at bounding box center [386, 198] width 159 height 7
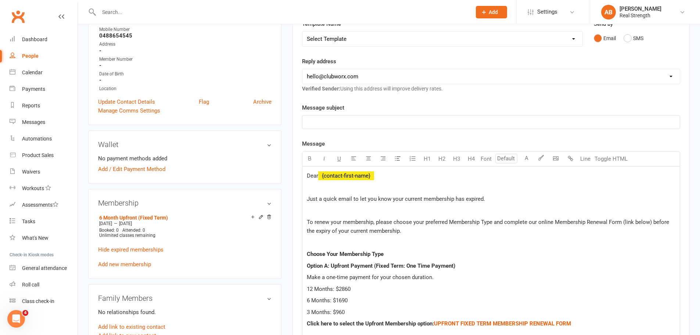
click at [510, 250] on p "Choose Your Membership Type" at bounding box center [491, 253] width 368 height 9
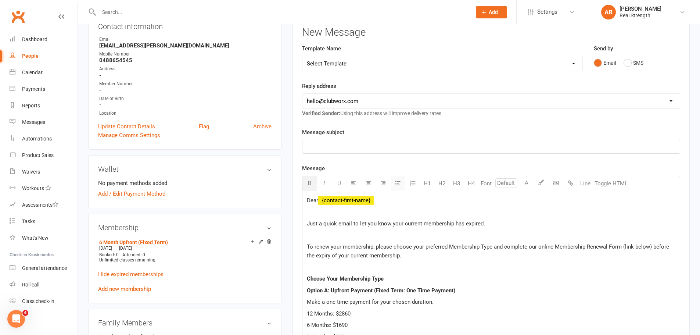
scroll to position [79, 0]
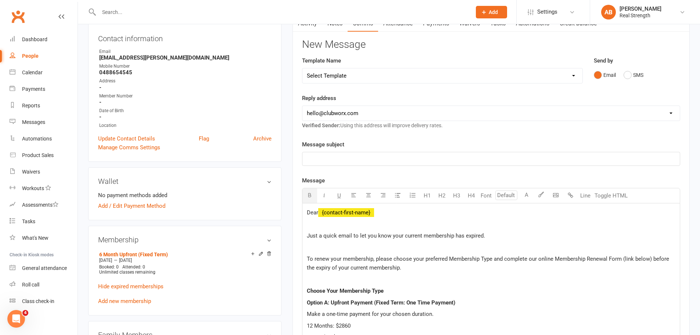
click at [374, 154] on div "﻿" at bounding box center [490, 158] width 377 height 13
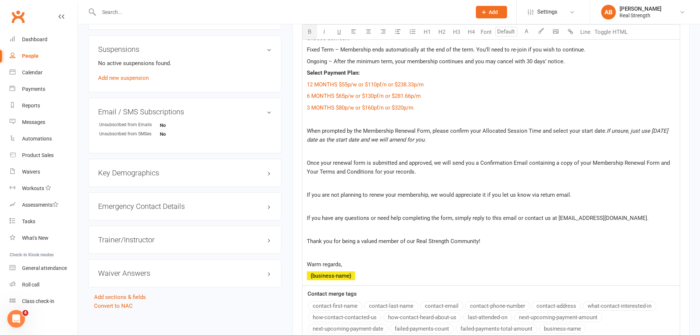
scroll to position [551, 0]
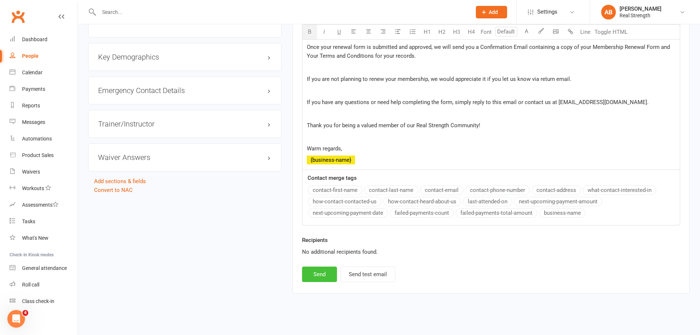
click at [324, 272] on button "Send" at bounding box center [319, 273] width 35 height 15
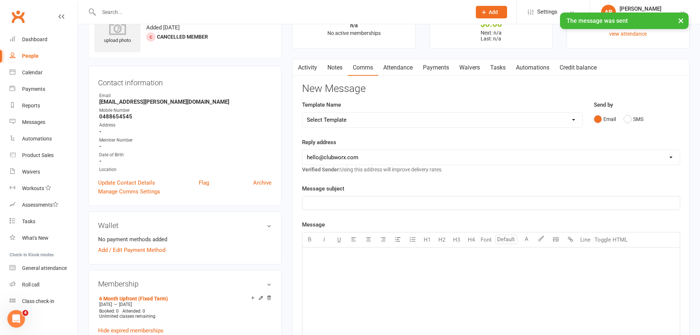
scroll to position [0, 0]
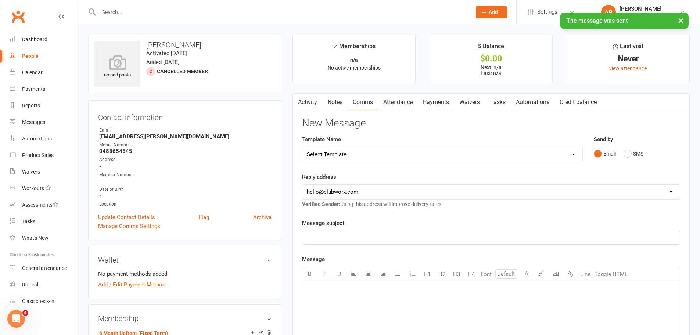
click at [371, 101] on link "Comms" at bounding box center [362, 102] width 30 height 17
click at [303, 102] on link "Activity" at bounding box center [307, 102] width 29 height 17
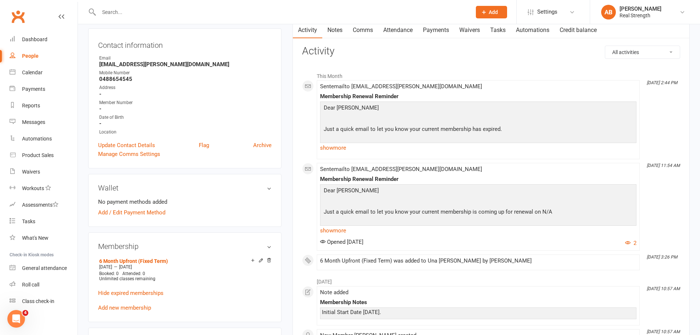
scroll to position [73, 0]
click at [335, 147] on link "show more" at bounding box center [478, 146] width 316 height 10
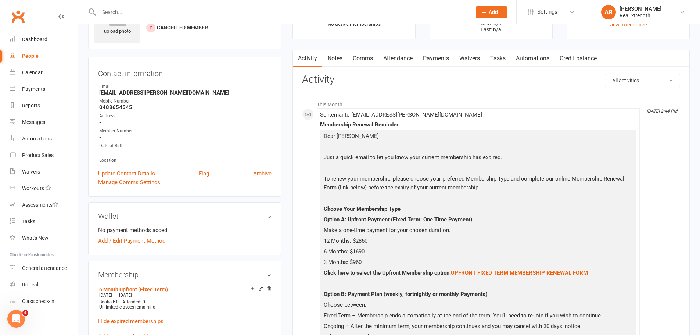
scroll to position [0, 0]
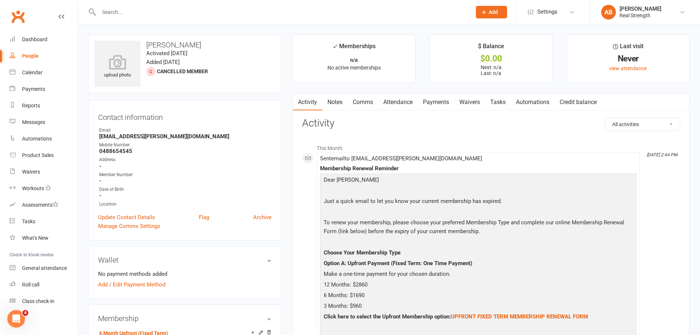
click at [28, 58] on div "People" at bounding box center [30, 56] width 17 height 6
select select "100"
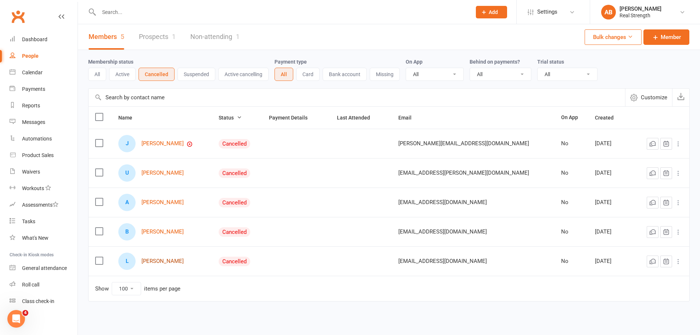
click at [166, 260] on link "[PERSON_NAME]" at bounding box center [162, 261] width 42 height 6
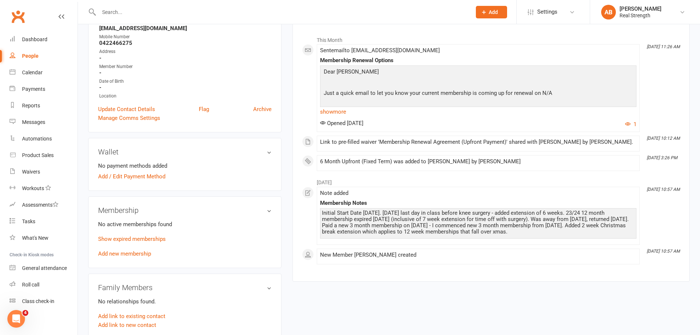
scroll to position [110, 0]
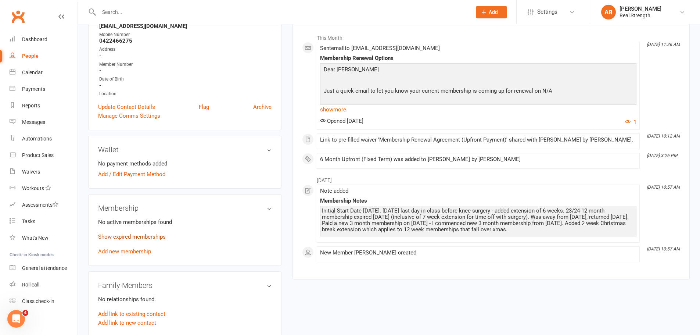
click at [144, 238] on link "Show expired memberships" at bounding box center [132, 236] width 68 height 7
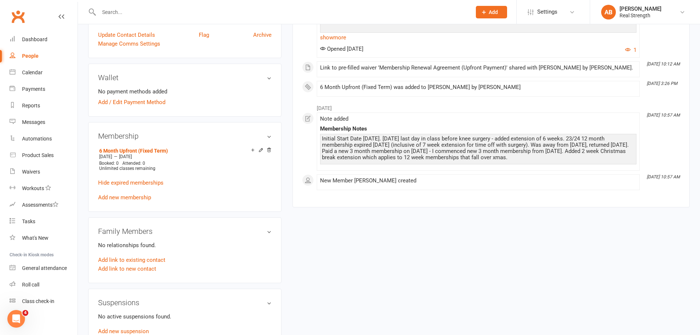
scroll to position [184, 0]
click at [133, 194] on link "Add new membership" at bounding box center [124, 195] width 53 height 7
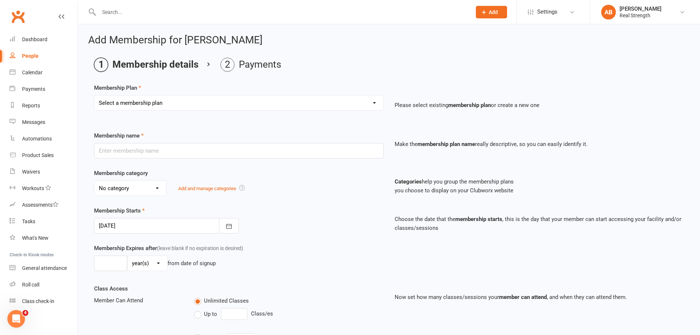
click at [142, 100] on select "Select a membership plan Create new Membership Plan 12 Month Upfront (Fixed Ter…" at bounding box center [238, 102] width 289 height 15
click at [334, 30] on div "Add Membership for [PERSON_NAME] Membership details Payments Membership Plan Se…" at bounding box center [389, 254] width 622 height 460
click at [170, 102] on select "Select a membership plan Create new Membership Plan 12 Month Upfront (Fixed Ter…" at bounding box center [238, 102] width 289 height 15
select select "14"
click at [94, 95] on select "Select a membership plan Create new Membership Plan 12 Month Upfront (Fixed Ter…" at bounding box center [238, 102] width 289 height 15
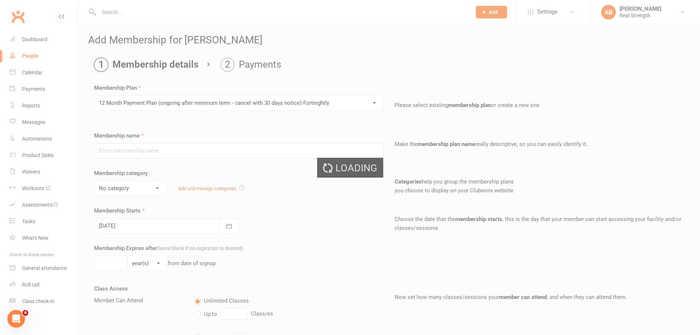
type input "12 Month Payment Plan (ongoing after minimum term - cancel with 30 days notice)…"
select select "1"
type input "0"
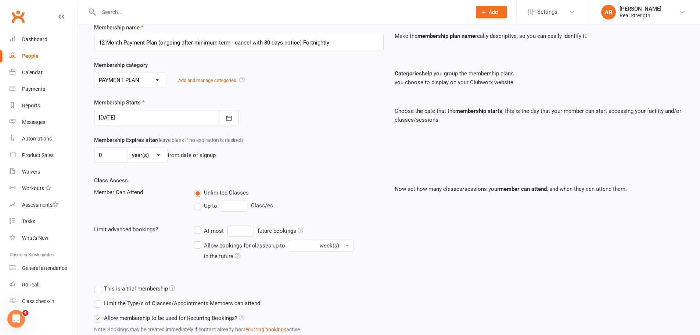
scroll to position [110, 0]
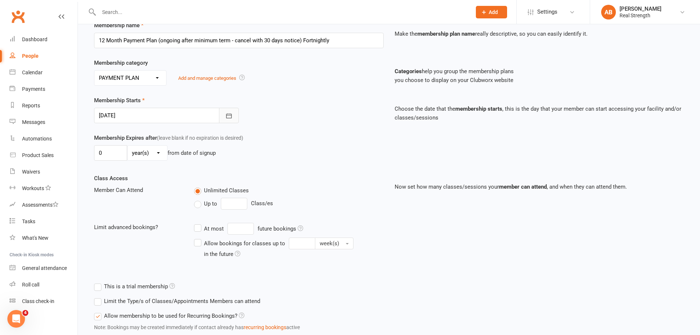
click at [226, 110] on button "button" at bounding box center [229, 115] width 20 height 15
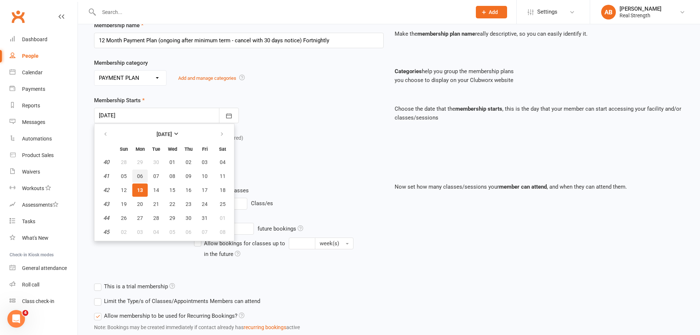
click at [138, 176] on span "06" at bounding box center [140, 176] width 6 height 6
type input "[DATE]"
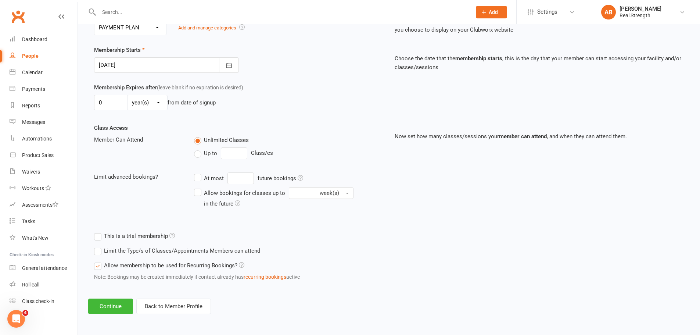
scroll to position [161, 0]
click at [115, 308] on button "Continue" at bounding box center [110, 305] width 45 height 15
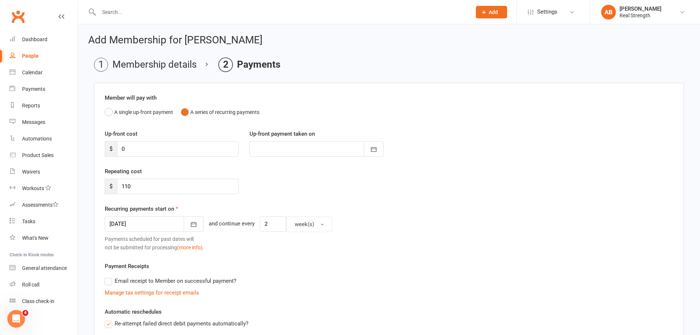
scroll to position [184, 0]
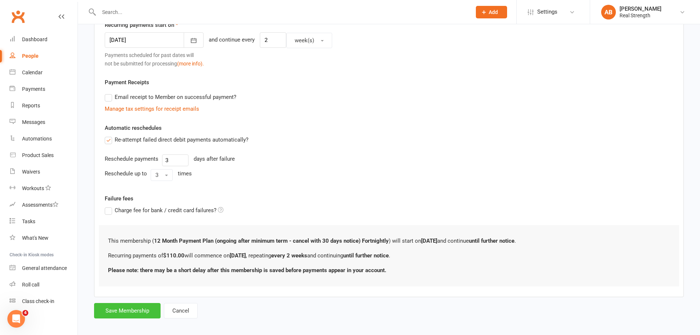
click at [136, 311] on button "Save Membership" at bounding box center [127, 310] width 66 height 15
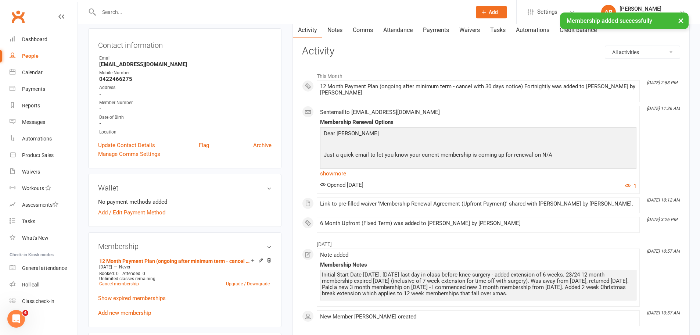
scroll to position [110, 0]
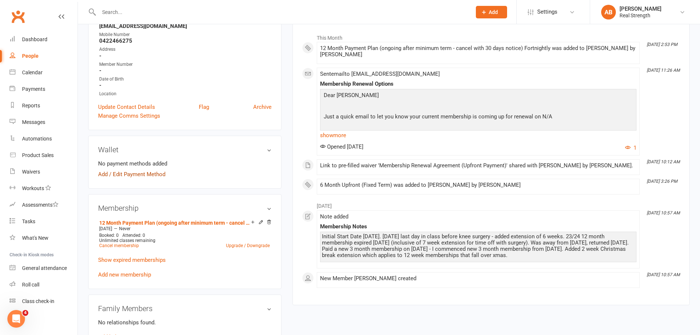
click at [137, 175] on link "Add / Edit Payment Method" at bounding box center [131, 174] width 67 height 9
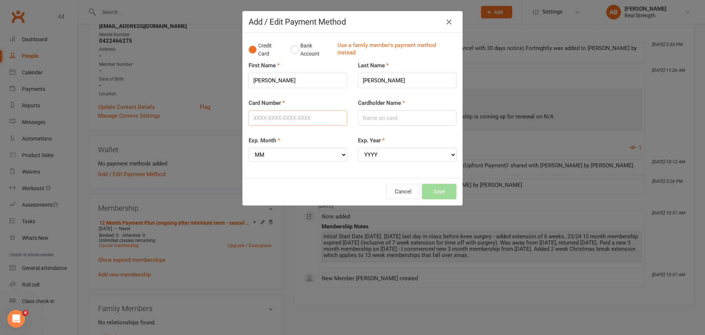
click at [317, 114] on input "Card Number" at bounding box center [298, 117] width 98 height 15
type input "[CREDIT_CARD_NUMBER]"
click at [388, 119] on input "Cardholder Name" at bounding box center [407, 117] width 98 height 15
click at [294, 149] on select "MM 01 02 03 04 05 06 07 08 09 10 11 12" at bounding box center [298, 155] width 98 height 14
select select "07"
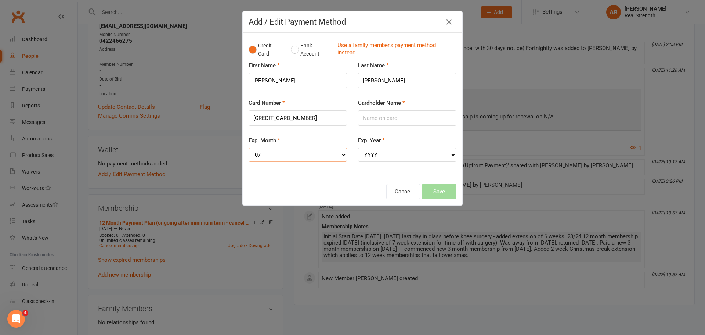
click at [249, 148] on select "MM 01 02 03 04 05 06 07 08 09 10 11 12" at bounding box center [298, 155] width 98 height 14
click at [379, 154] on select "YYYY 2025 2026 2027 2028 2029 2030 2031 2032 2033 2034" at bounding box center [407, 155] width 98 height 14
select select "2029"
click at [358, 148] on select "YYYY 2025 2026 2027 2028 2029 2030 2031 2032 2033 2034" at bounding box center [407, 155] width 98 height 14
click at [383, 123] on input "Cardholder Name" at bounding box center [407, 117] width 98 height 15
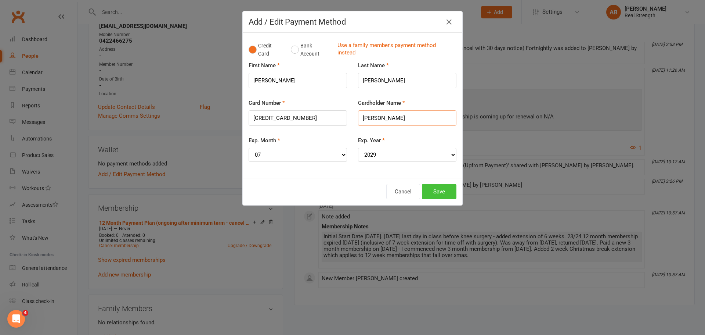
type input "[PERSON_NAME]"
click at [429, 195] on button "Save" at bounding box center [439, 191] width 35 height 15
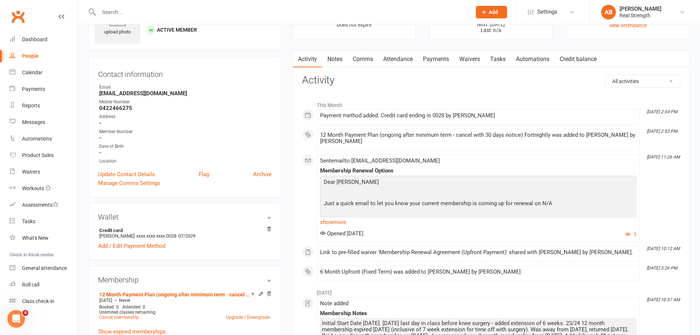
scroll to position [37, 0]
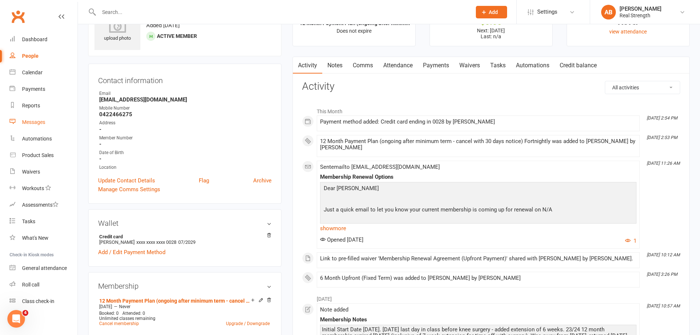
click at [30, 122] on div "Messages" at bounding box center [33, 122] width 23 height 6
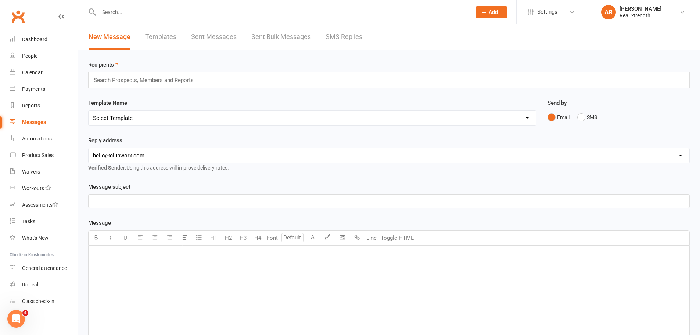
click at [171, 36] on link "Templates" at bounding box center [160, 36] width 31 height 25
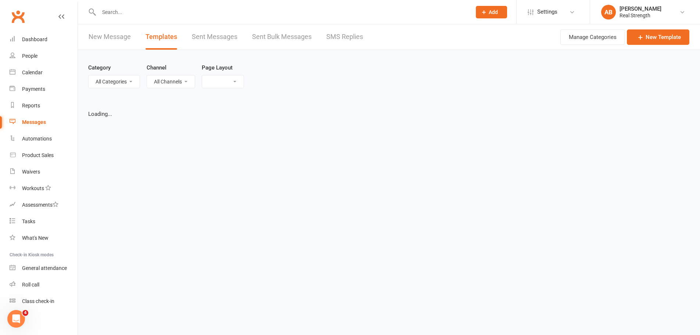
select select "list"
select select "100"
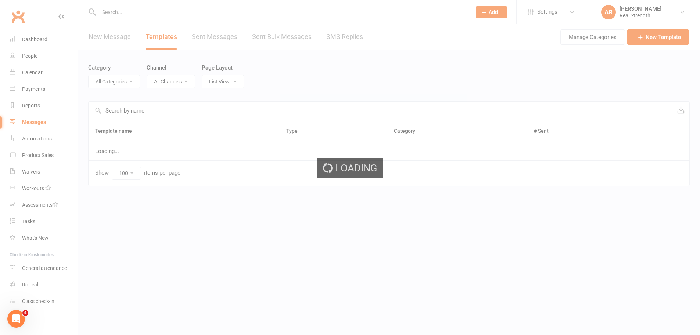
select select "18924"
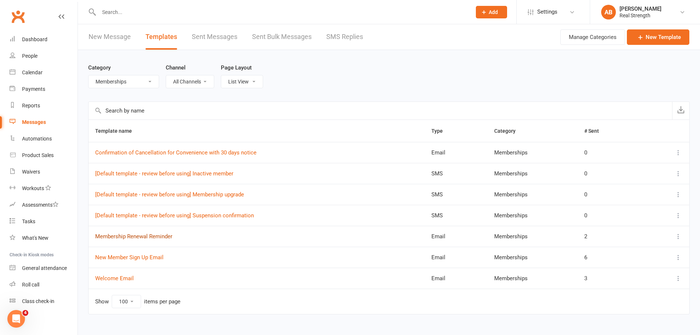
click at [144, 237] on link "Membership Renewal Reminder" at bounding box center [133, 236] width 77 height 7
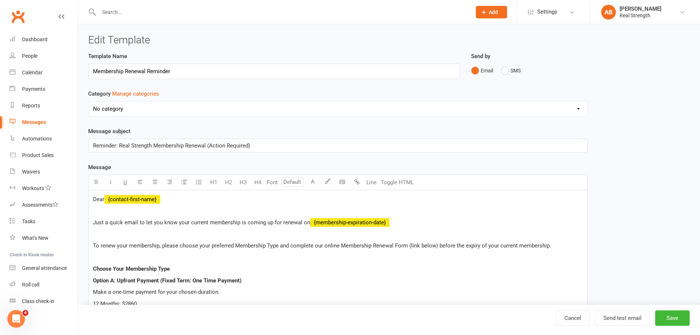
select select "18924"
click at [37, 138] on div "Automations" at bounding box center [37, 138] width 30 height 6
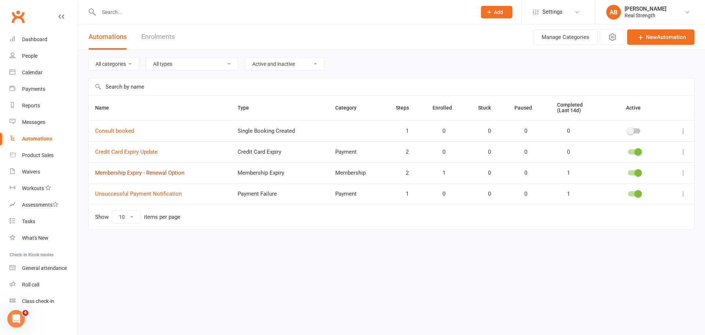
click at [177, 173] on link "Membership Expiry - Renewal Option" at bounding box center [139, 172] width 89 height 7
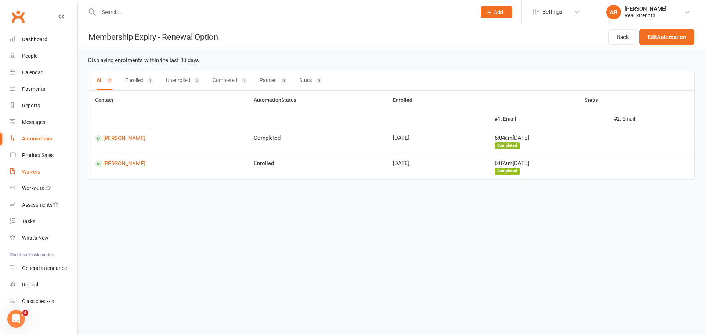
click at [31, 166] on link "Waivers" at bounding box center [44, 171] width 68 height 17
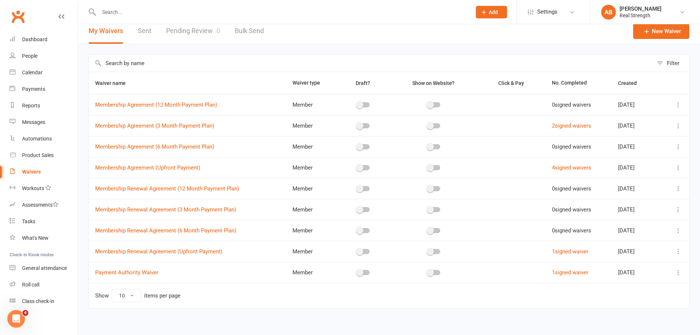
scroll to position [11, 0]
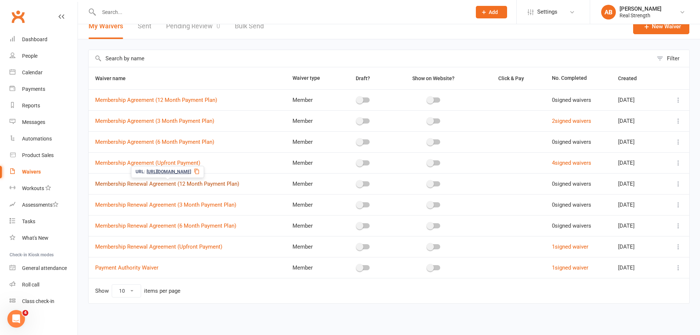
click at [207, 186] on link "Membership Renewal Agreement (12 Month Payment Plan)" at bounding box center [167, 183] width 144 height 7
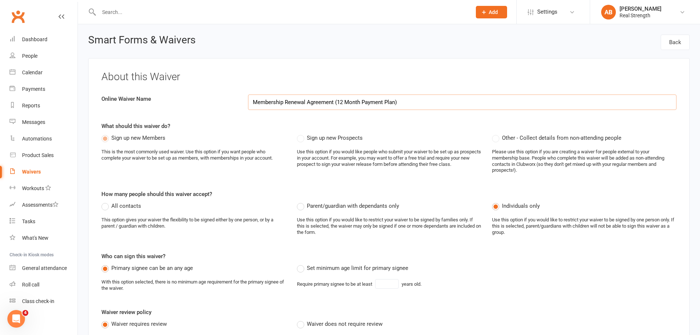
select select "select"
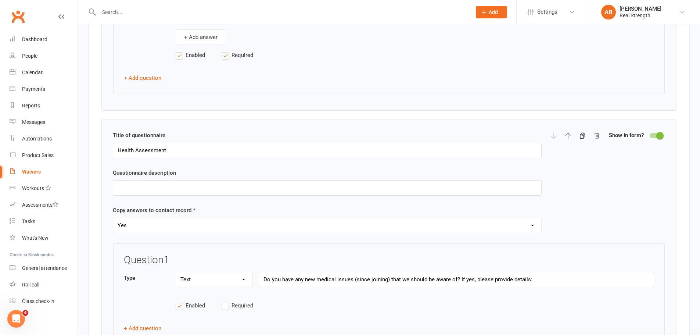
scroll to position [5921, 0]
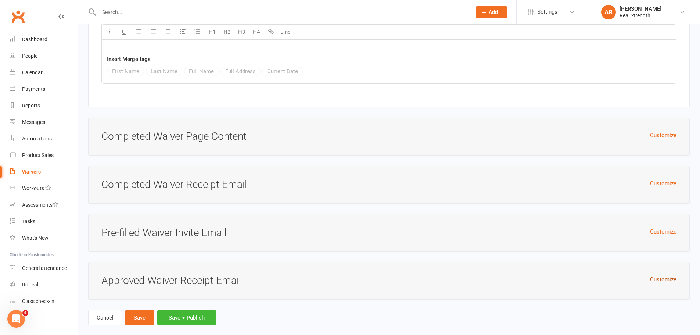
click at [659, 275] on button "Customize" at bounding box center [663, 279] width 26 height 9
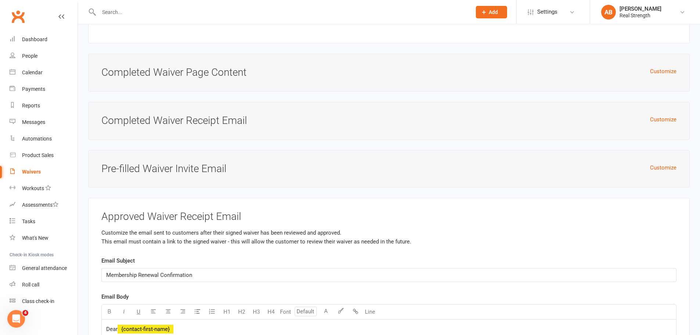
scroll to position [6104, 0]
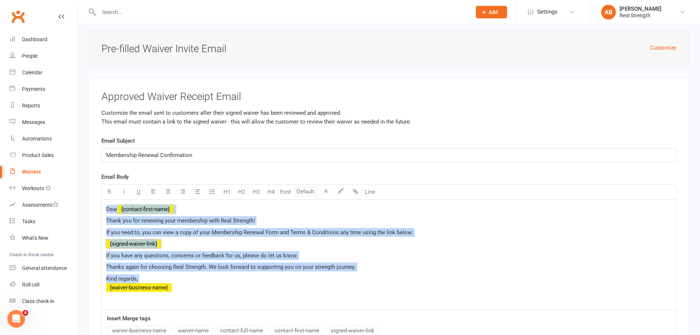
drag, startPoint x: 105, startPoint y: 199, endPoint x: 397, endPoint y: 282, distance: 303.5
click at [397, 282] on div "Dear ﻿ {contact-first-name} Thank you for renewing your membership with Real St…" at bounding box center [389, 254] width 574 height 110
copy div "Dear ﻿ {contact-first-name} Thank you for renewing your membership with Real St…"
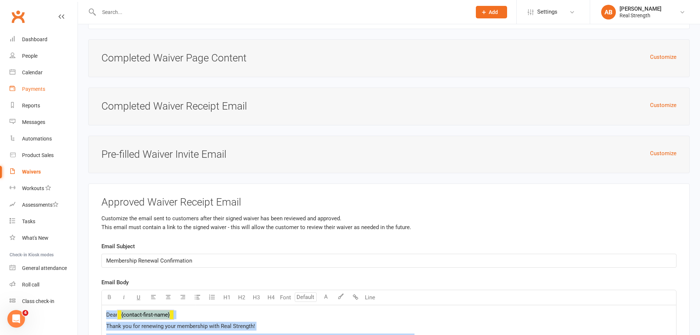
scroll to position [5994, 0]
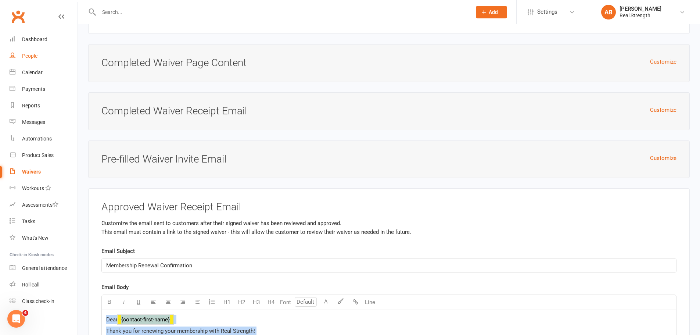
click at [31, 56] on div "People" at bounding box center [29, 56] width 15 height 6
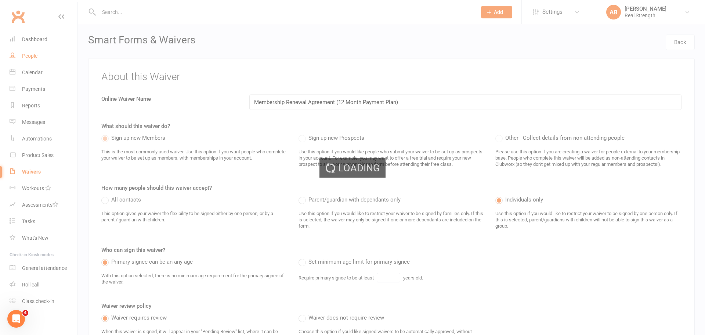
select select "100"
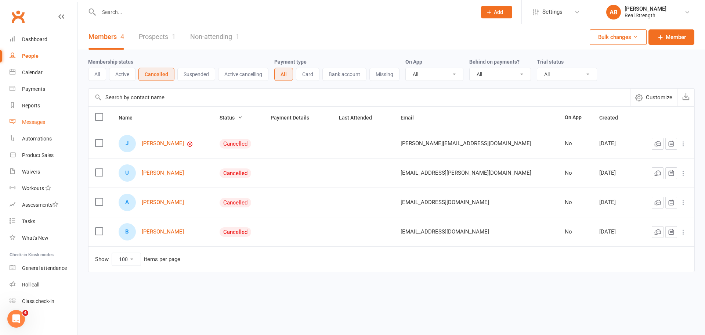
click at [34, 120] on div "Messages" at bounding box center [33, 122] width 23 height 6
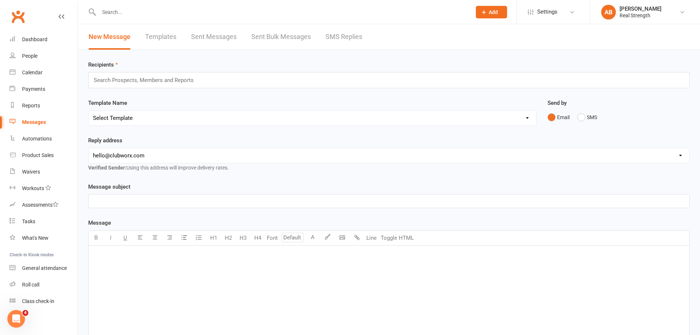
click at [154, 37] on link "Templates" at bounding box center [160, 36] width 31 height 25
select select "100"
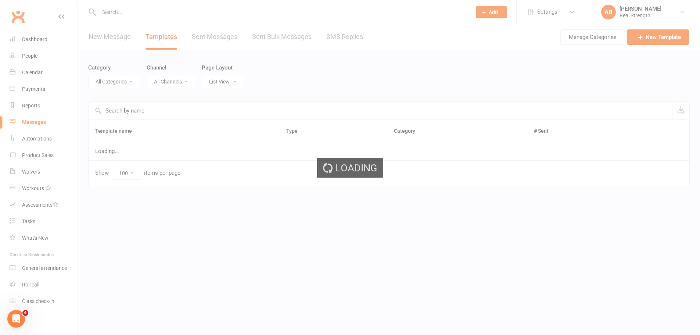
select select "18924"
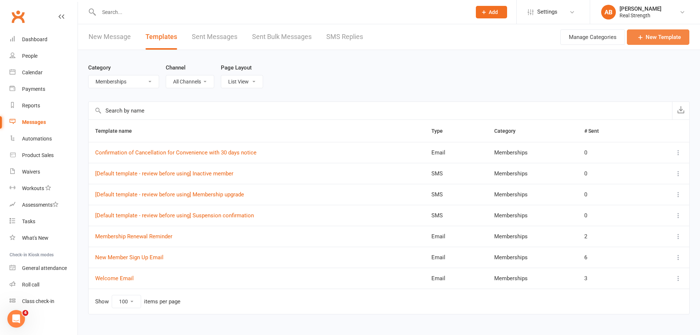
click at [645, 37] on link "New Template" at bounding box center [657, 36] width 62 height 15
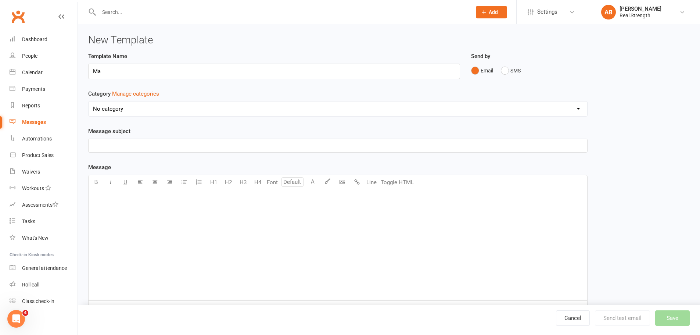
type input "M"
type input "Membership Renewal Confirmation - Manual Email"
click at [129, 198] on p "﻿" at bounding box center [337, 199] width 489 height 9
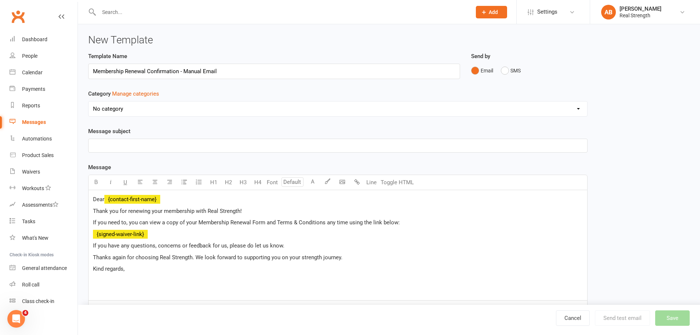
click at [177, 228] on div "Dear ﻿ {contact-first-name} Thank you for renewing your membership with Real St…" at bounding box center [337, 245] width 498 height 110
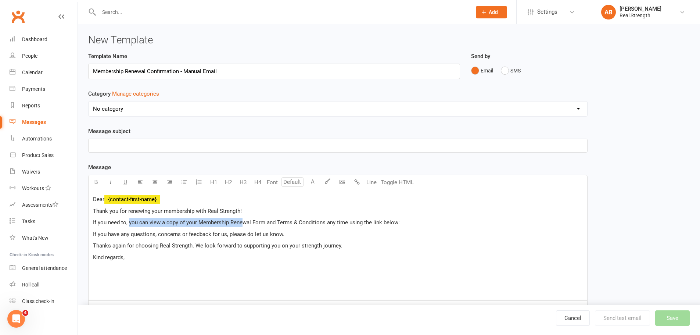
drag, startPoint x: 129, startPoint y: 221, endPoint x: 242, endPoint y: 220, distance: 113.5
click at [242, 220] on span "If you need to, you can view a copy of your Membership Renewal Form and Terms &…" at bounding box center [246, 222] width 307 height 7
drag, startPoint x: 241, startPoint y: 221, endPoint x: 180, endPoint y: 222, distance: 61.3
click at [241, 221] on span "If you need to, you can view a copy of your Membership Renewal Form and Terms &…" at bounding box center [246, 222] width 307 height 7
click at [153, 223] on span "If you need to, you can view a copy of your Membership Renewal Form and Terms &…" at bounding box center [246, 222] width 307 height 7
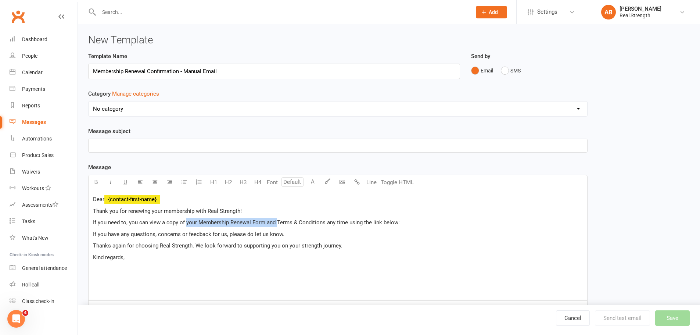
drag, startPoint x: 185, startPoint y: 221, endPoint x: 276, endPoint y: 220, distance: 90.7
click at [276, 220] on span "If you need to, you can view a copy of your Membership Renewal Form and Terms &…" at bounding box center [246, 222] width 307 height 7
click at [344, 223] on p "If you need to, you can view a copy of our Terms & Conditions any time using th…" at bounding box center [337, 222] width 489 height 9
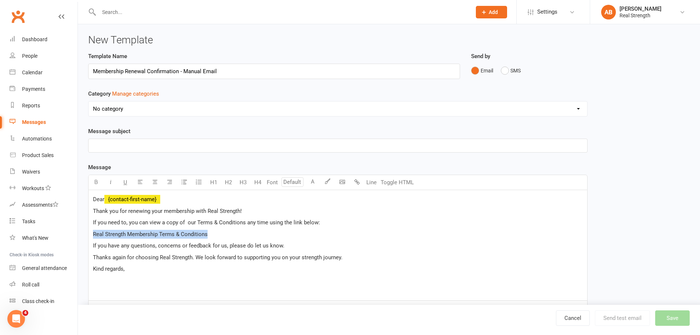
drag, startPoint x: 220, startPoint y: 236, endPoint x: 80, endPoint y: 236, distance: 139.9
click at [80, 236] on div "New Template Template Name Membership Renewal Confirmation - Manual Email Send …" at bounding box center [389, 206] width 622 height 364
click at [94, 268] on span "Kind regards," at bounding box center [109, 268] width 32 height 7
click at [152, 268] on p "Kind regards," at bounding box center [337, 268] width 489 height 9
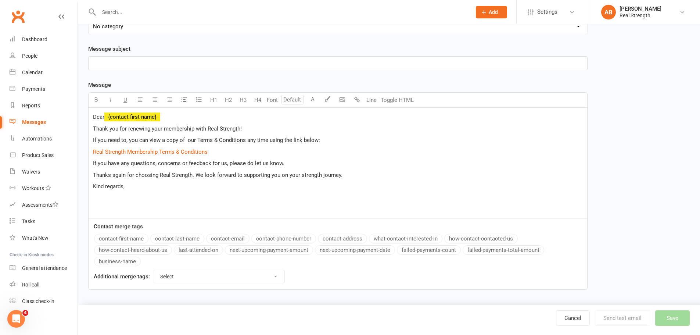
scroll to position [83, 0]
click at [113, 261] on button "business-name" at bounding box center [117, 261] width 47 height 10
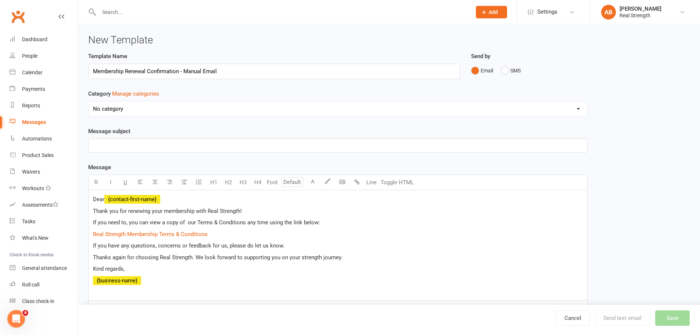
click at [150, 142] on p "﻿" at bounding box center [337, 145] width 489 height 9
click at [306, 266] on p "Kind regards," at bounding box center [337, 268] width 489 height 9
click at [187, 100] on div "Category Manage categories No category Classes / Bookings Enquiries General Mar…" at bounding box center [337, 102] width 499 height 27
click at [185, 106] on select "No category Classes / Bookings Enquiries General Marketing Memberships Paid Tri…" at bounding box center [337, 108] width 498 height 15
select select "18924"
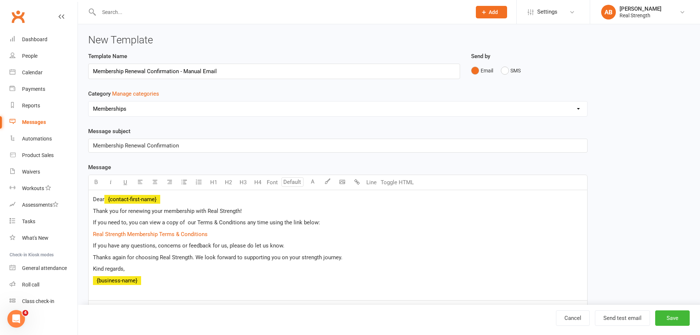
click at [88, 101] on select "No category Classes / Bookings Enquiries General Marketing Memberships Paid Tri…" at bounding box center [337, 108] width 498 height 15
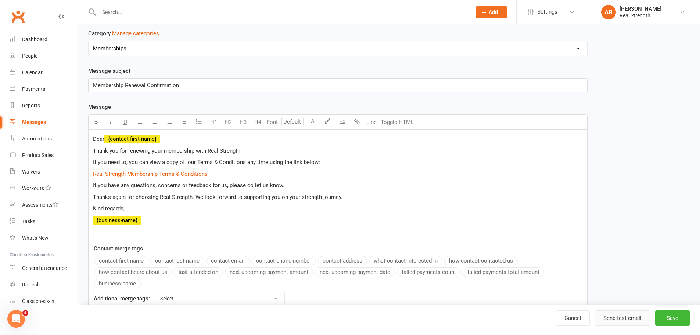
scroll to position [73, 0]
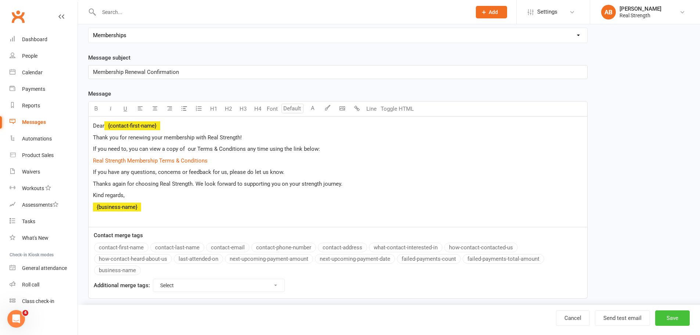
click at [665, 314] on button "Save" at bounding box center [672, 317] width 35 height 15
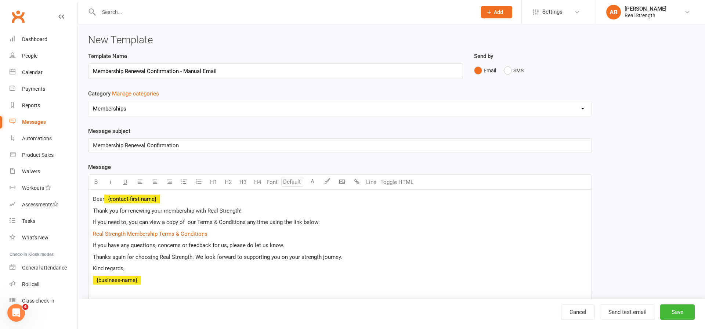
select select "100"
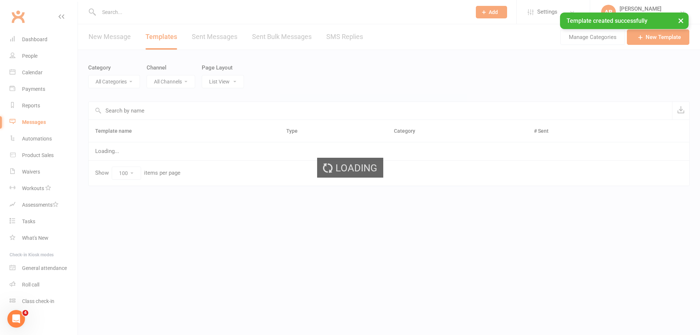
select select "18924"
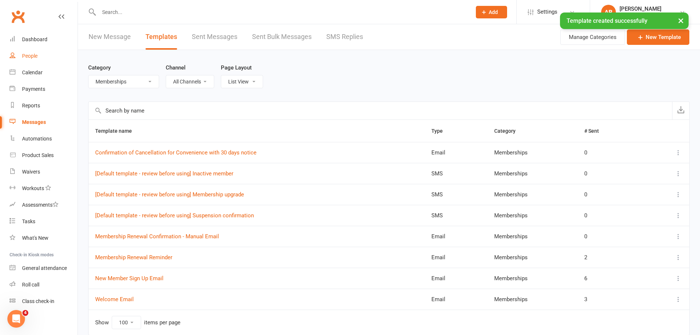
click at [32, 51] on link "People" at bounding box center [44, 56] width 68 height 17
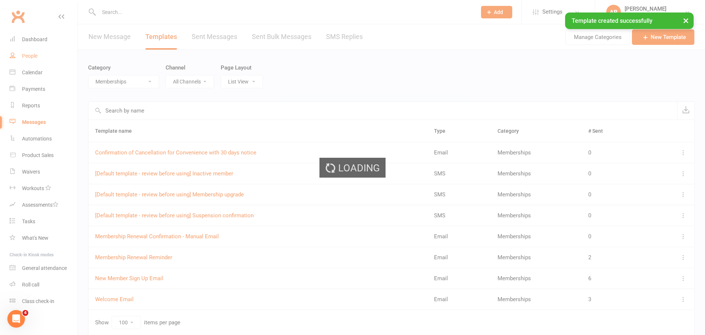
select select "100"
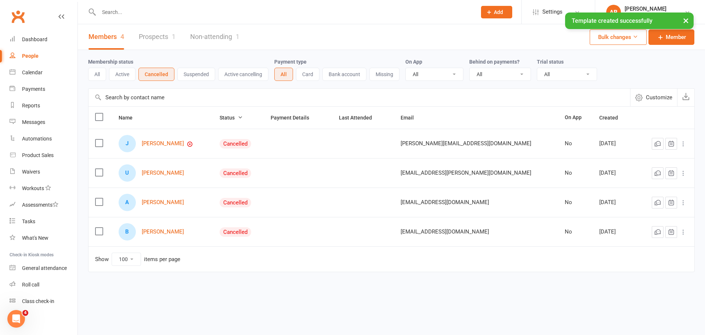
click at [133, 10] on input "text" at bounding box center [284, 12] width 375 height 10
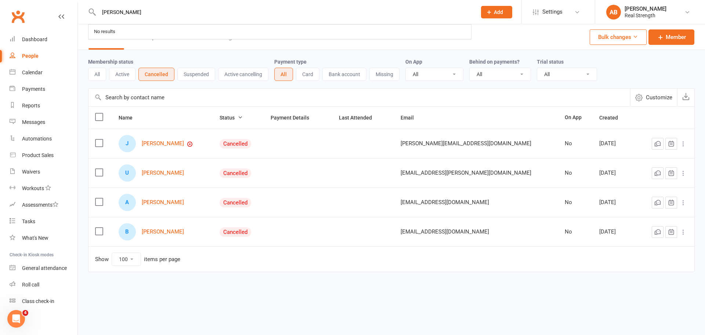
type input "[PERSON_NAME]"
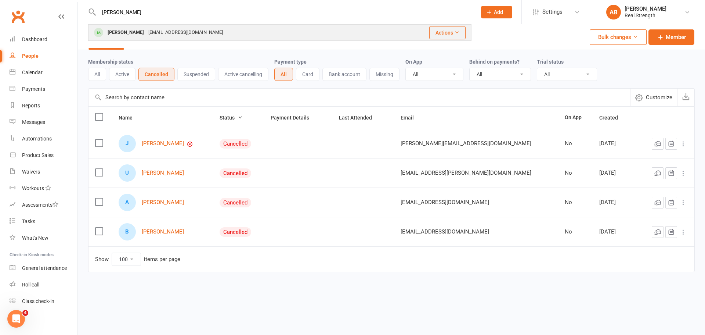
click at [146, 33] on div "[EMAIL_ADDRESS][DOMAIN_NAME]" at bounding box center [185, 32] width 79 height 11
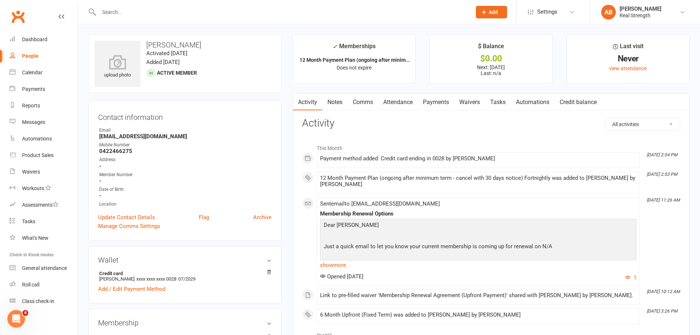
click at [357, 102] on link "Comms" at bounding box center [362, 102] width 30 height 17
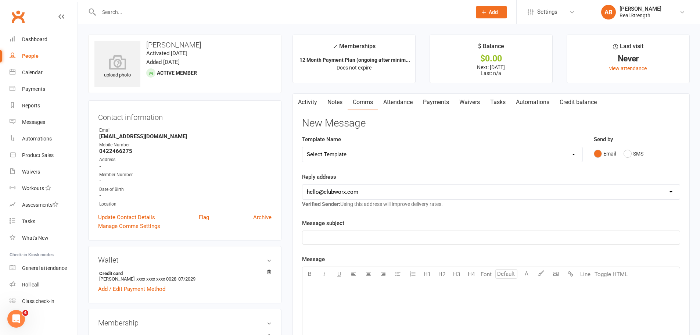
click at [355, 156] on select "Select Template [SMS] [Default template - review before using] Appointment remi…" at bounding box center [442, 154] width 280 height 15
select select "10"
click at [302, 147] on select "Select Template [SMS] [Default template - review before using] Appointment remi…" at bounding box center [442, 154] width 280 height 15
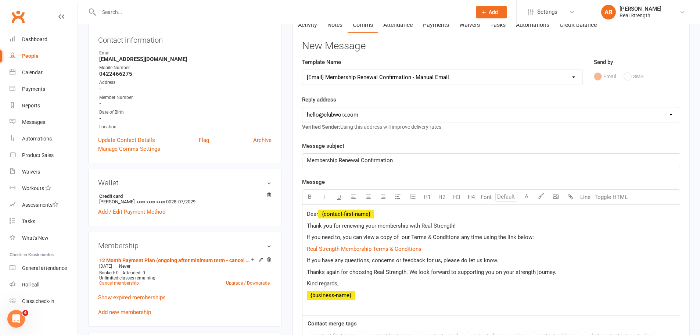
scroll to position [147, 0]
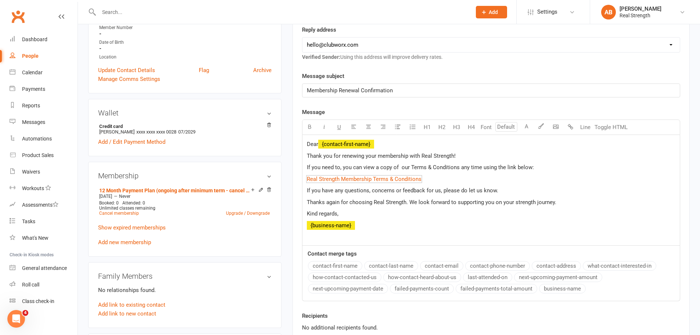
drag, startPoint x: 404, startPoint y: 179, endPoint x: 400, endPoint y: 200, distance: 21.3
click at [406, 215] on p "Kind regards," at bounding box center [491, 213] width 368 height 9
click at [394, 180] on span "Real Strength Membership Terms & Conditions" at bounding box center [364, 179] width 115 height 7
click at [363, 180] on span "Real Strength Membership Terms & Conditions" at bounding box center [364, 179] width 115 height 7
drag, startPoint x: 363, startPoint y: 180, endPoint x: 402, endPoint y: 216, distance: 52.8
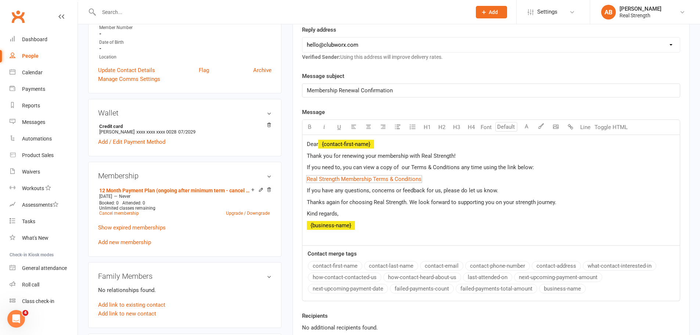
click at [402, 216] on p "Kind regards," at bounding box center [491, 213] width 368 height 9
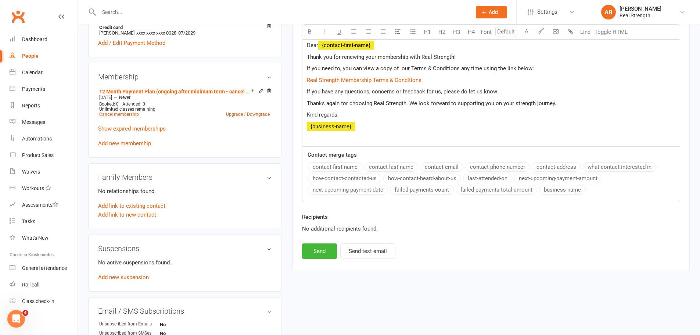
scroll to position [367, 0]
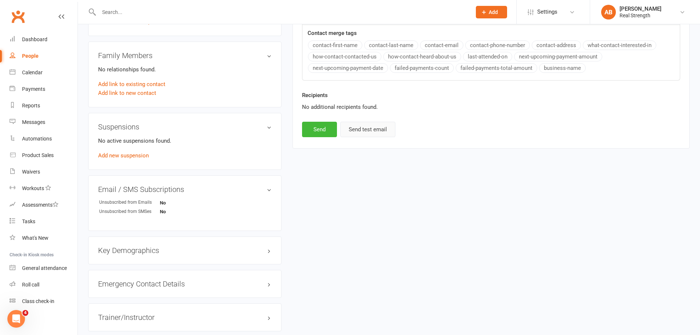
click at [374, 132] on button "Send test email" at bounding box center [367, 129] width 55 height 15
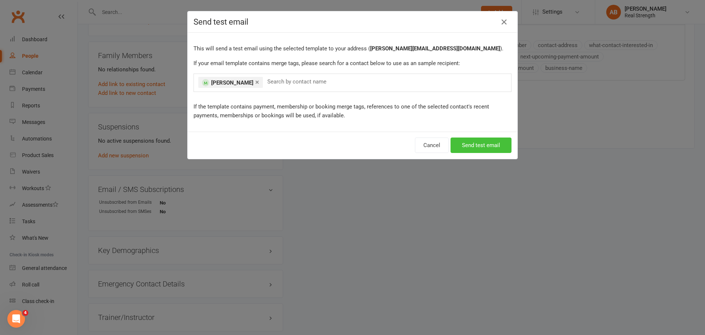
click at [492, 147] on button "Send test email" at bounding box center [481, 144] width 61 height 15
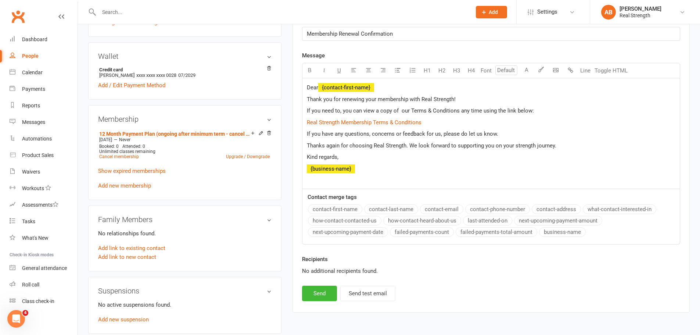
scroll to position [294, 0]
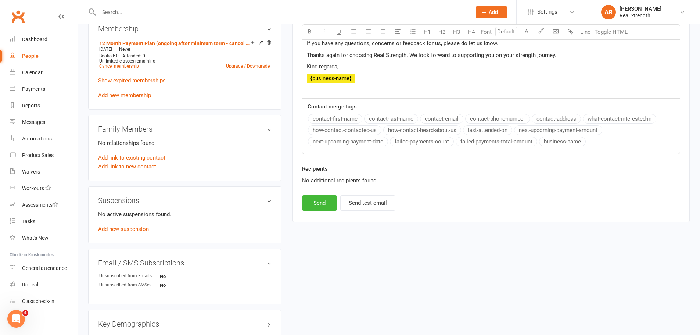
click at [317, 192] on div "Recipients No additional recipients found." at bounding box center [490, 179] width 389 height 31
click at [319, 197] on button "Send" at bounding box center [319, 202] width 35 height 15
select select
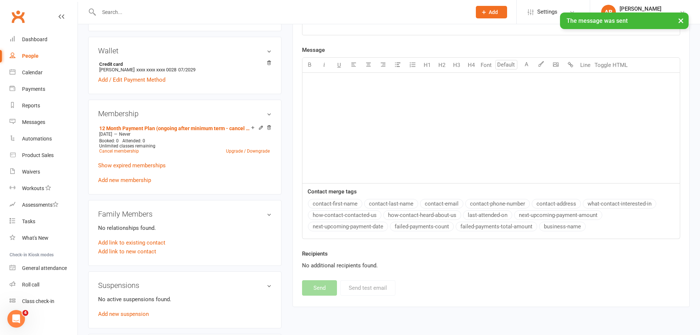
scroll to position [110, 0]
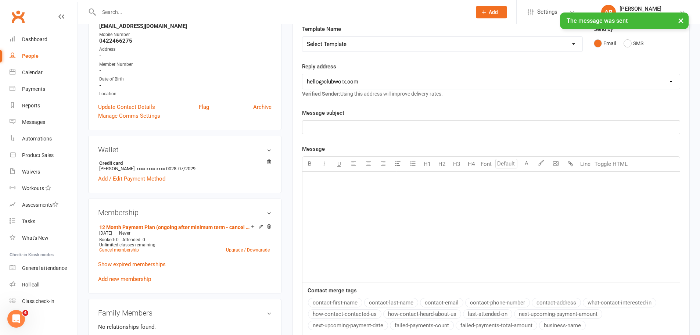
click at [32, 53] on div "People" at bounding box center [30, 56] width 17 height 6
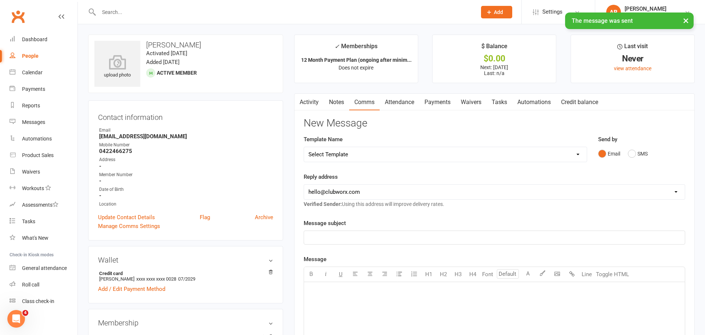
select select "100"
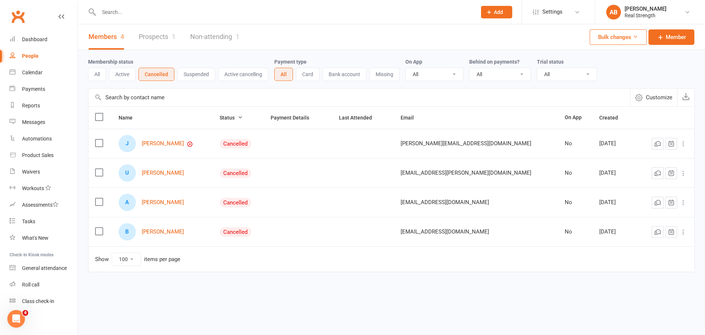
click at [137, 14] on input "text" at bounding box center [284, 12] width 375 height 10
type input "[PERSON_NAME]"
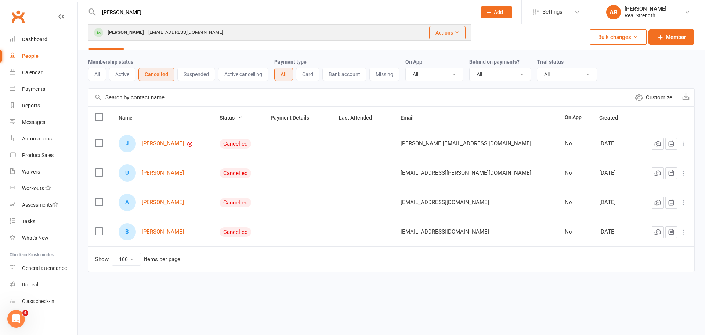
click at [210, 33] on div "[EMAIL_ADDRESS][DOMAIN_NAME]" at bounding box center [185, 32] width 79 height 11
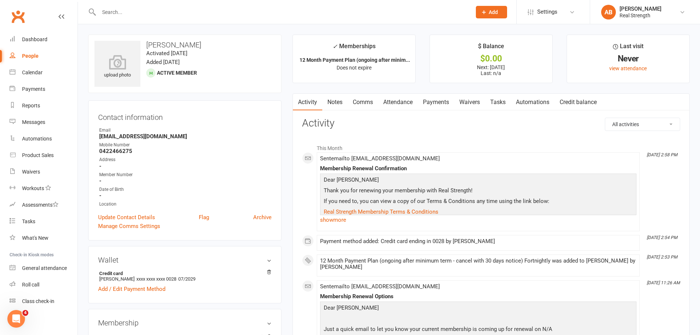
click at [328, 104] on link "Notes" at bounding box center [334, 102] width 25 height 17
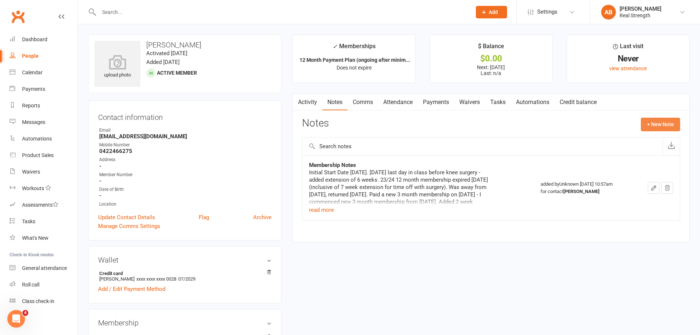
click at [653, 124] on button "+ New Note" at bounding box center [659, 124] width 39 height 13
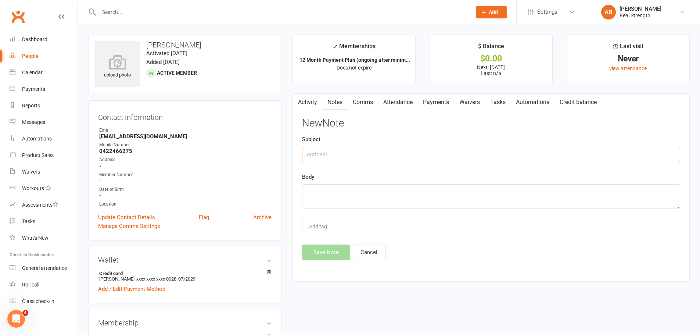
click at [329, 152] on input "text" at bounding box center [491, 154] width 378 height 15
type input "Membership [DATE]"
click at [341, 192] on textarea at bounding box center [491, 196] width 378 height 24
type textarea "M"
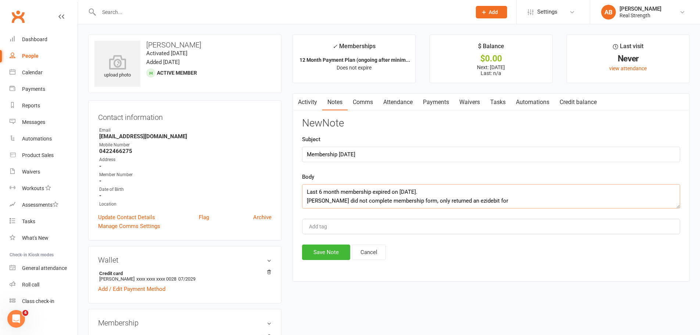
click at [447, 198] on textarea "Last 6 month membership expired on [DATE]. [PERSON_NAME] did not complete membe…" at bounding box center [491, 196] width 378 height 24
click at [504, 201] on textarea "Last 6 month membership expired on [DATE]. [PERSON_NAME] did not complete membe…" at bounding box center [491, 196] width 378 height 24
drag, startPoint x: 621, startPoint y: 200, endPoint x: 542, endPoint y: 57, distance: 163.8
click at [542, 57] on div "$0.00" at bounding box center [490, 59] width 109 height 8
type textarea "Last 6 month membership expired on [DATE]. [PERSON_NAME] did not complete membe…"
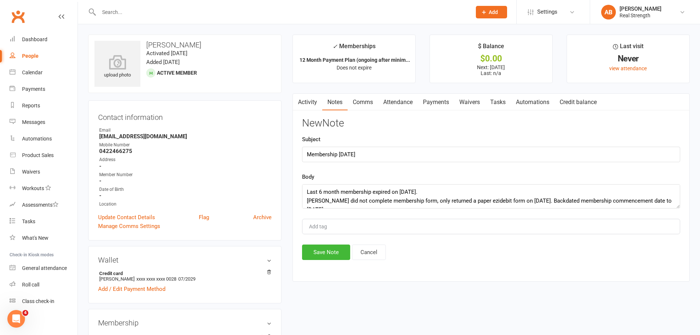
drag, startPoint x: 471, startPoint y: 204, endPoint x: 429, endPoint y: 296, distance: 101.2
click at [322, 258] on button "Save Note" at bounding box center [326, 251] width 48 height 15
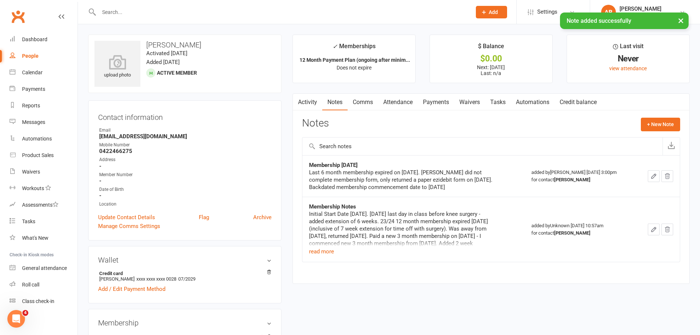
click at [30, 59] on div "People" at bounding box center [30, 56] width 17 height 6
select select "100"
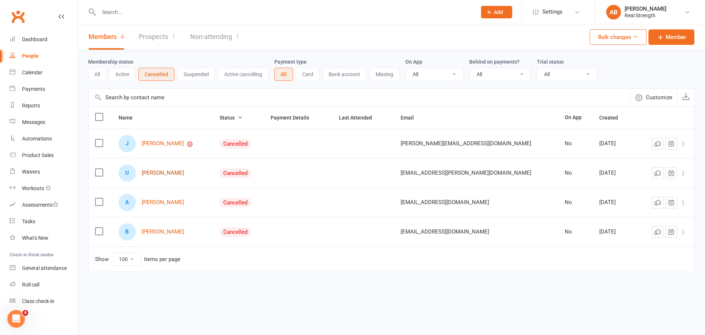
click at [172, 175] on link "[PERSON_NAME]" at bounding box center [163, 173] width 42 height 6
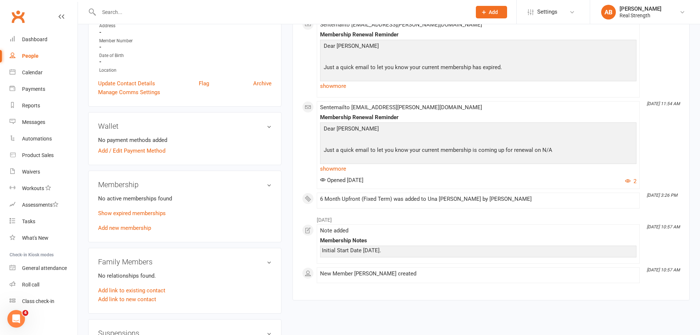
scroll to position [73, 0]
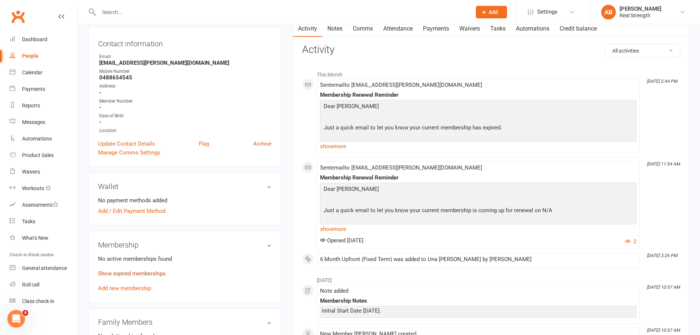
click at [143, 273] on link "Show expired memberships" at bounding box center [132, 273] width 68 height 7
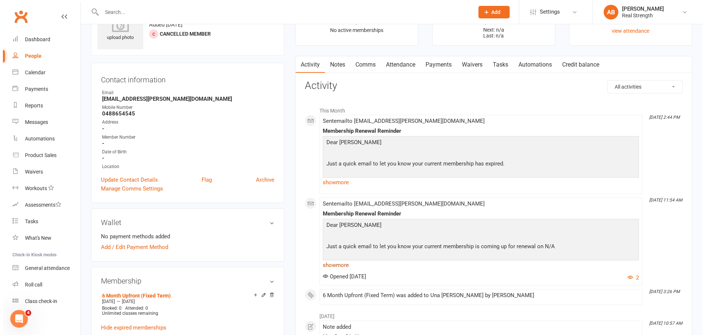
scroll to position [0, 0]
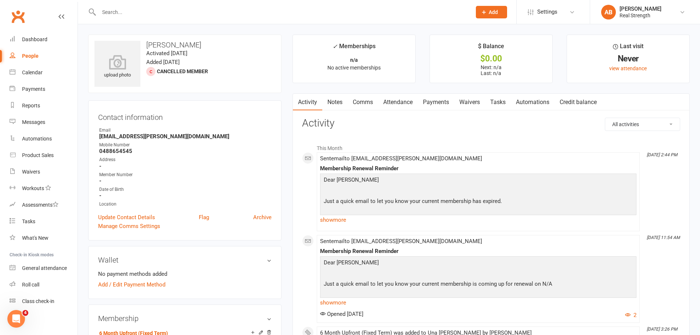
click at [26, 52] on link "People" at bounding box center [44, 56] width 68 height 17
select select "100"
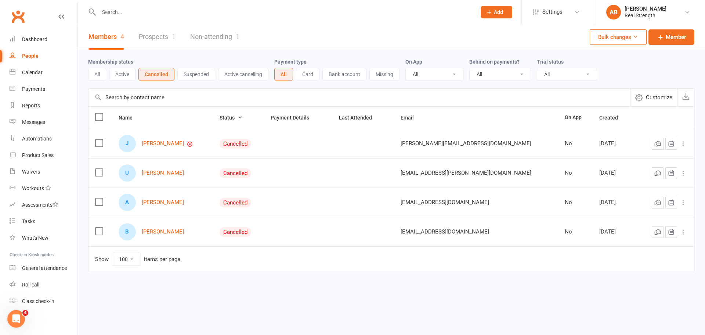
click at [170, 34] on link "Prospects 1" at bounding box center [157, 36] width 37 height 25
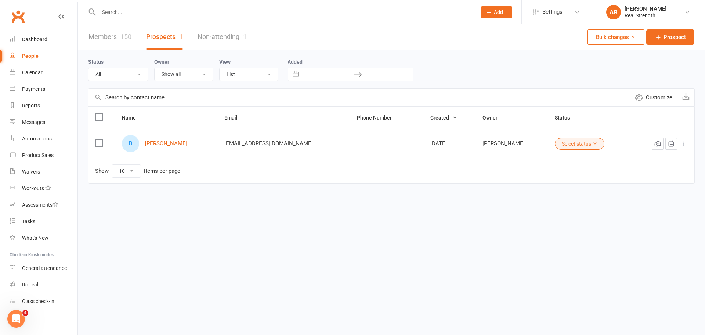
click at [110, 37] on link "Members 150" at bounding box center [109, 36] width 43 height 25
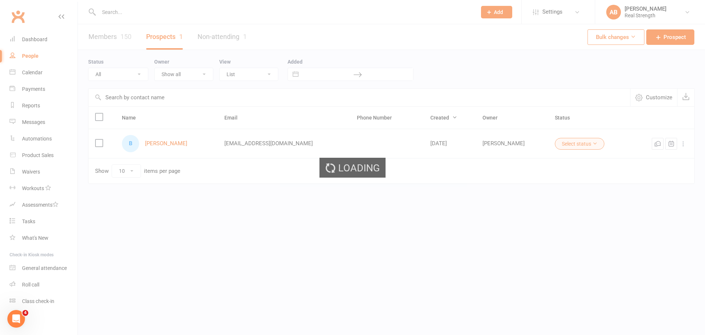
select select "100"
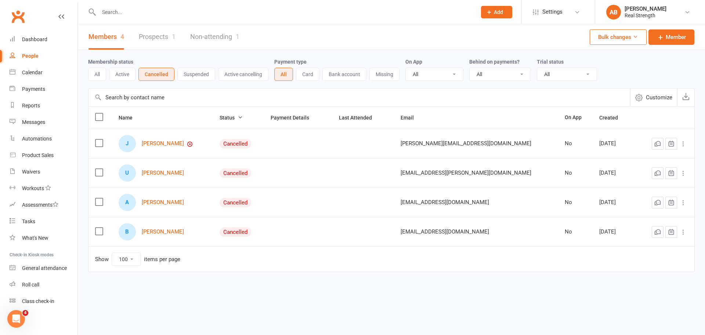
click at [38, 51] on link "People" at bounding box center [44, 56] width 68 height 17
click at [152, 30] on link "Prospects 1" at bounding box center [157, 36] width 37 height 25
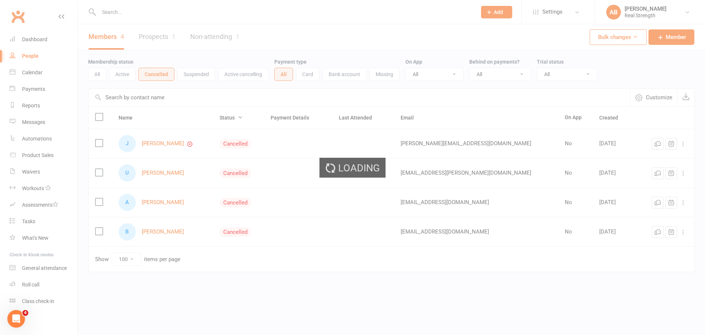
click at [155, 34] on div "Loading" at bounding box center [352, 167] width 705 height 335
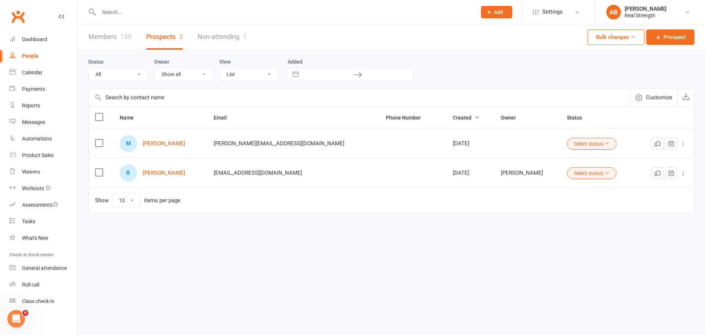
click at [581, 179] on button "Select status" at bounding box center [592, 173] width 50 height 12
click at [560, 231] on link "Almost Ready" at bounding box center [560, 233] width 73 height 15
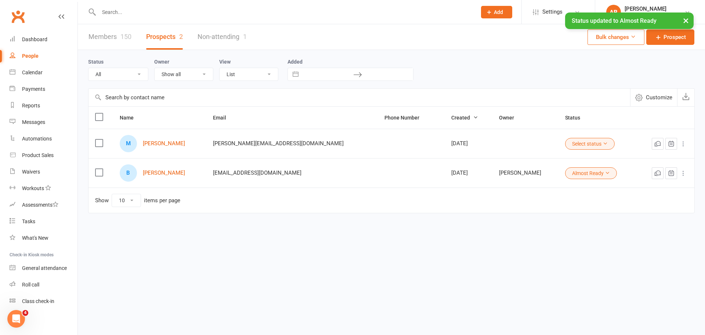
click at [579, 145] on button "Select status" at bounding box center [590, 144] width 50 height 12
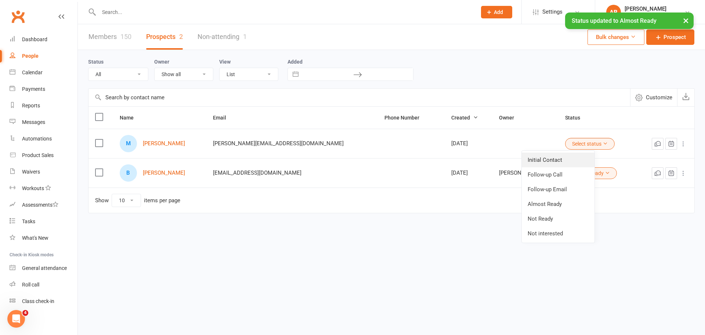
click at [565, 162] on link "Initial Contact" at bounding box center [558, 159] width 73 height 15
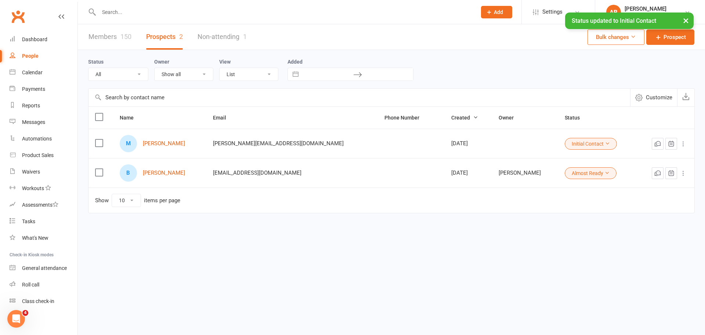
click at [596, 252] on html "Prospect Member Non-attending contact Class / event Appointment Task Membership…" at bounding box center [352, 126] width 705 height 252
